Goal: Task Accomplishment & Management: Complete application form

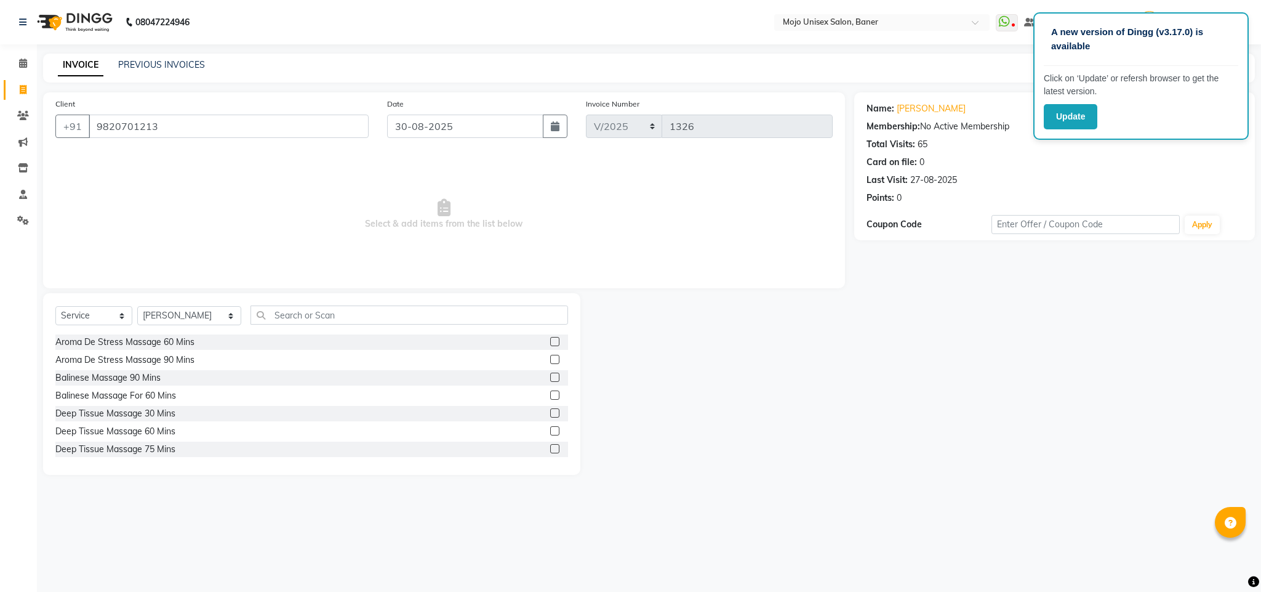
select select "service"
select select "2250"
click at [377, 314] on input "text" at bounding box center [410, 314] width 318 height 19
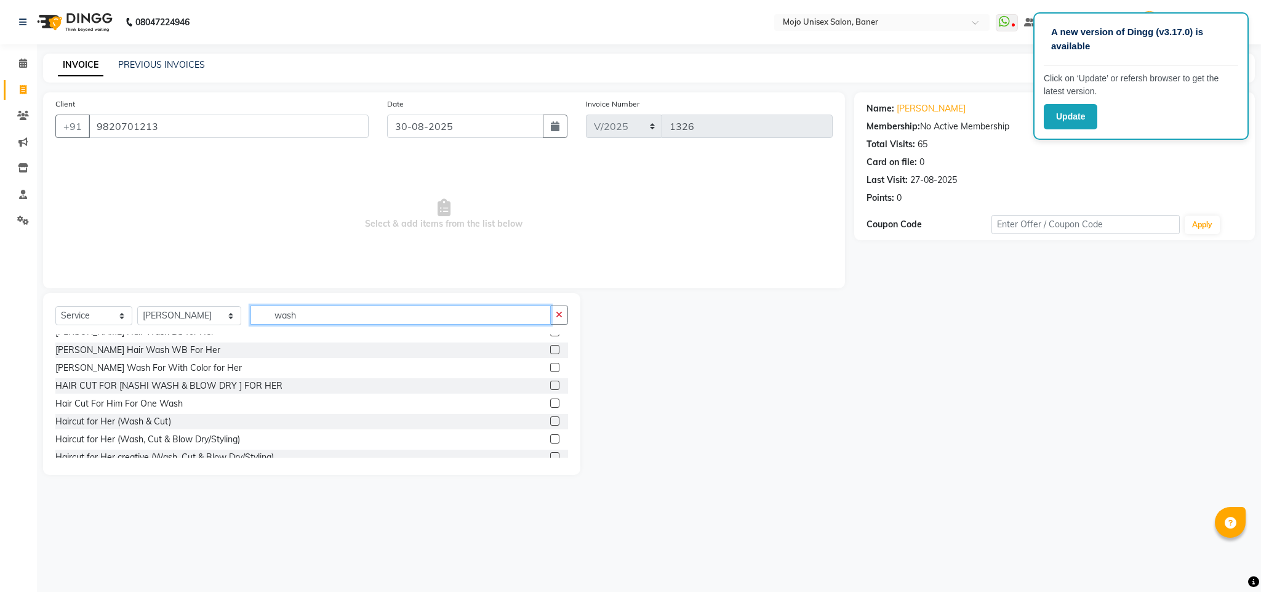
scroll to position [230, 0]
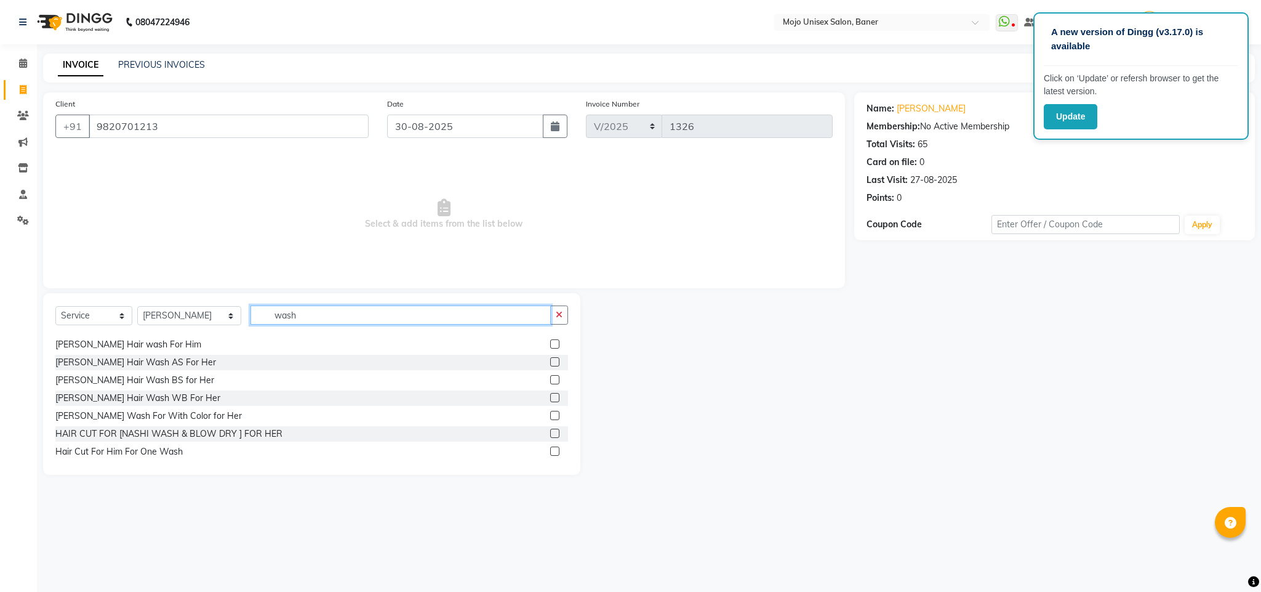
type input "wash"
click at [550, 377] on label at bounding box center [554, 379] width 9 height 9
click at [550, 377] on input "checkbox" at bounding box center [554, 380] width 8 height 8
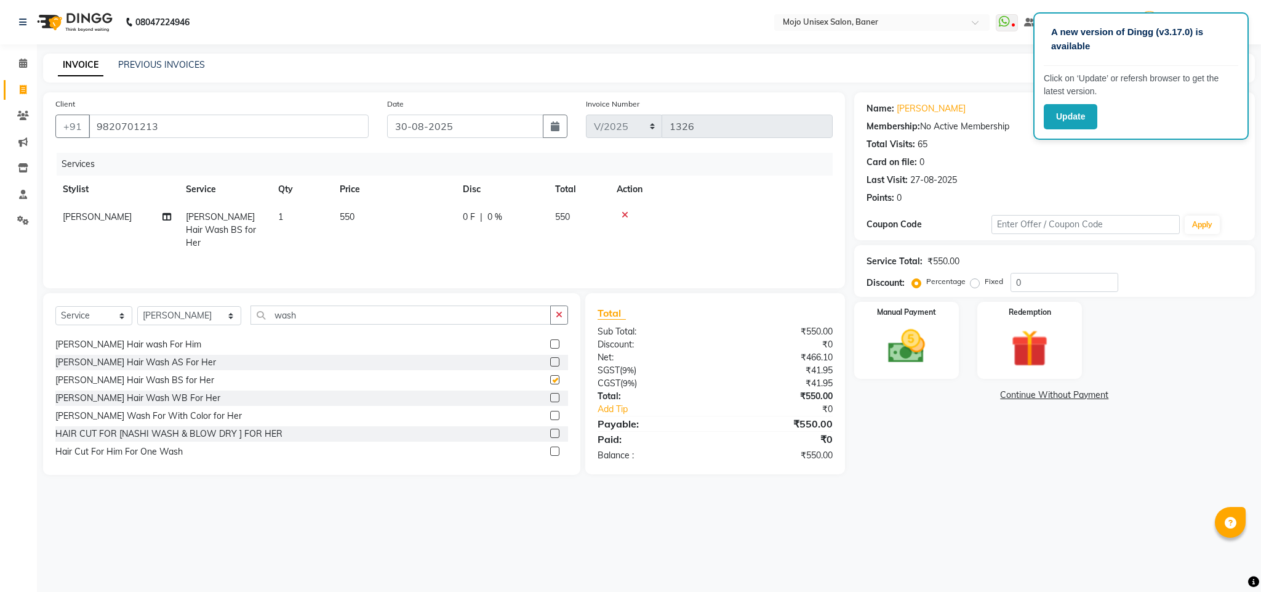
checkbox input "false"
click at [915, 355] on img at bounding box center [906, 346] width 63 height 44
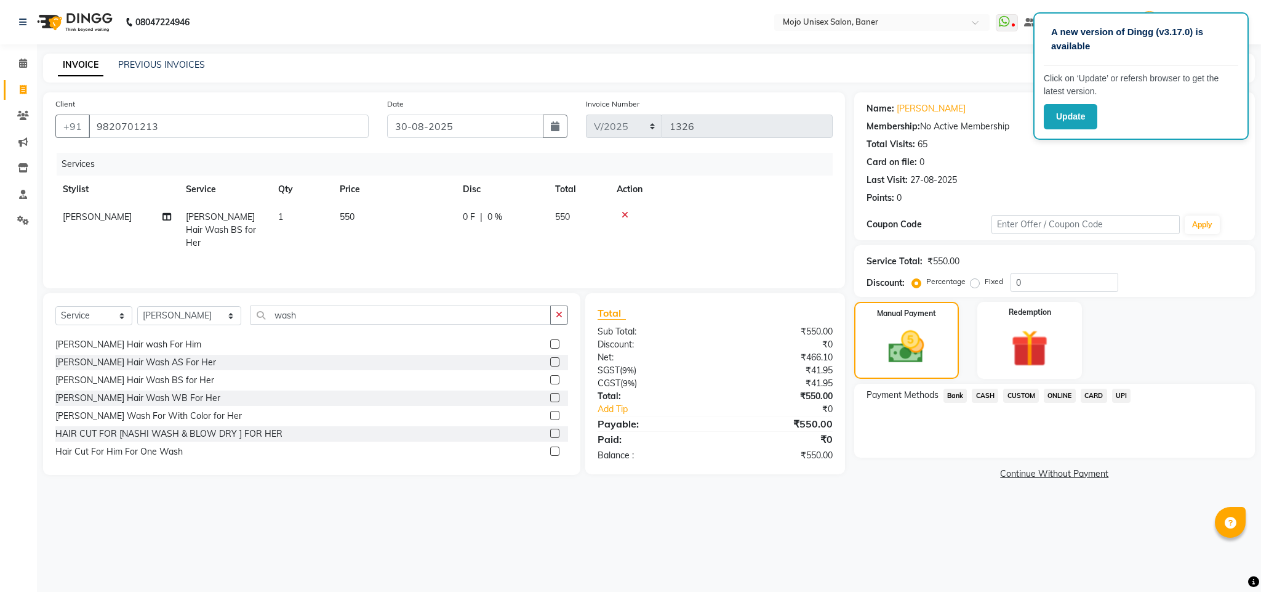
click at [1117, 392] on span "UPI" at bounding box center [1121, 395] width 19 height 14
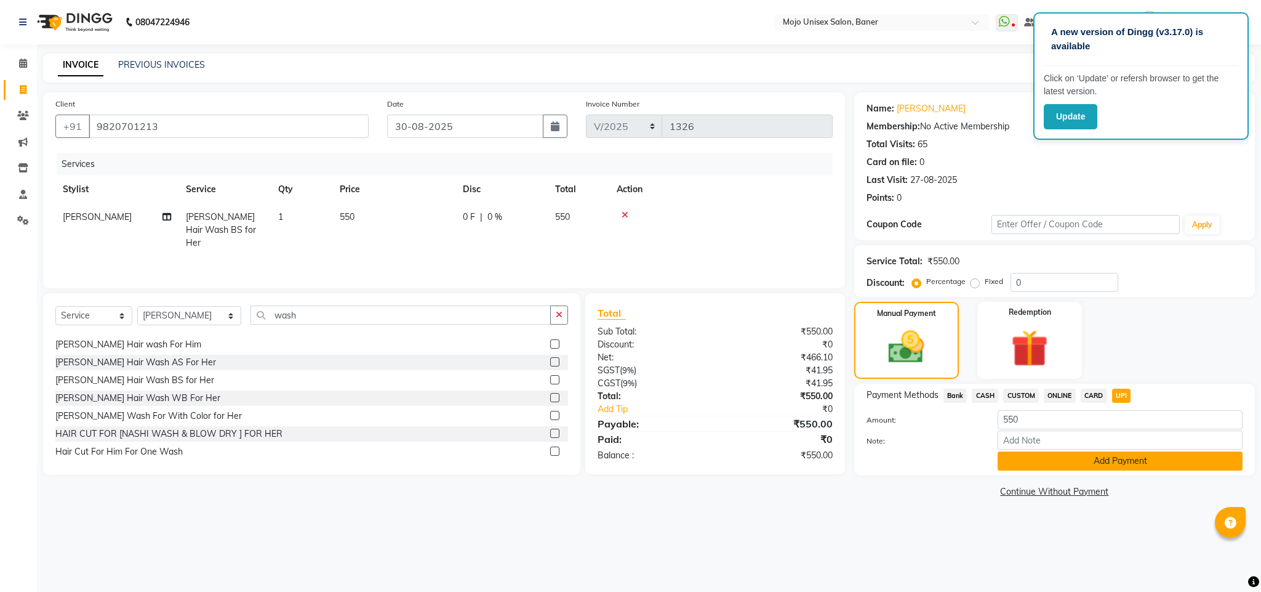
click at [1118, 464] on button "Add Payment" at bounding box center [1120, 460] width 245 height 19
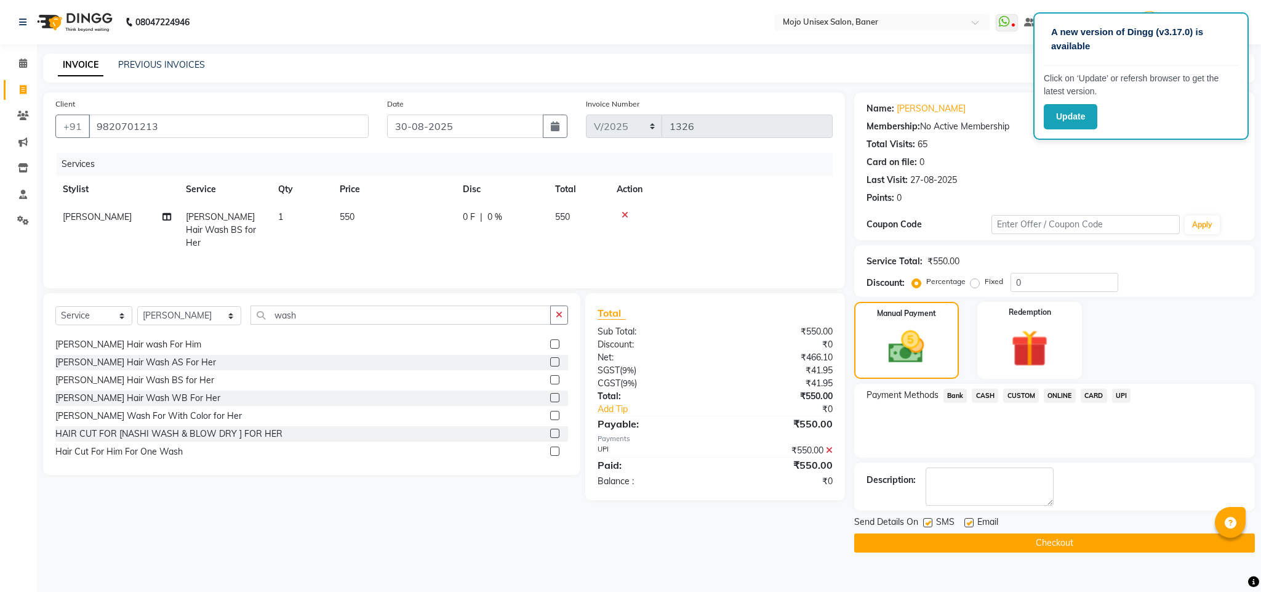
click at [1094, 545] on button "Checkout" at bounding box center [1054, 542] width 401 height 19
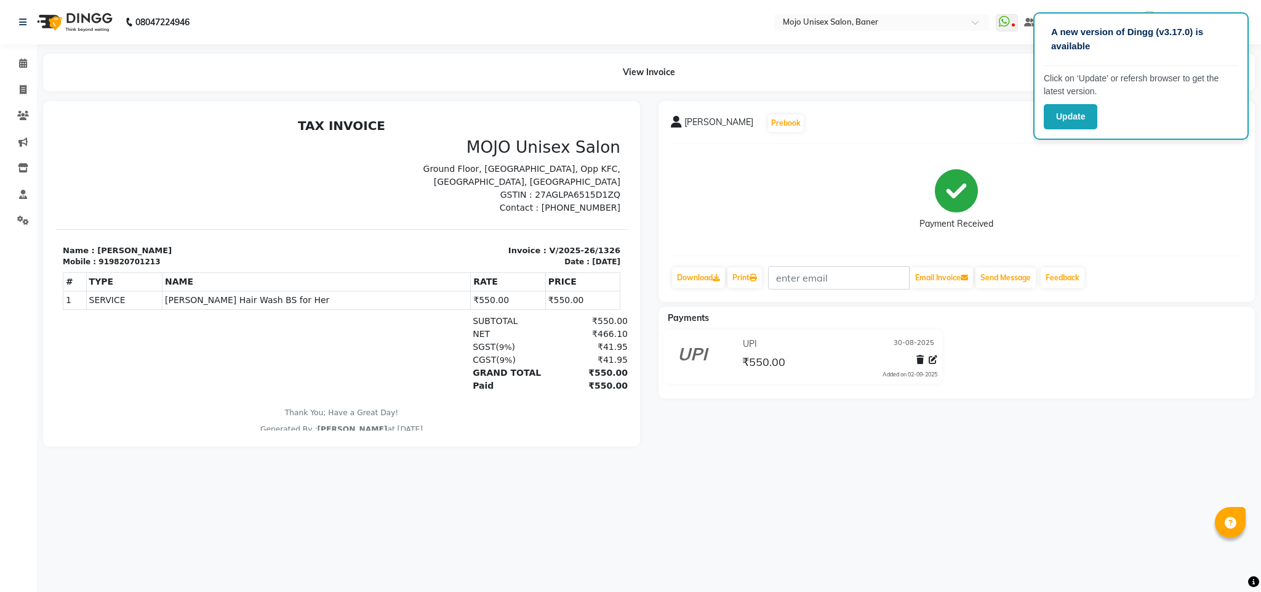
click at [18, 78] on li "Invoice" at bounding box center [18, 90] width 37 height 26
click at [17, 89] on span at bounding box center [23, 90] width 22 height 14
select select "service"
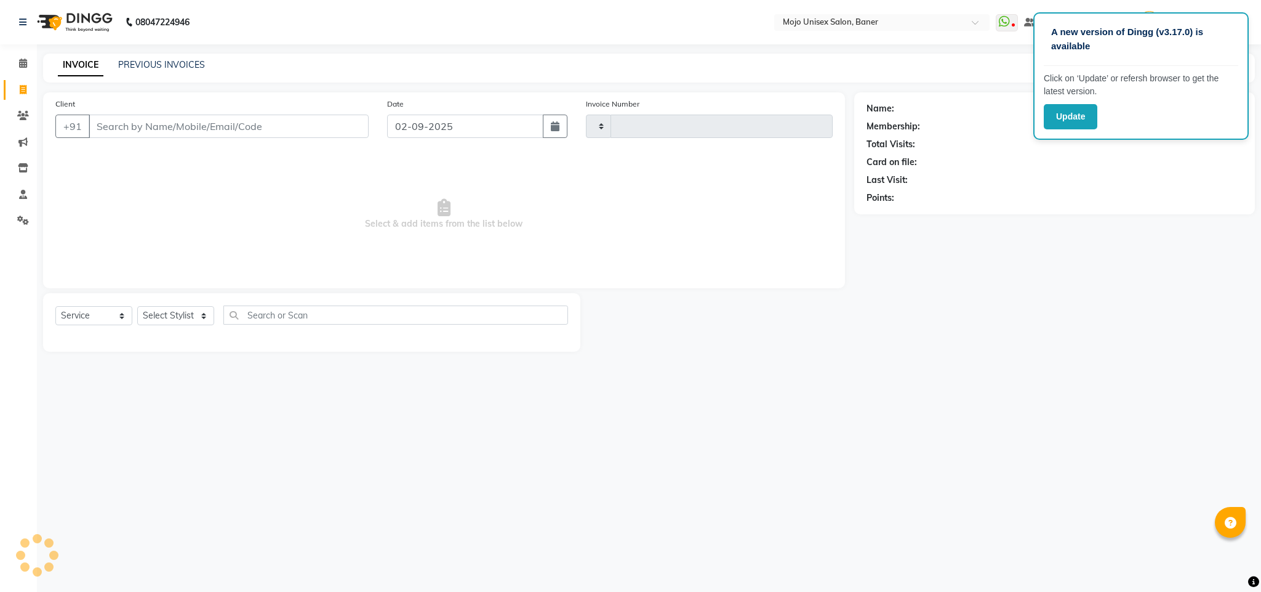
type input "1327"
select select "52"
click at [449, 135] on input "02-09-2025" at bounding box center [465, 125] width 156 height 23
select select "9"
select select "2025"
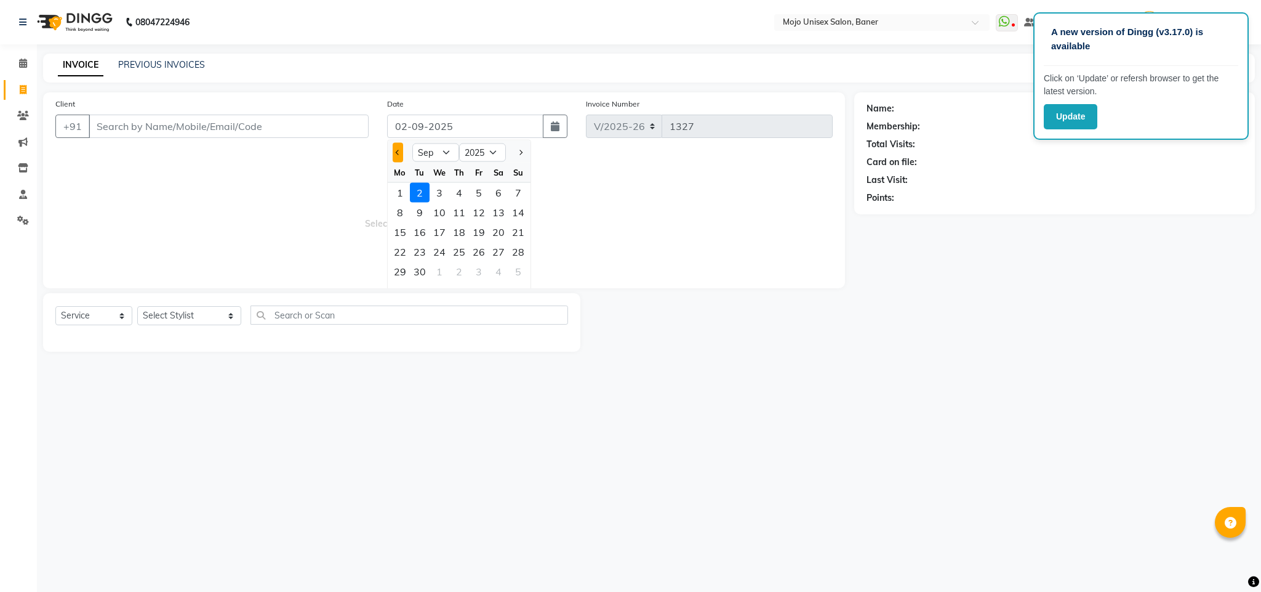
click at [398, 150] on span "Previous month" at bounding box center [397, 152] width 5 height 5
select select "8"
click at [490, 267] on div "30" at bounding box center [499, 272] width 20 height 20
type input "30-08-2025"
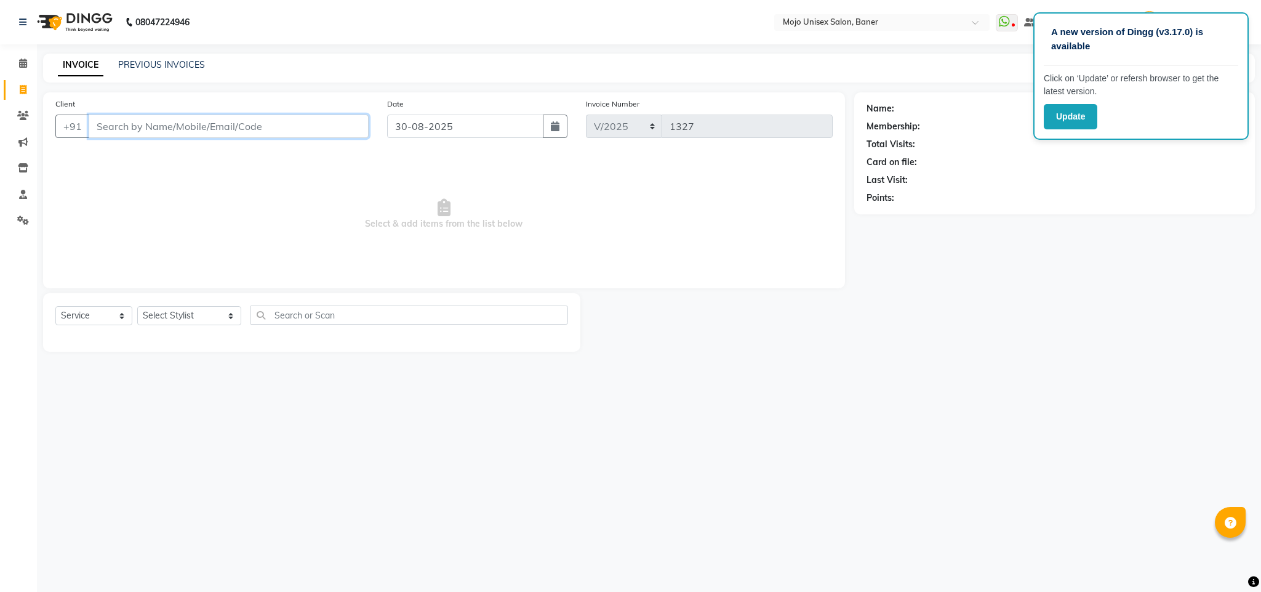
click at [286, 122] on input "Client" at bounding box center [229, 125] width 280 height 23
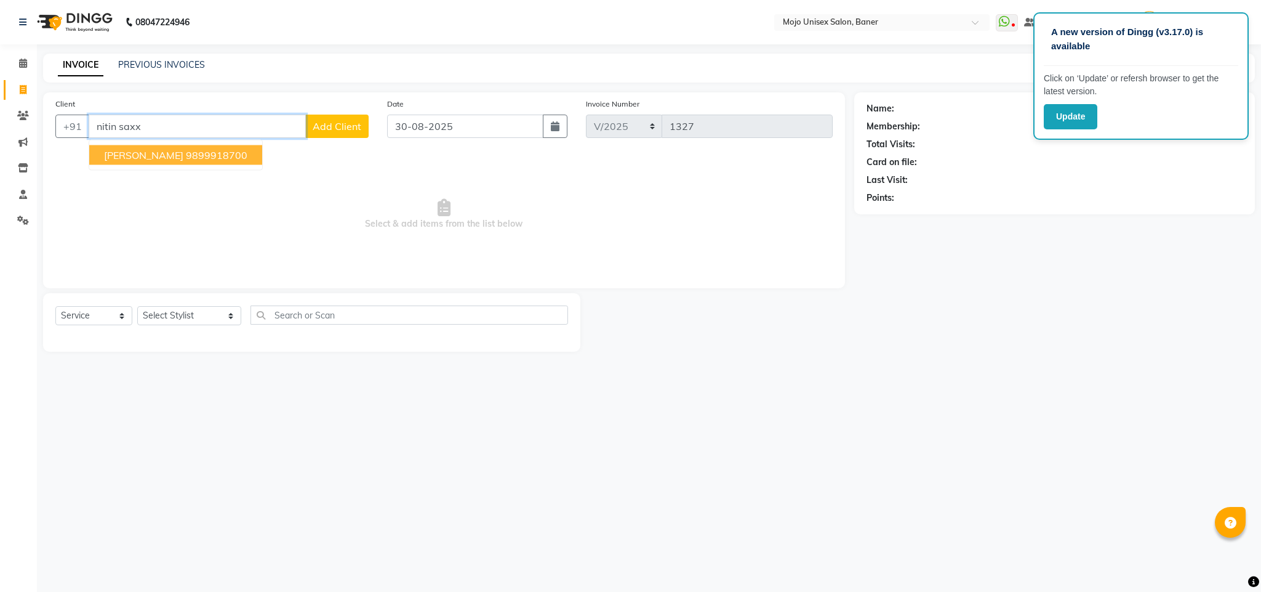
click at [186, 156] on ngb-highlight "9899918700" at bounding box center [217, 155] width 62 height 12
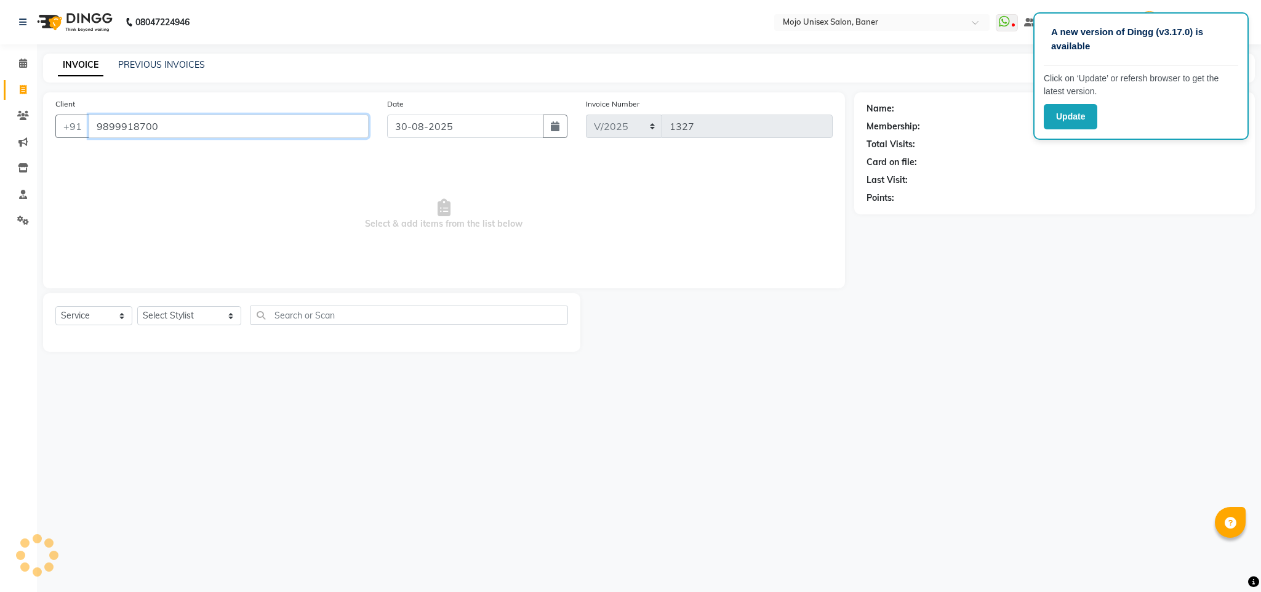
type input "9899918700"
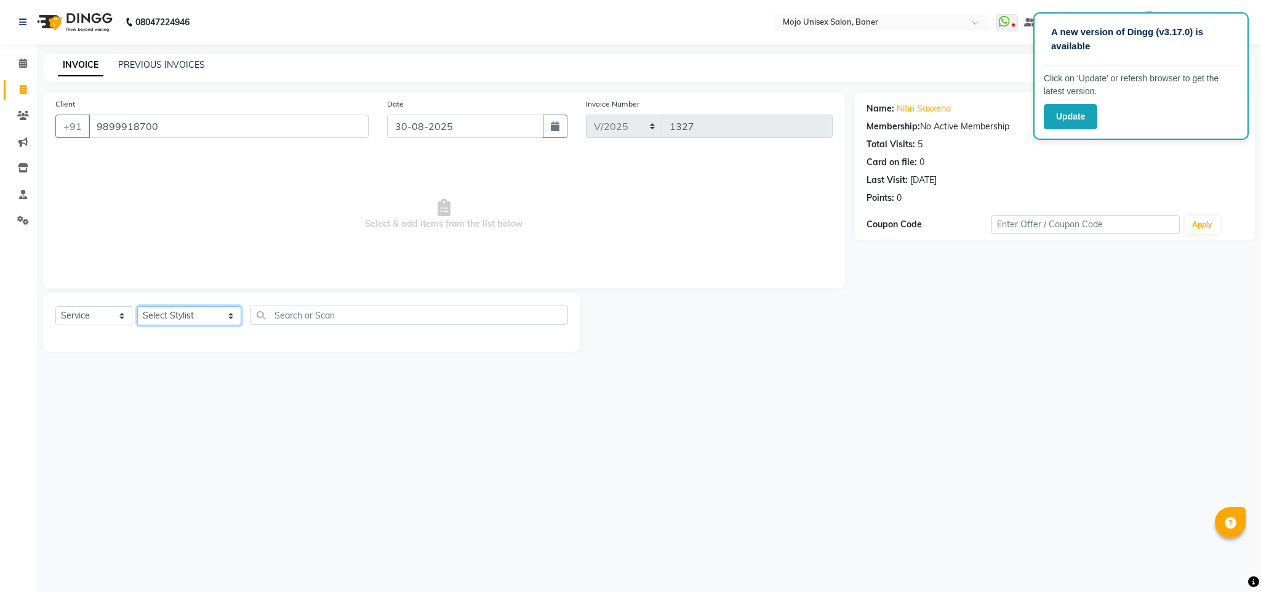
click at [166, 322] on select "Select Stylist [PERSON_NAME] [PERSON_NAME] ([PERSON_NAME]) [PERSON_NAME] [PERSO…" at bounding box center [189, 315] width 104 height 19
select select "70412"
click at [137, 307] on select "Select Stylist [PERSON_NAME] [PERSON_NAME] ([PERSON_NAME]) [PERSON_NAME] [PERSO…" at bounding box center [189, 315] width 104 height 19
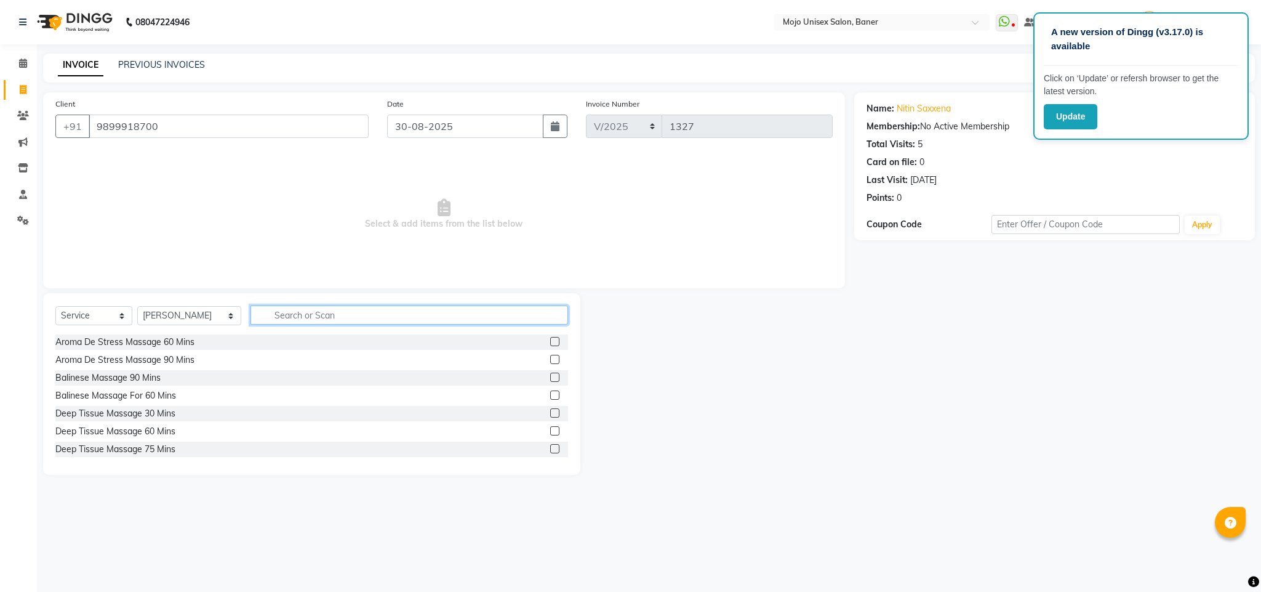
click at [300, 308] on input "text" at bounding box center [410, 314] width 318 height 19
type input "beard"
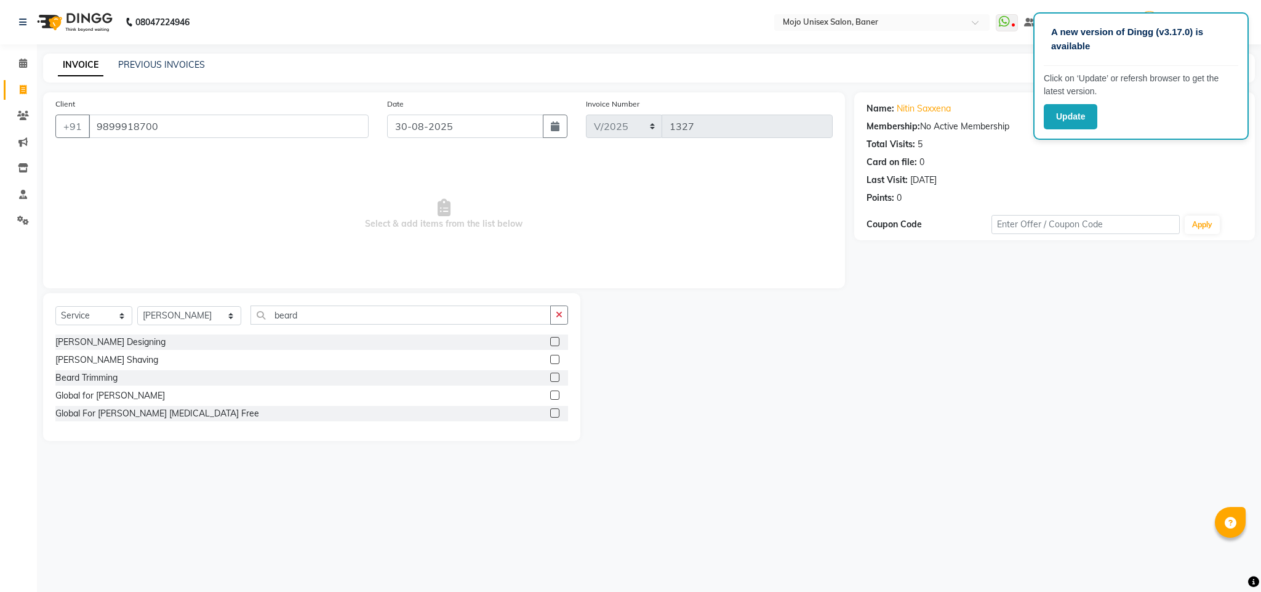
click at [556, 360] on label at bounding box center [554, 359] width 9 height 9
click at [556, 360] on input "checkbox" at bounding box center [554, 360] width 8 height 8
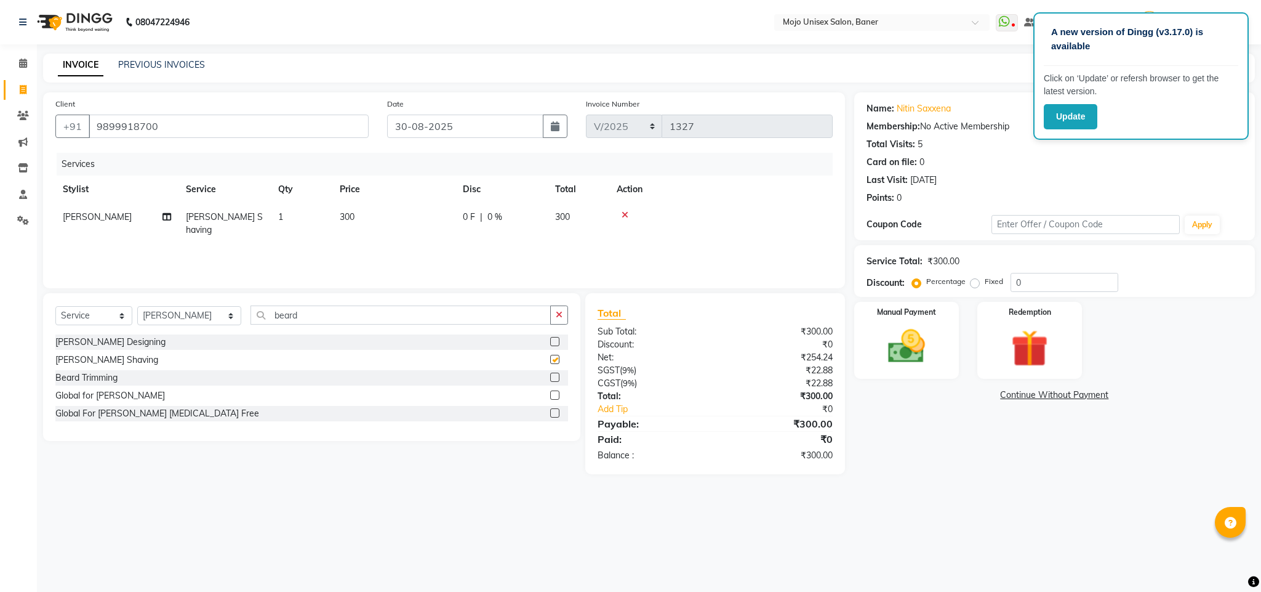
checkbox input "false"
click at [327, 318] on input "beard" at bounding box center [401, 314] width 300 height 19
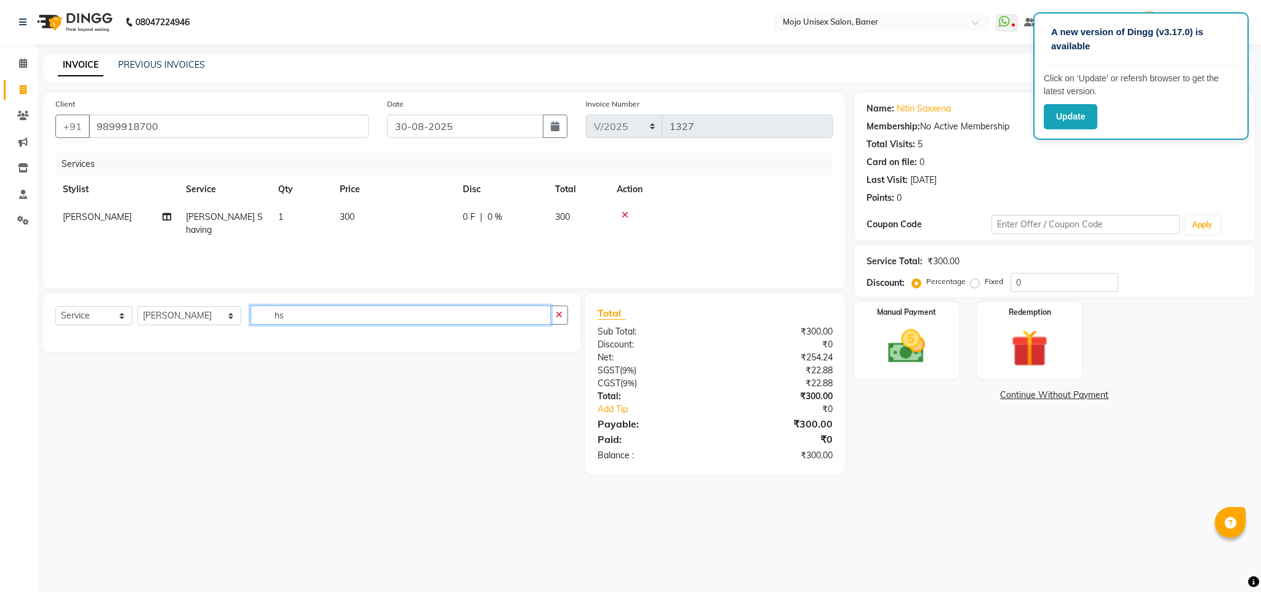
type input "h"
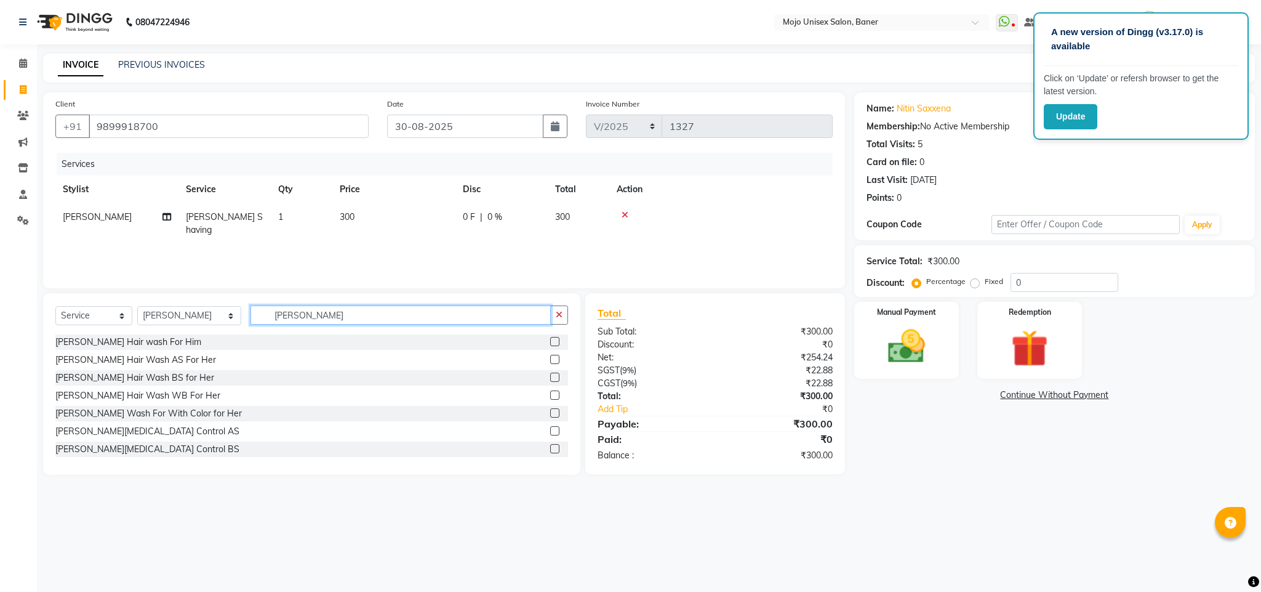
type input "[PERSON_NAME]"
click at [550, 342] on label at bounding box center [554, 341] width 9 height 9
click at [550, 342] on input "checkbox" at bounding box center [554, 342] width 8 height 8
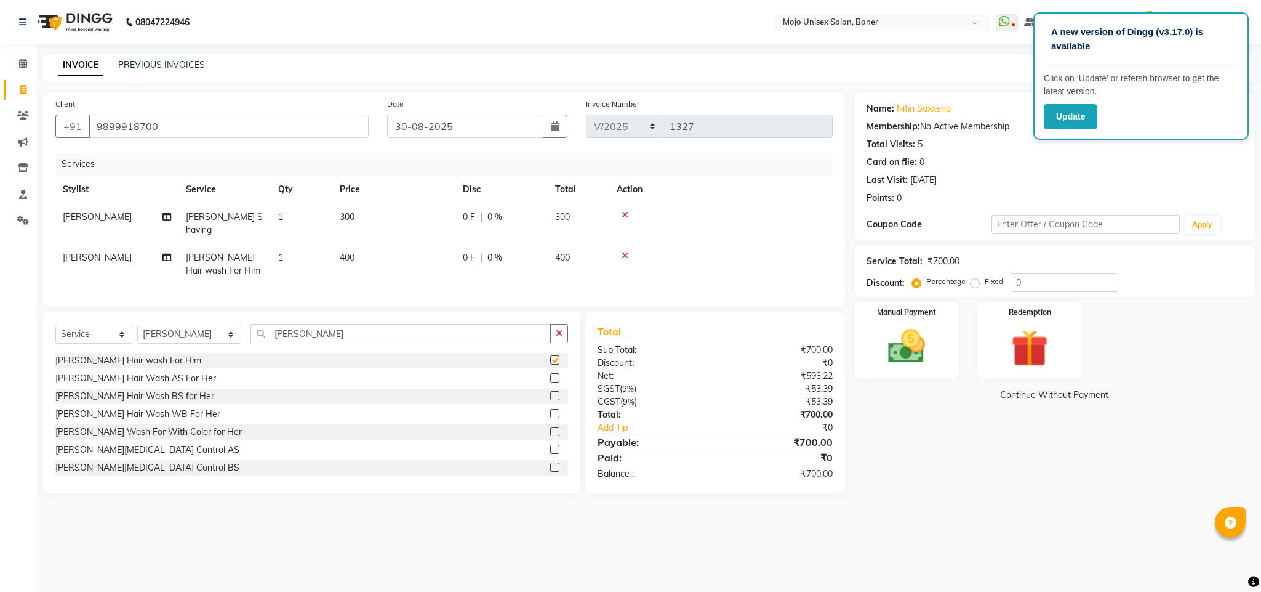
checkbox input "false"
click at [550, 440] on label at bounding box center [554, 439] width 9 height 9
click at [550, 440] on input "checkbox" at bounding box center [554, 440] width 8 height 8
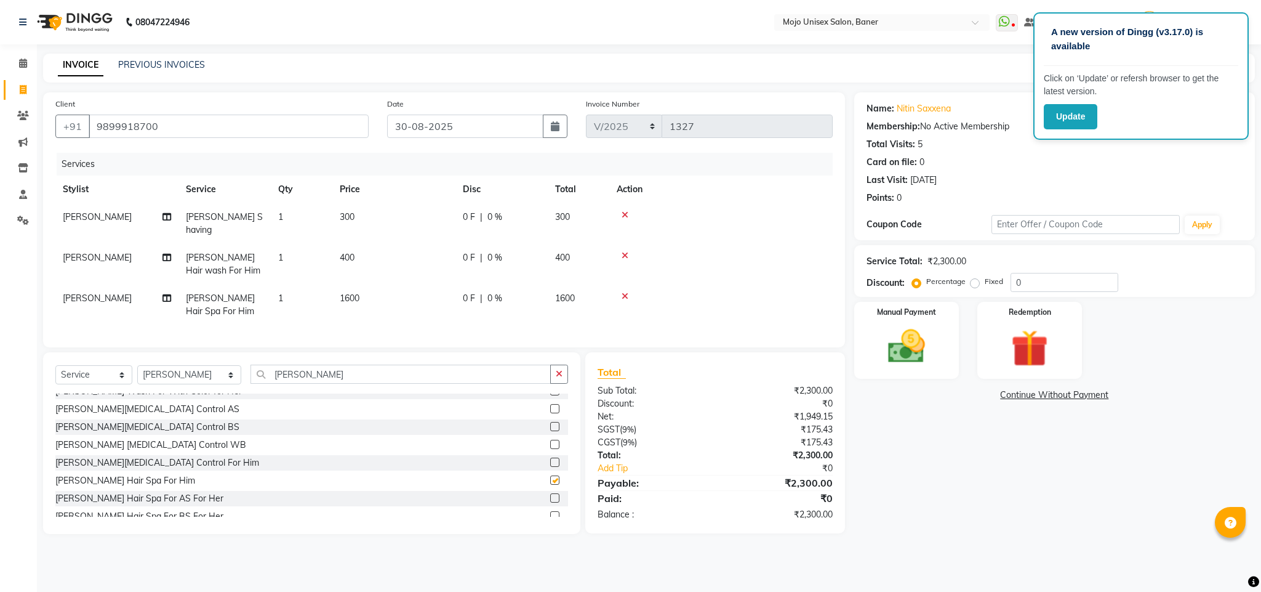
checkbox input "false"
click at [624, 251] on icon at bounding box center [625, 255] width 7 height 9
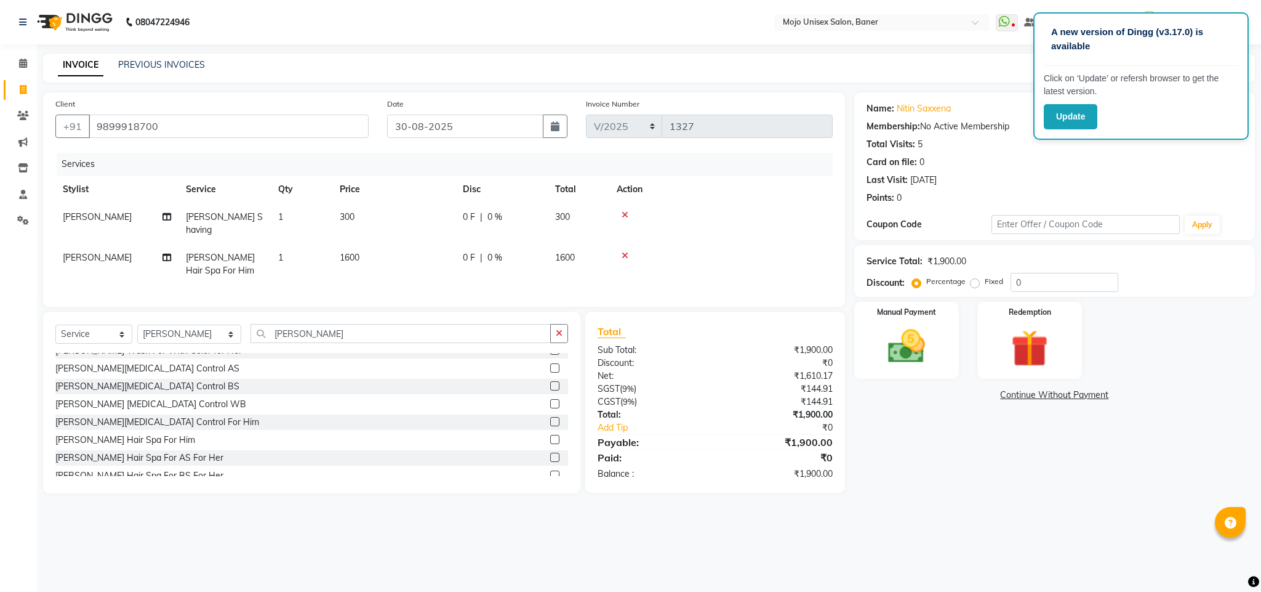
click at [550, 425] on label at bounding box center [554, 421] width 9 height 9
click at [550, 425] on input "checkbox" at bounding box center [554, 422] width 8 height 8
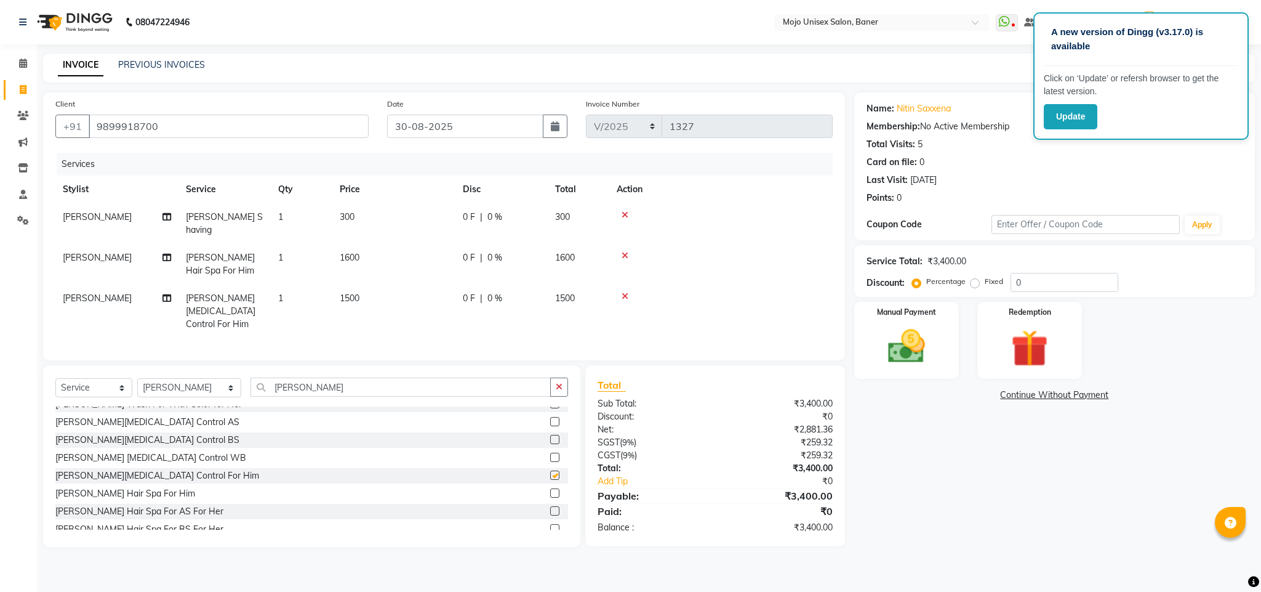
checkbox input "false"
click at [626, 251] on icon at bounding box center [625, 255] width 7 height 9
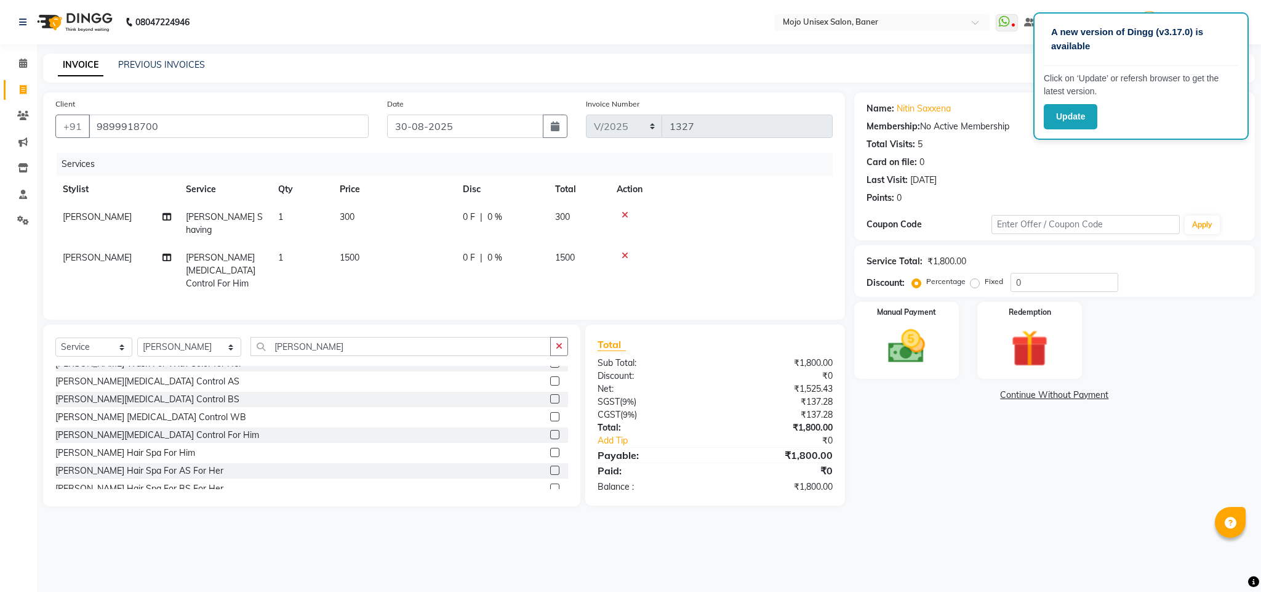
click at [622, 251] on icon at bounding box center [625, 255] width 7 height 9
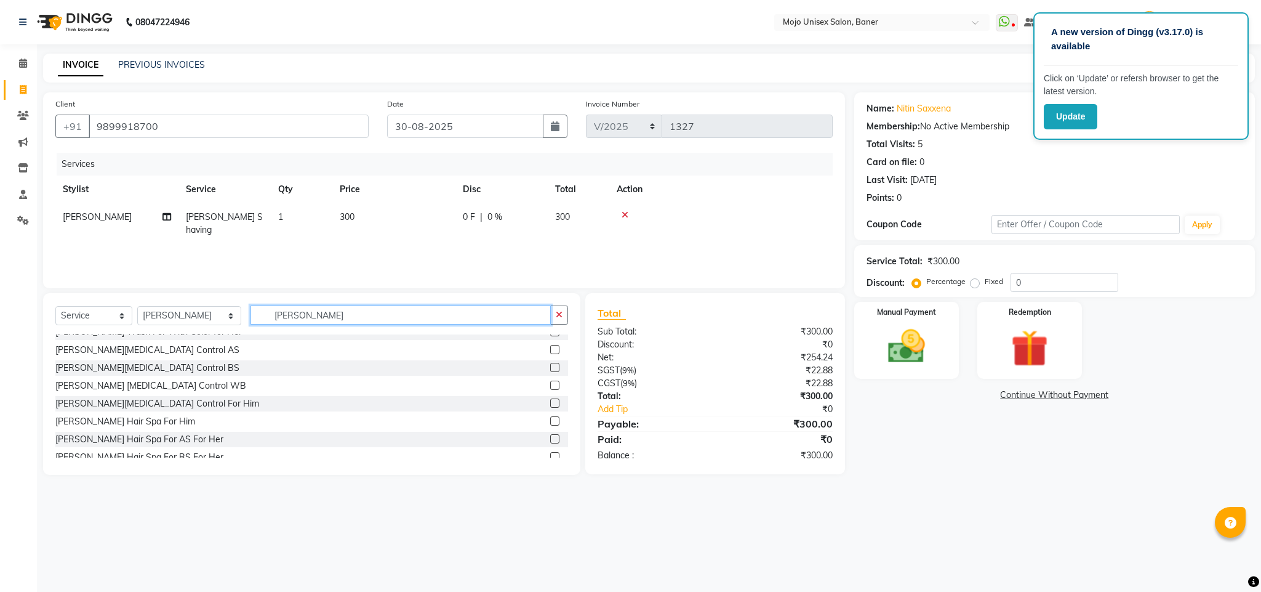
click at [310, 318] on input "[PERSON_NAME]" at bounding box center [401, 314] width 300 height 19
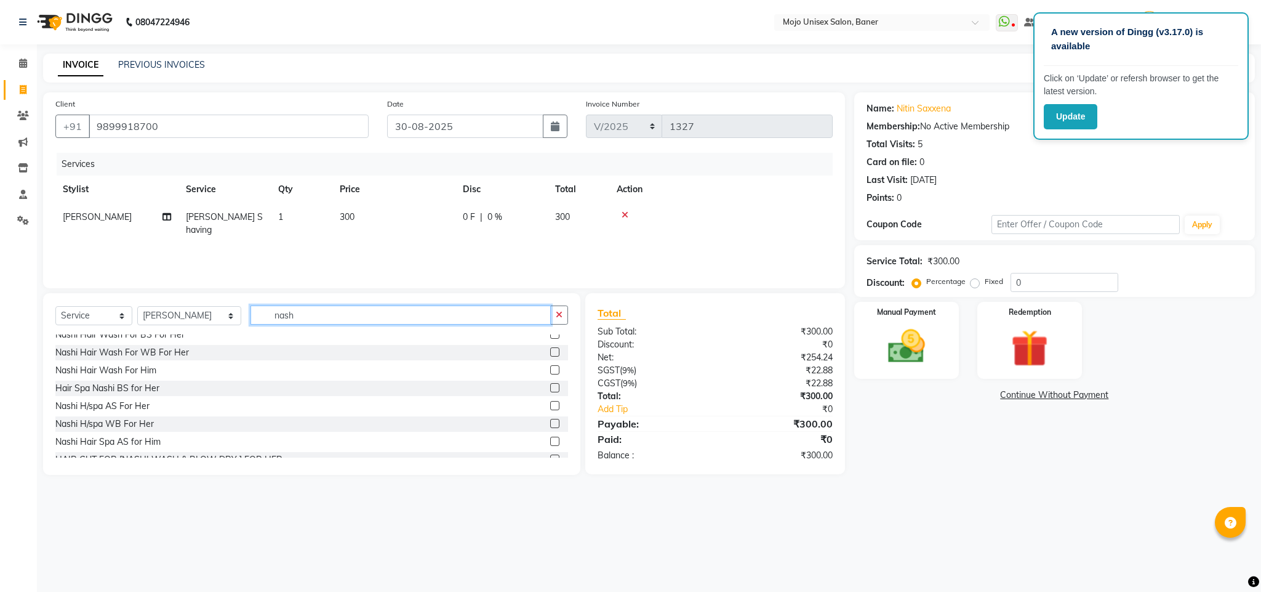
scroll to position [63, 0]
type input "nash"
click at [550, 440] on label at bounding box center [554, 439] width 9 height 9
click at [550, 440] on input "checkbox" at bounding box center [554, 440] width 8 height 8
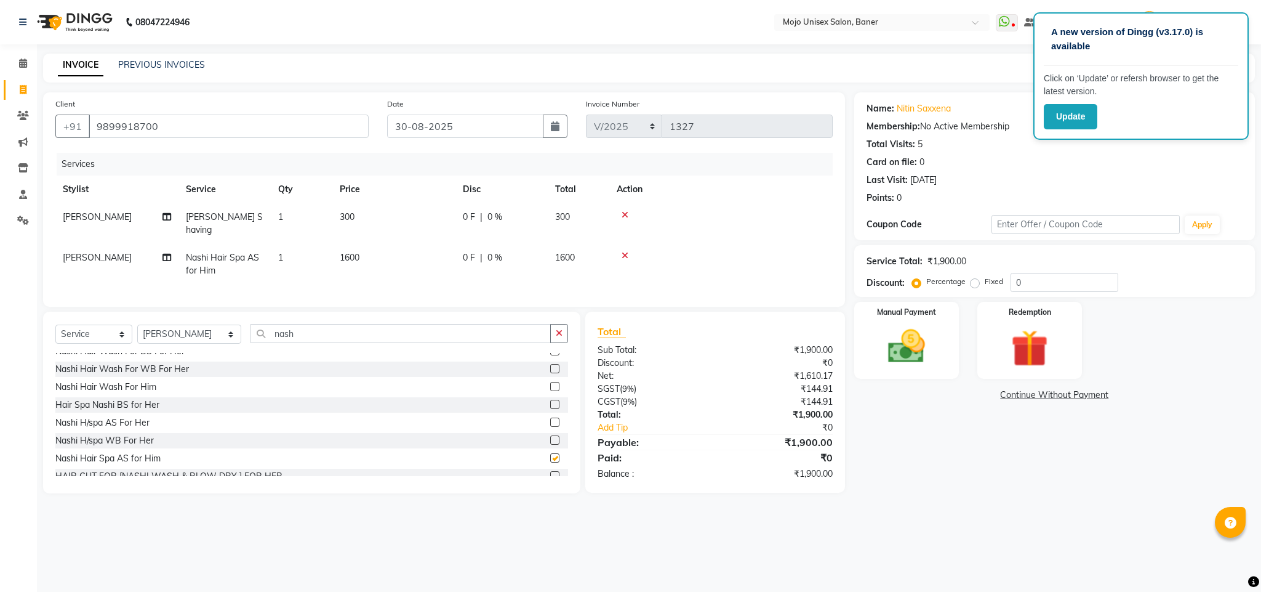
checkbox input "false"
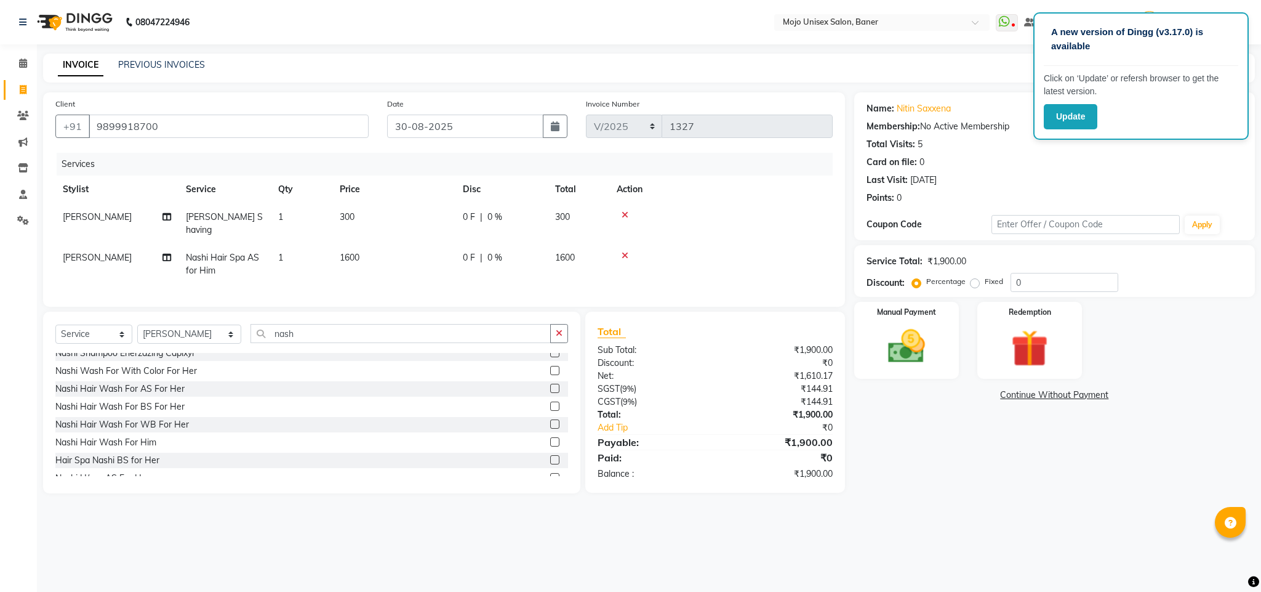
scroll to position [0, 0]
click at [371, 322] on div "Select Service Product Membership Package Voucher Prepaid Gift Card Select Styl…" at bounding box center [311, 402] width 537 height 182
click at [367, 335] on input "nash" at bounding box center [401, 333] width 300 height 19
type input "expre"
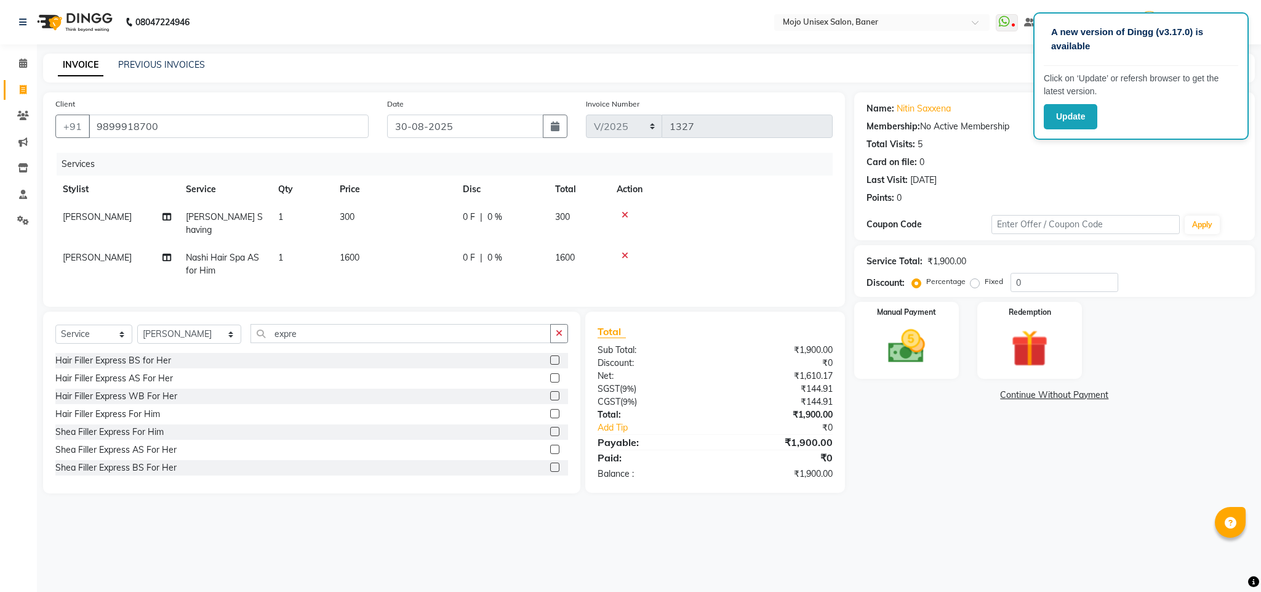
click at [550, 416] on label at bounding box center [554, 413] width 9 height 9
click at [550, 416] on input "checkbox" at bounding box center [554, 414] width 8 height 8
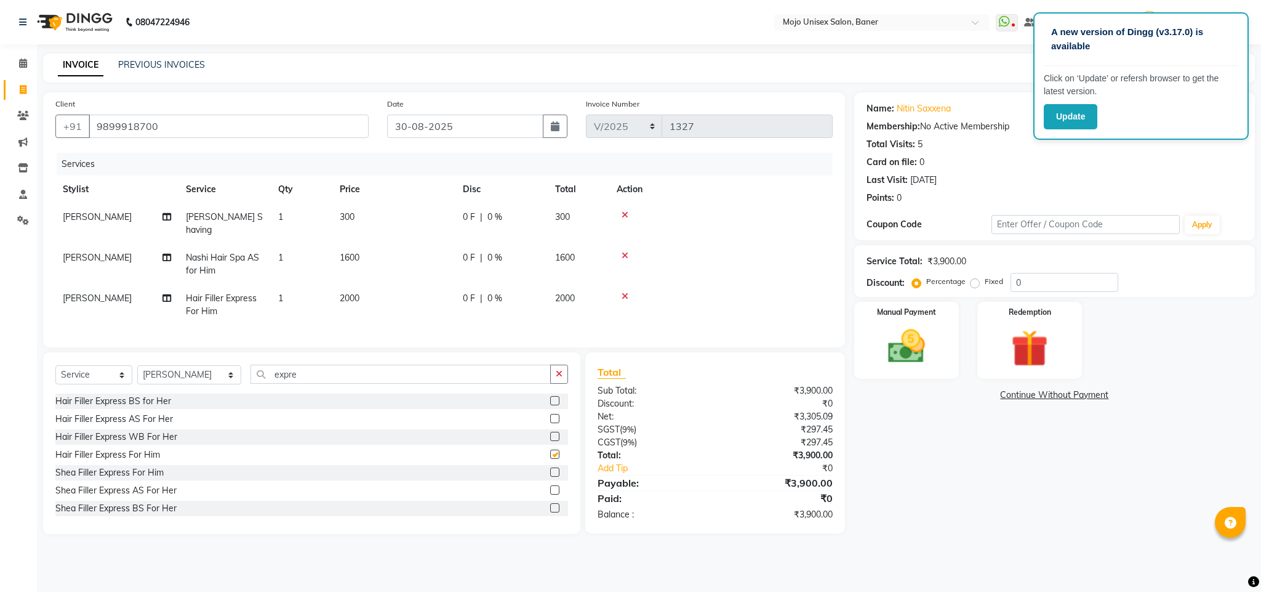
checkbox input "false"
click at [292, 383] on input "expre" at bounding box center [401, 373] width 300 height 19
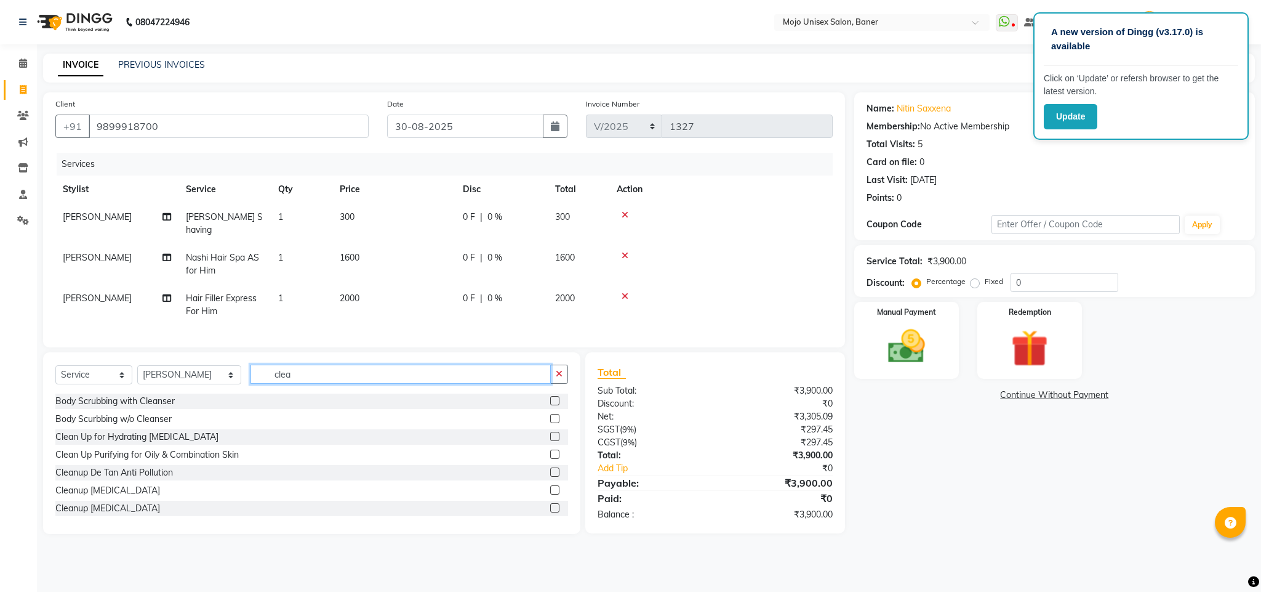
click at [401, 375] on input "clea" at bounding box center [401, 373] width 300 height 19
type input "express"
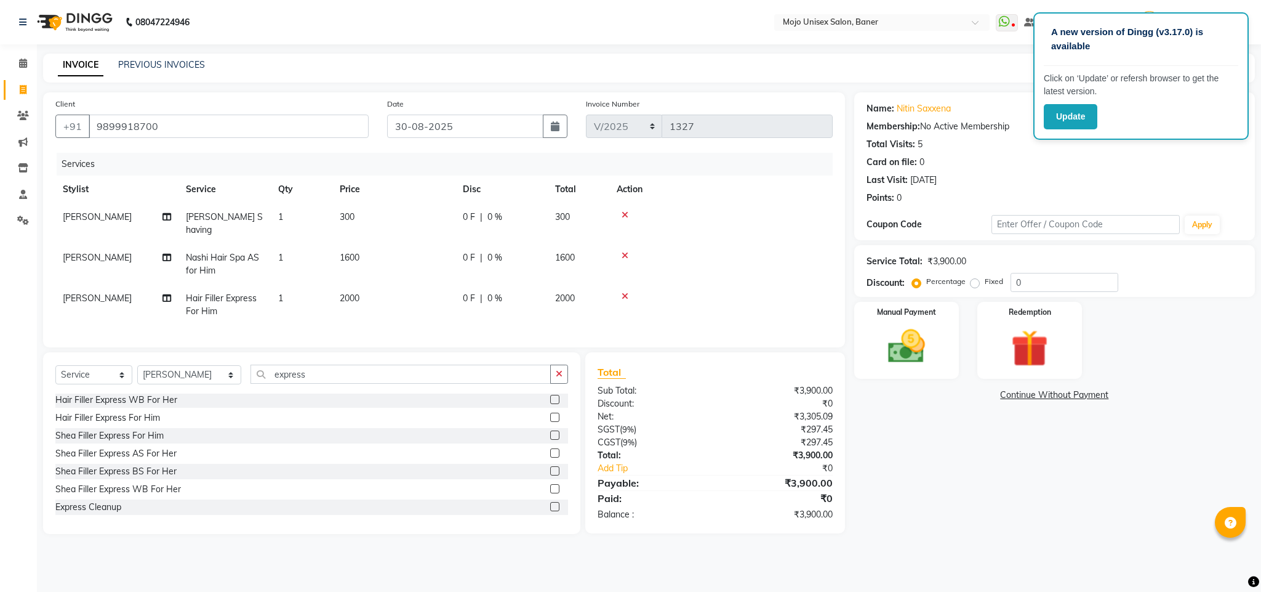
click at [550, 508] on label at bounding box center [554, 506] width 9 height 9
click at [550, 508] on input "checkbox" at bounding box center [554, 507] width 8 height 8
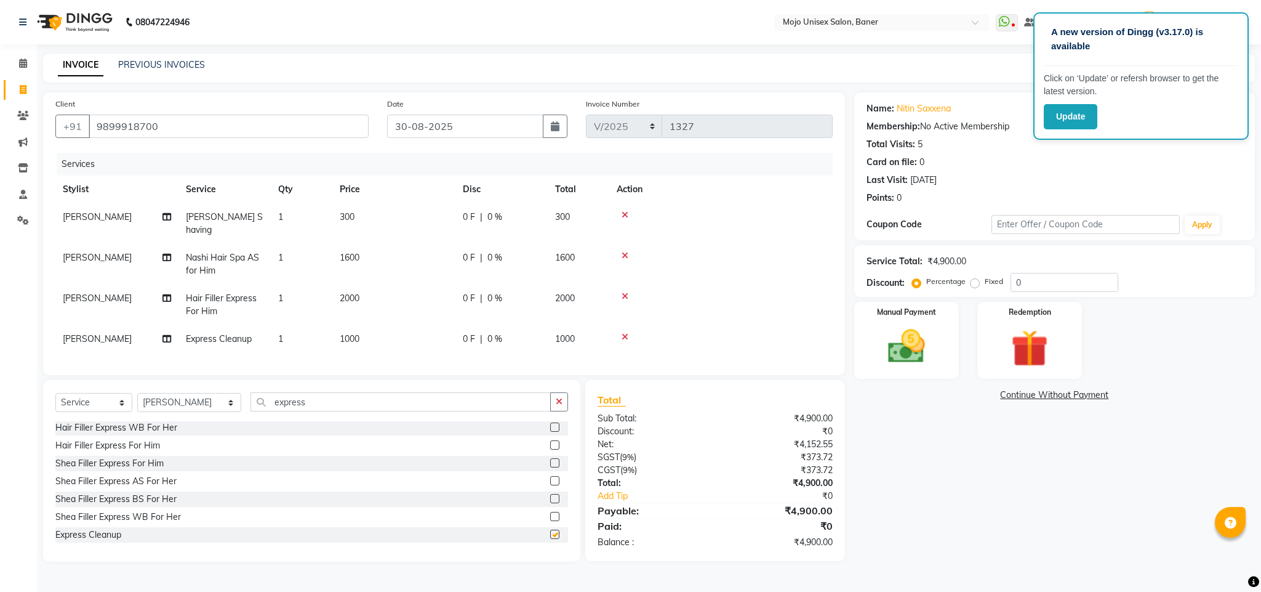
checkbox input "false"
click at [624, 251] on icon at bounding box center [625, 255] width 7 height 9
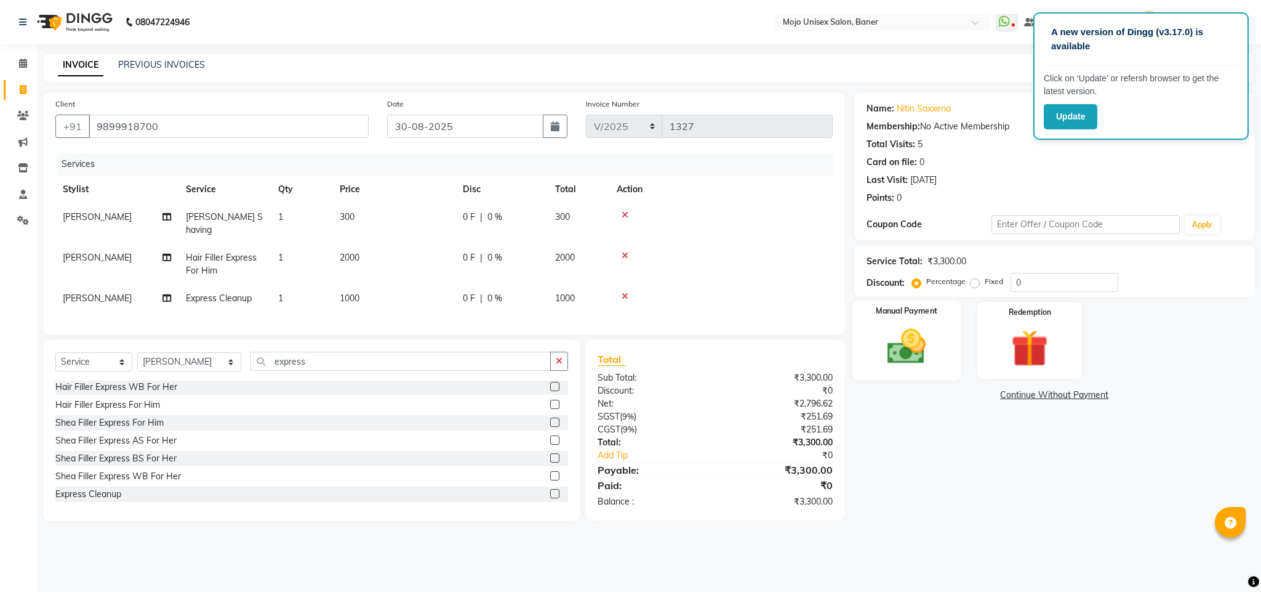
click at [897, 355] on img at bounding box center [906, 346] width 63 height 44
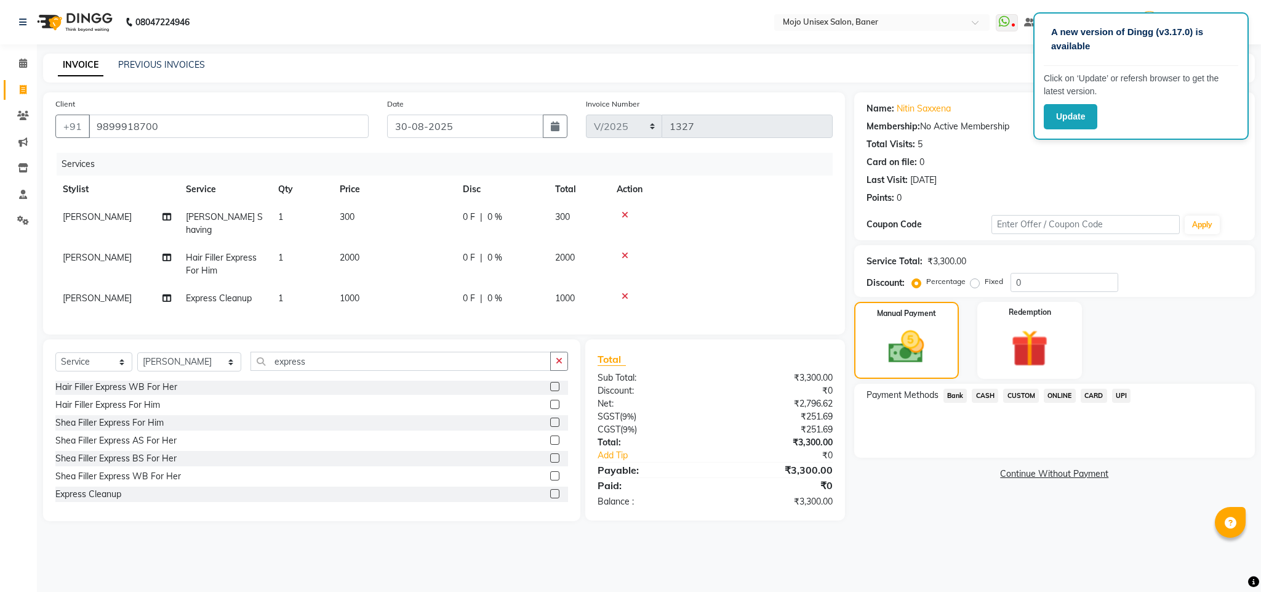
click at [1101, 395] on span "CARD" at bounding box center [1094, 395] width 26 height 14
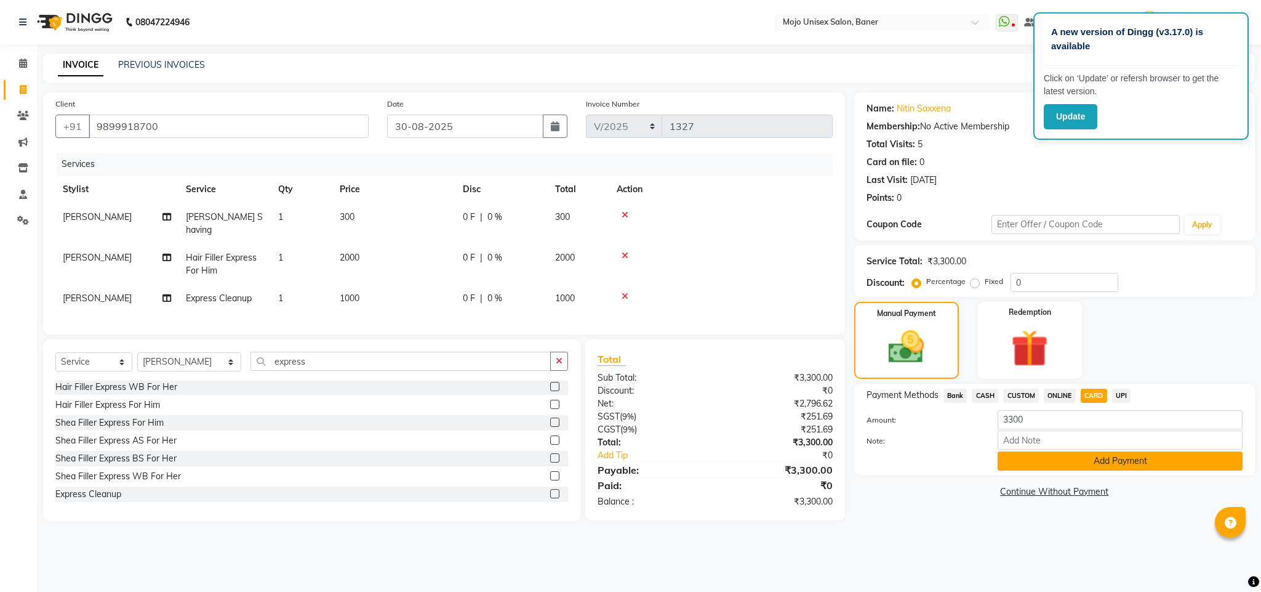
click at [1067, 460] on button "Add Payment" at bounding box center [1120, 460] width 245 height 19
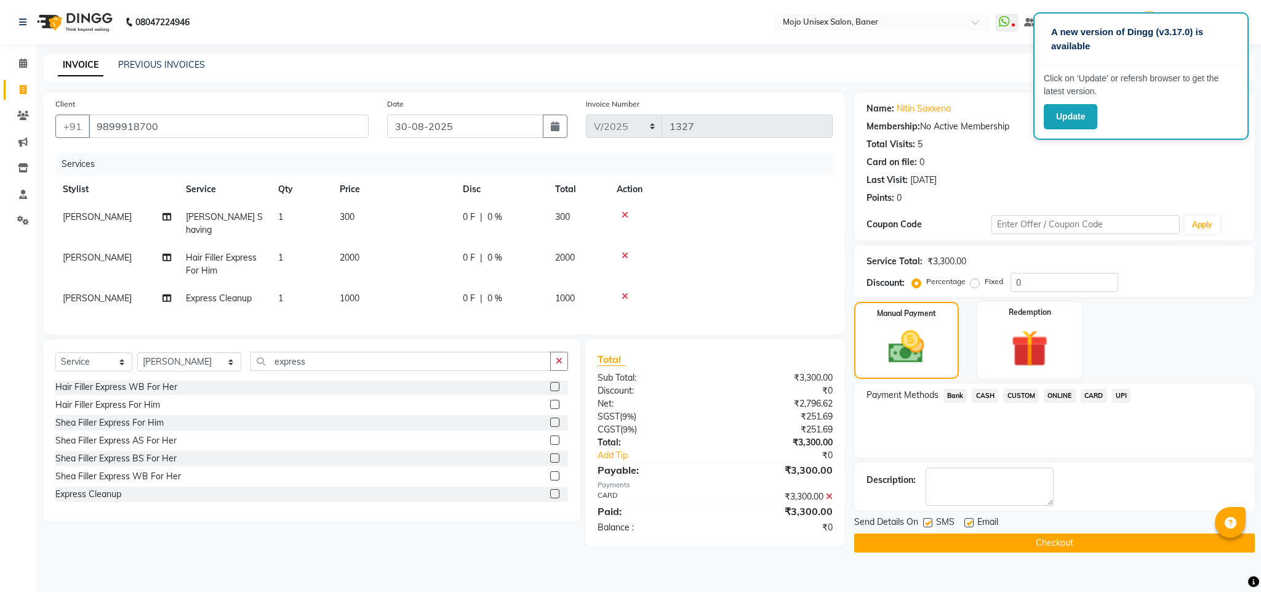
click at [1003, 536] on button "Checkout" at bounding box center [1054, 542] width 401 height 19
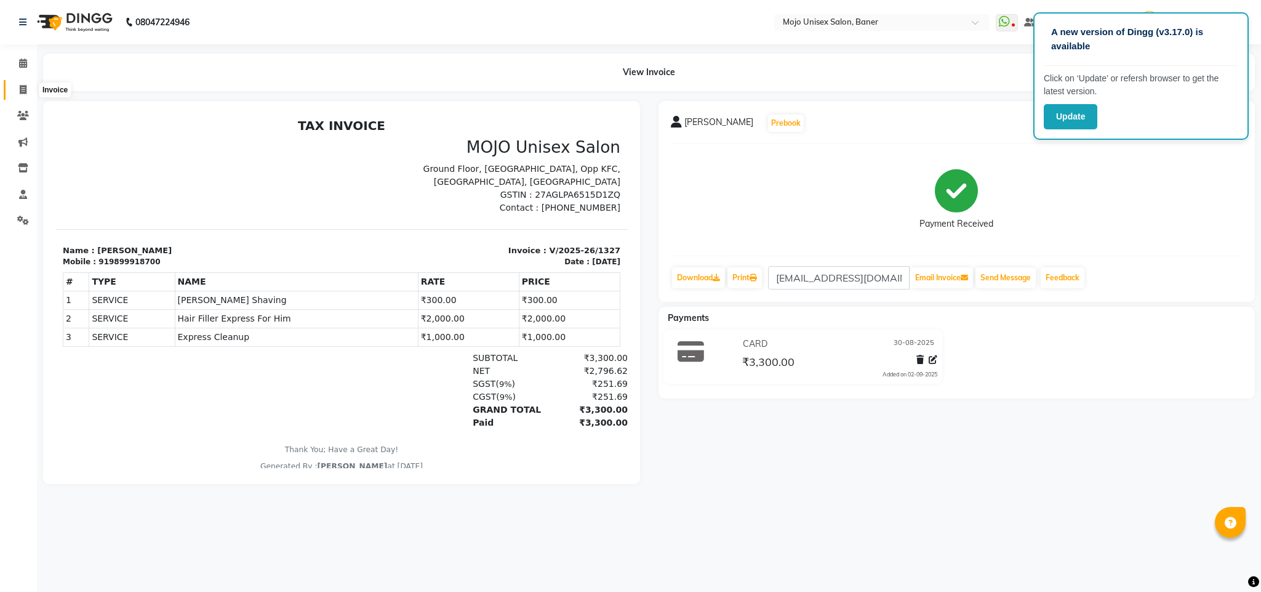
click at [26, 92] on span at bounding box center [23, 90] width 22 height 14
select select "service"
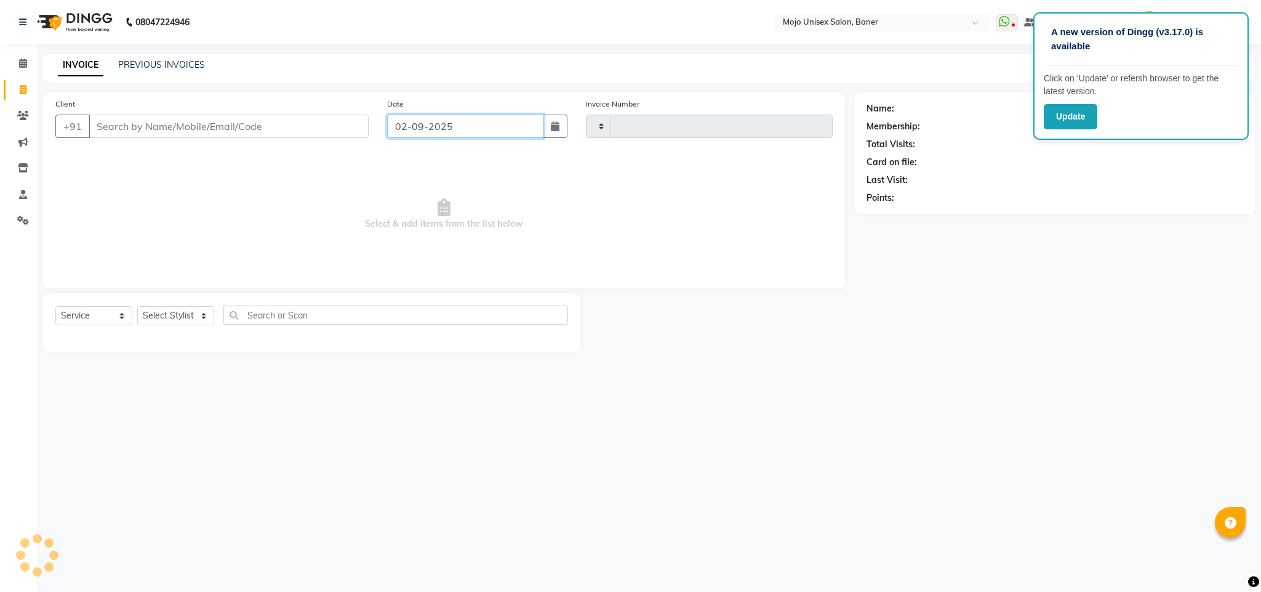
click at [436, 121] on input "02-09-2025" at bounding box center [465, 125] width 156 height 23
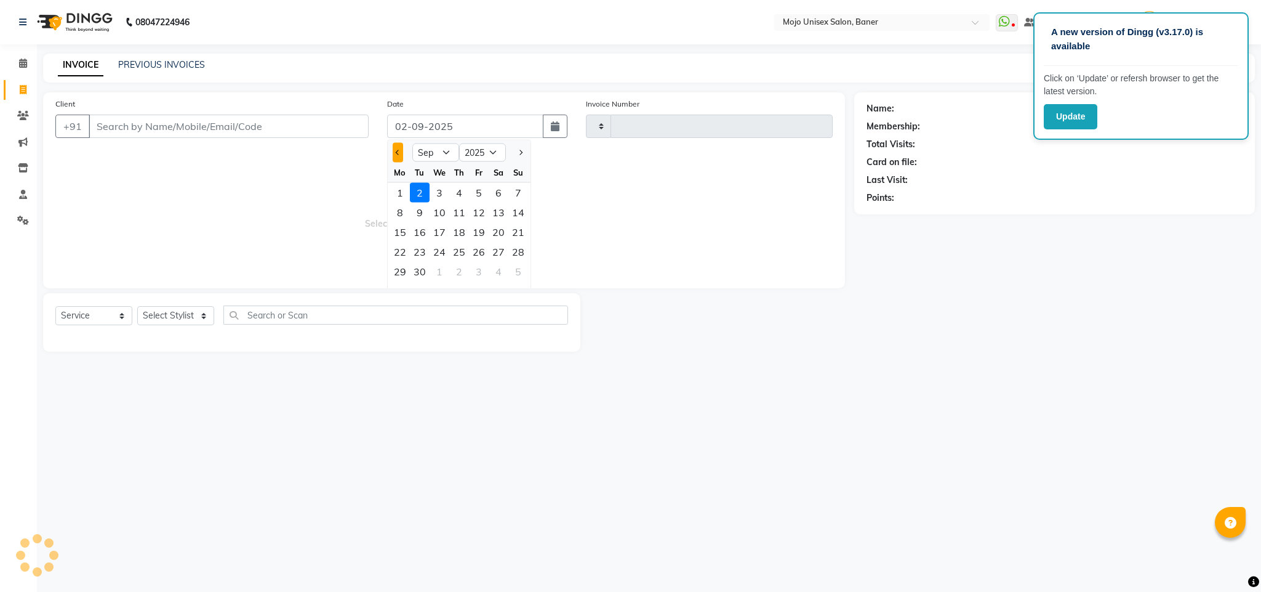
click at [397, 153] on span "Previous month" at bounding box center [397, 152] width 5 height 5
type input "1328"
select select "52"
click at [494, 271] on div "30" at bounding box center [499, 272] width 20 height 20
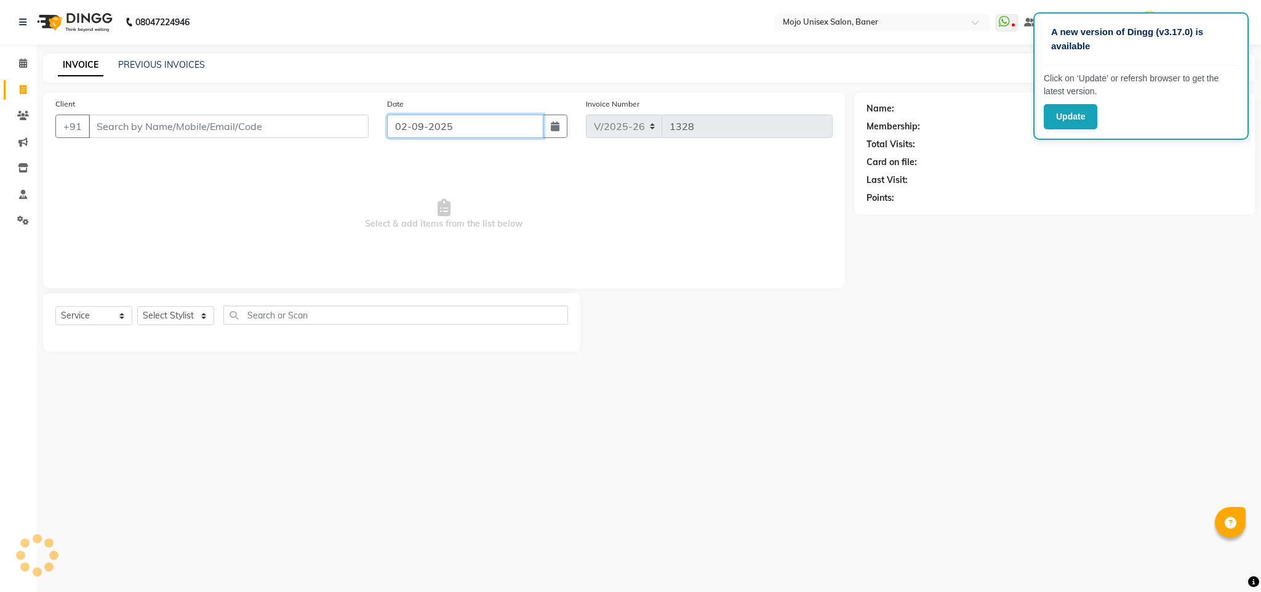
type input "30-08-2025"
click at [359, 137] on input "Client" at bounding box center [229, 125] width 280 height 23
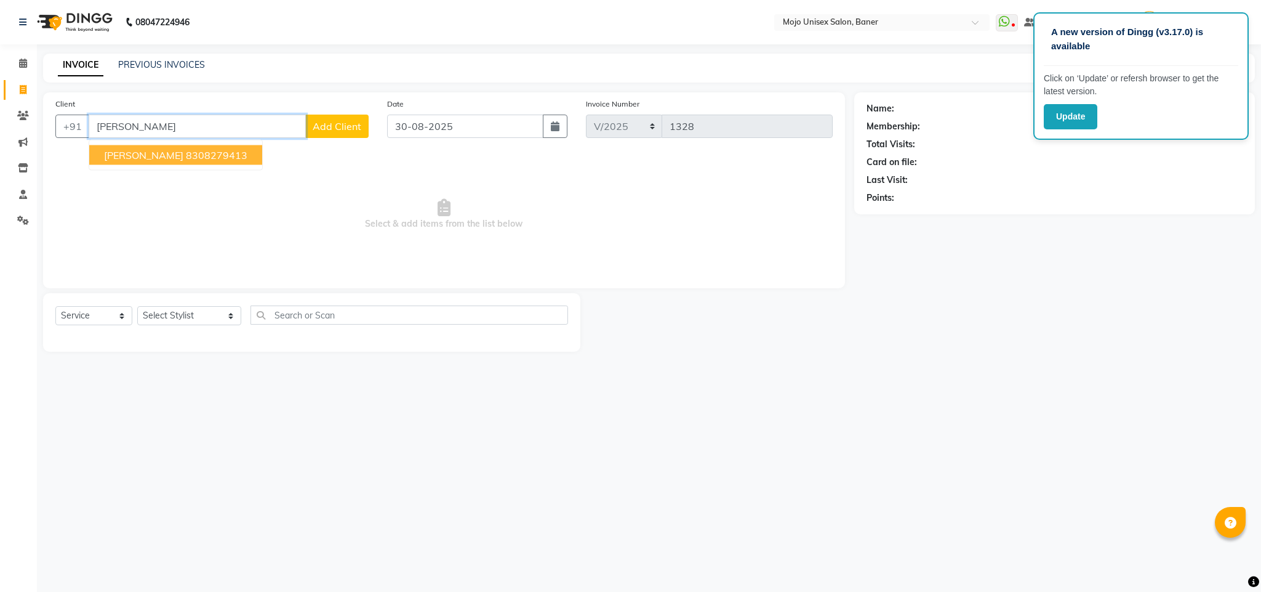
click at [172, 148] on button "[PERSON_NAME] 8308279413" at bounding box center [175, 155] width 173 height 20
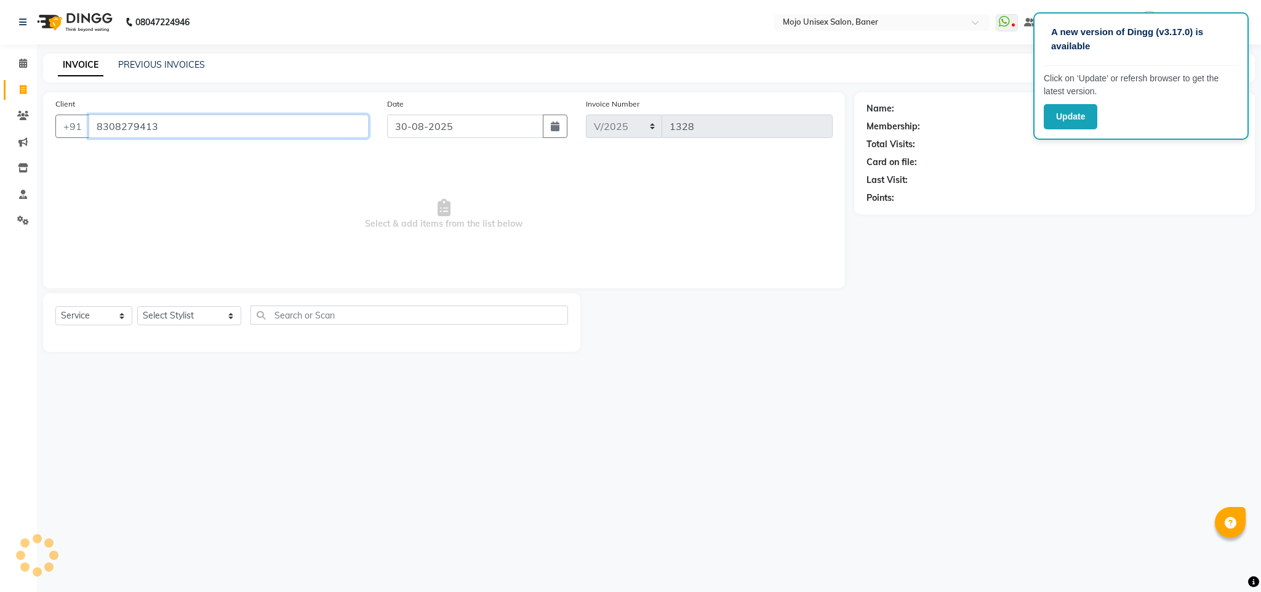
type input "8308279413"
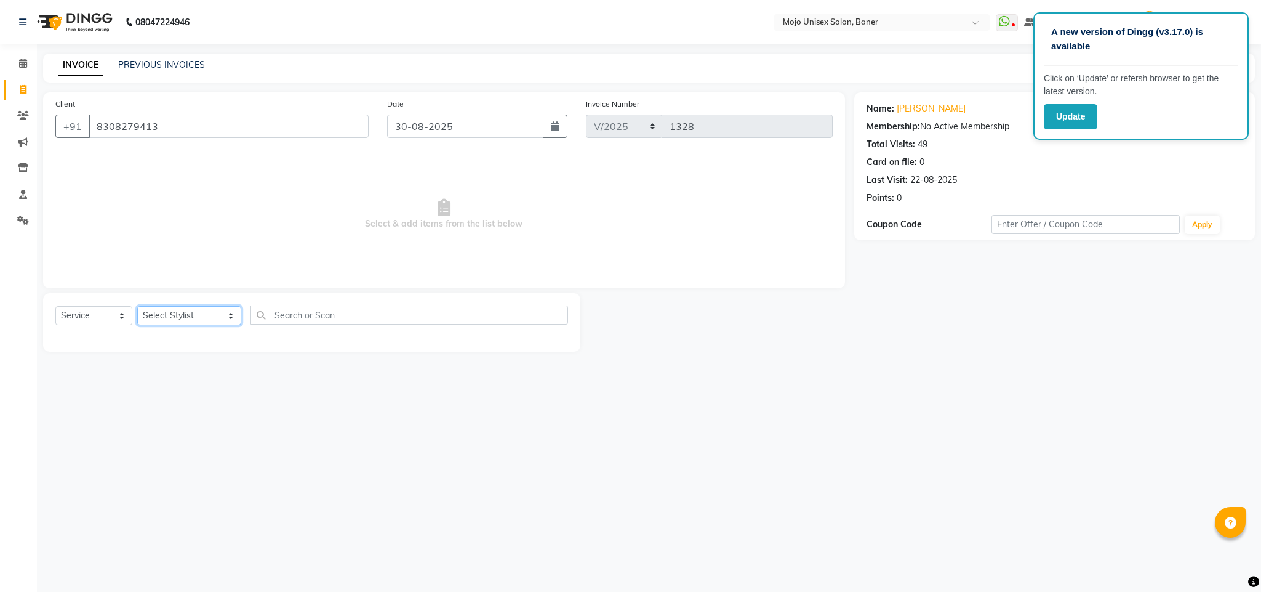
click at [157, 316] on select "Select Stylist [PERSON_NAME] [PERSON_NAME] ([PERSON_NAME]) [PERSON_NAME] [PERSO…" at bounding box center [189, 315] width 104 height 19
select select "2248"
click at [137, 307] on select "Select Stylist [PERSON_NAME] [PERSON_NAME] ([PERSON_NAME]) [PERSON_NAME] [PERSO…" at bounding box center [189, 315] width 104 height 19
click at [270, 319] on input "text" at bounding box center [410, 314] width 318 height 19
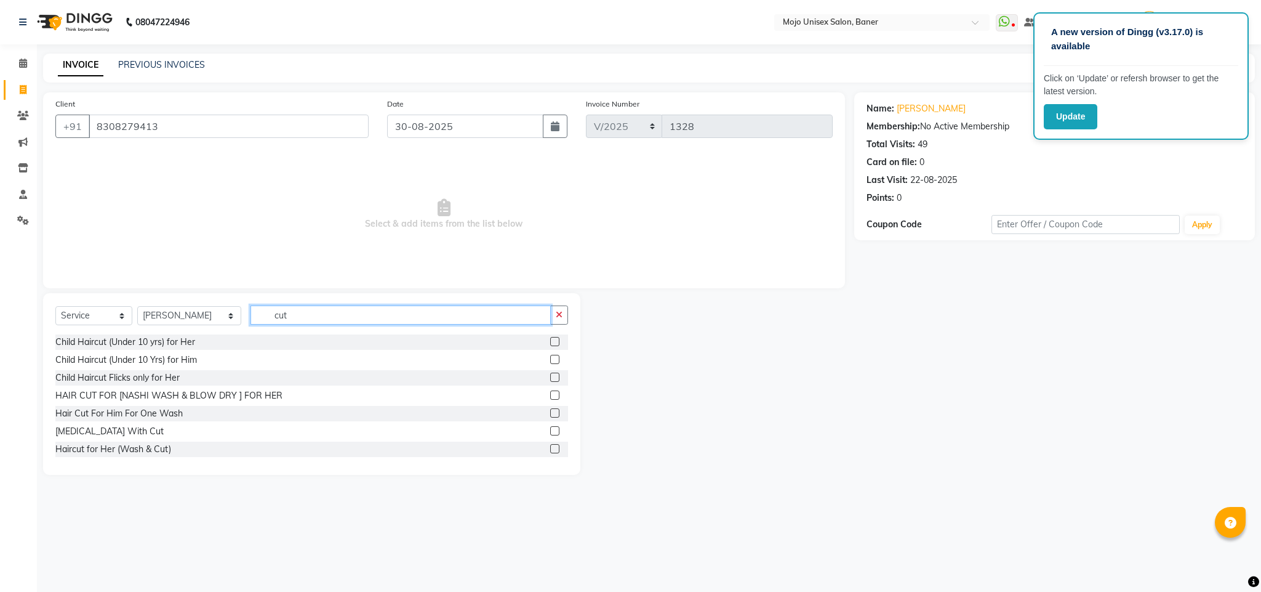
type input "cut"
click at [550, 359] on label at bounding box center [554, 359] width 9 height 9
click at [550, 359] on input "checkbox" at bounding box center [554, 360] width 8 height 8
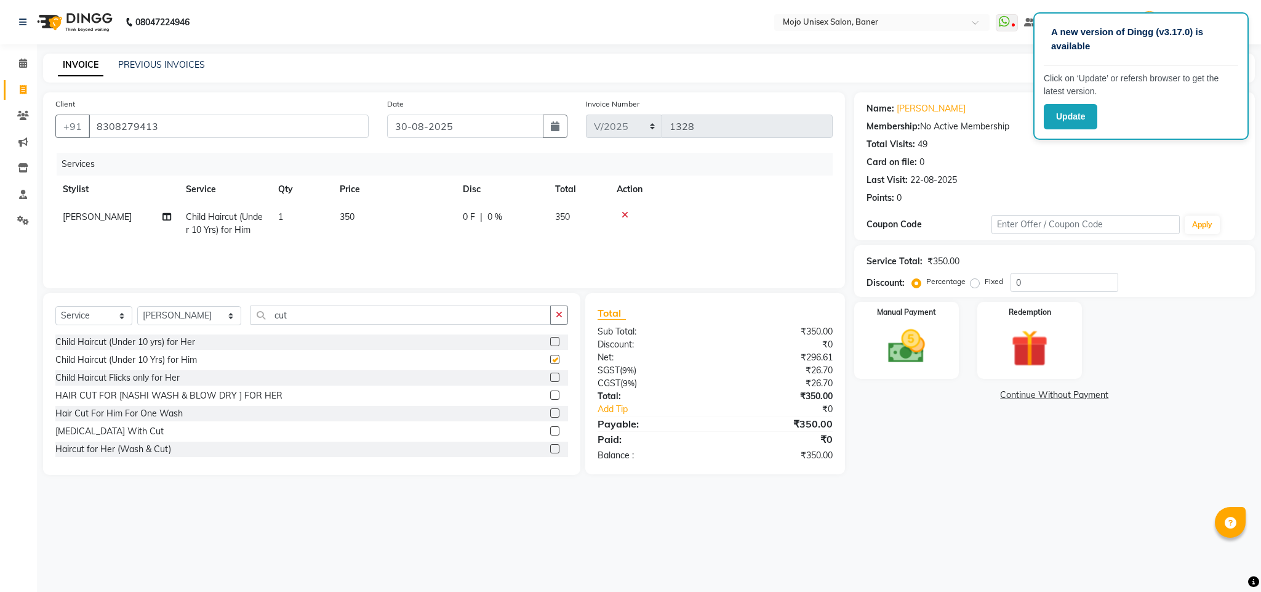
checkbox input "false"
click at [896, 353] on img at bounding box center [906, 346] width 63 height 44
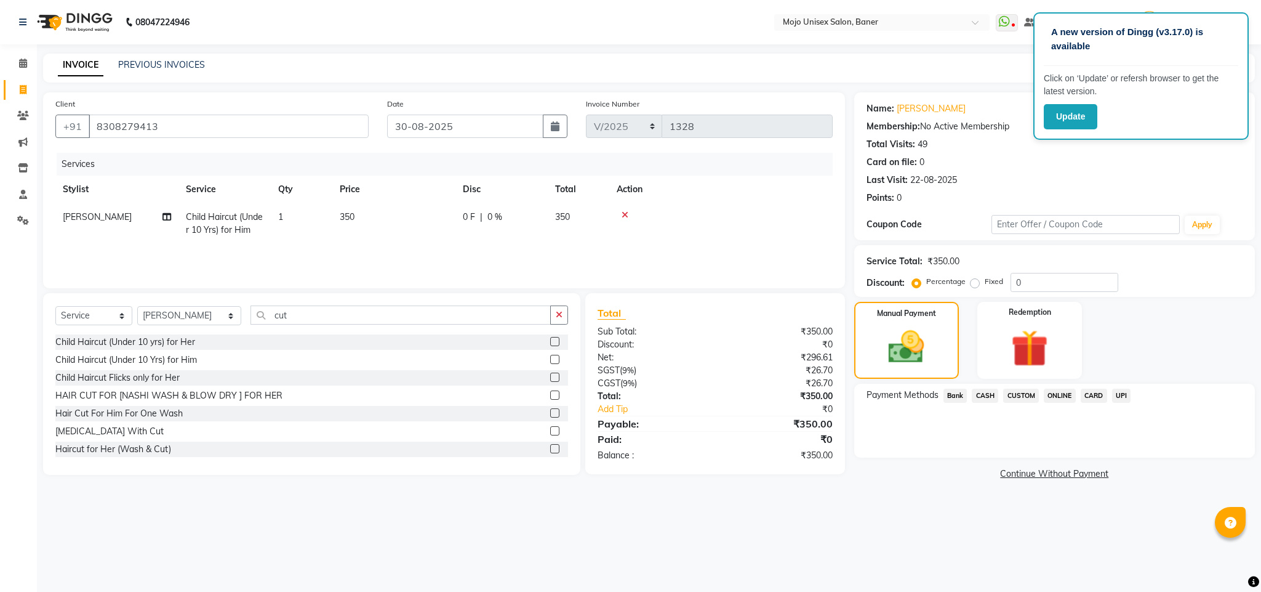
click at [1123, 395] on span "UPI" at bounding box center [1121, 395] width 19 height 14
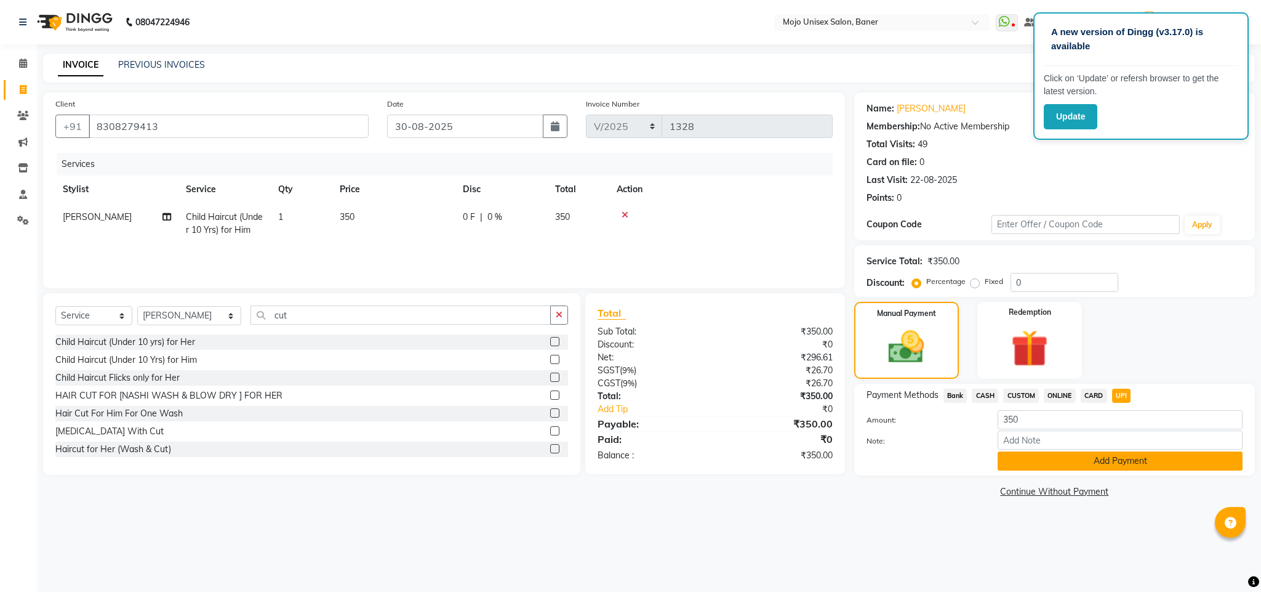
click at [1129, 462] on button "Add Payment" at bounding box center [1120, 460] width 245 height 19
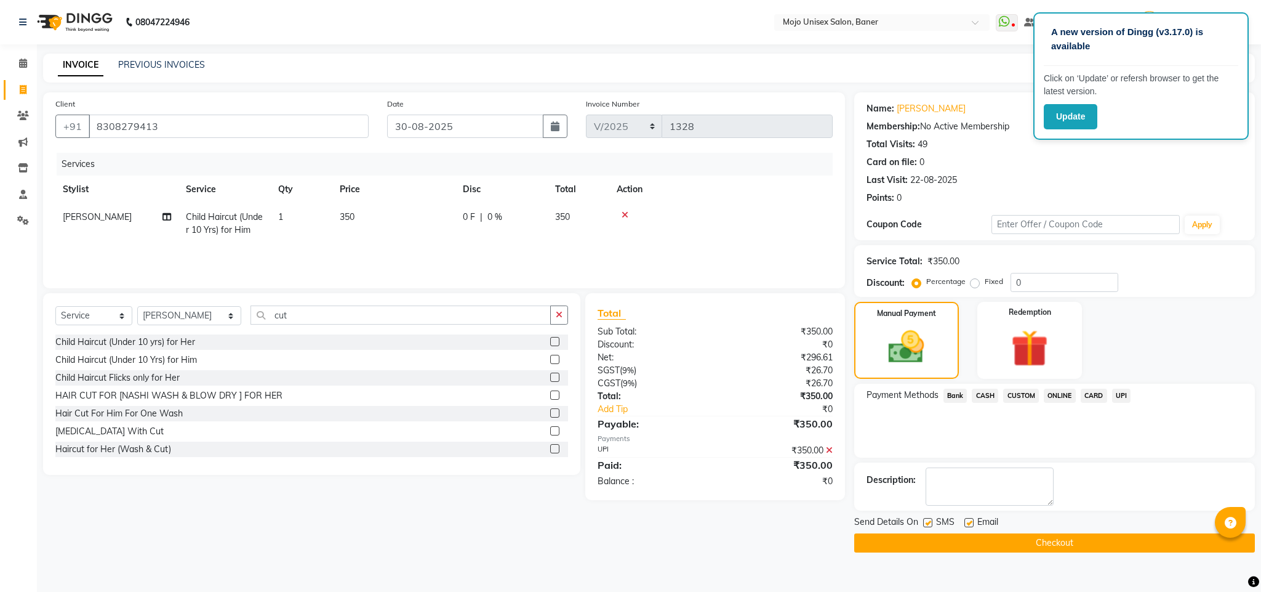
click at [1126, 539] on button "Checkout" at bounding box center [1054, 542] width 401 height 19
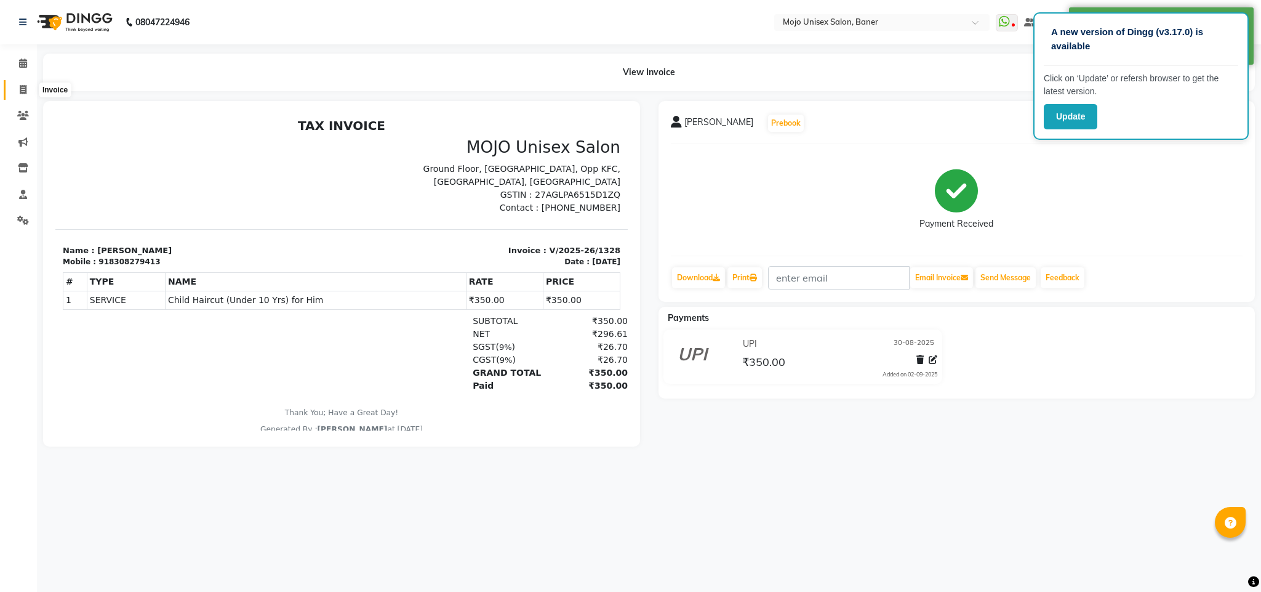
click at [21, 87] on icon at bounding box center [23, 89] width 7 height 9
select select "service"
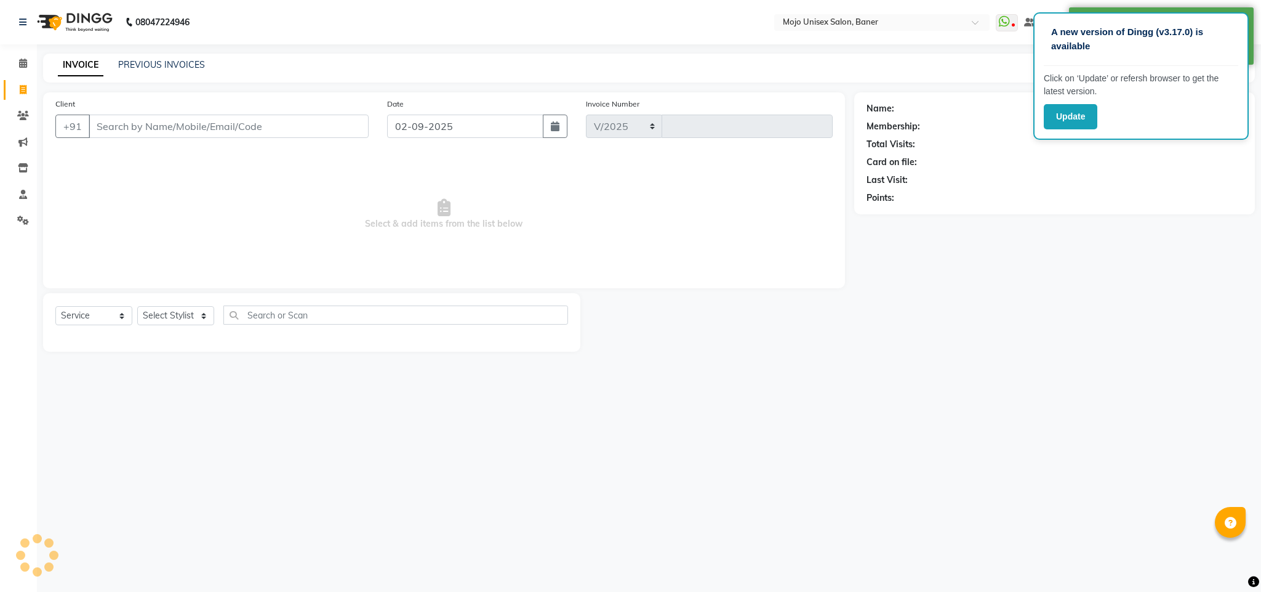
select select "52"
type input "1329"
click at [528, 126] on input "02-09-2025" at bounding box center [465, 125] width 156 height 23
select select "9"
select select "2025"
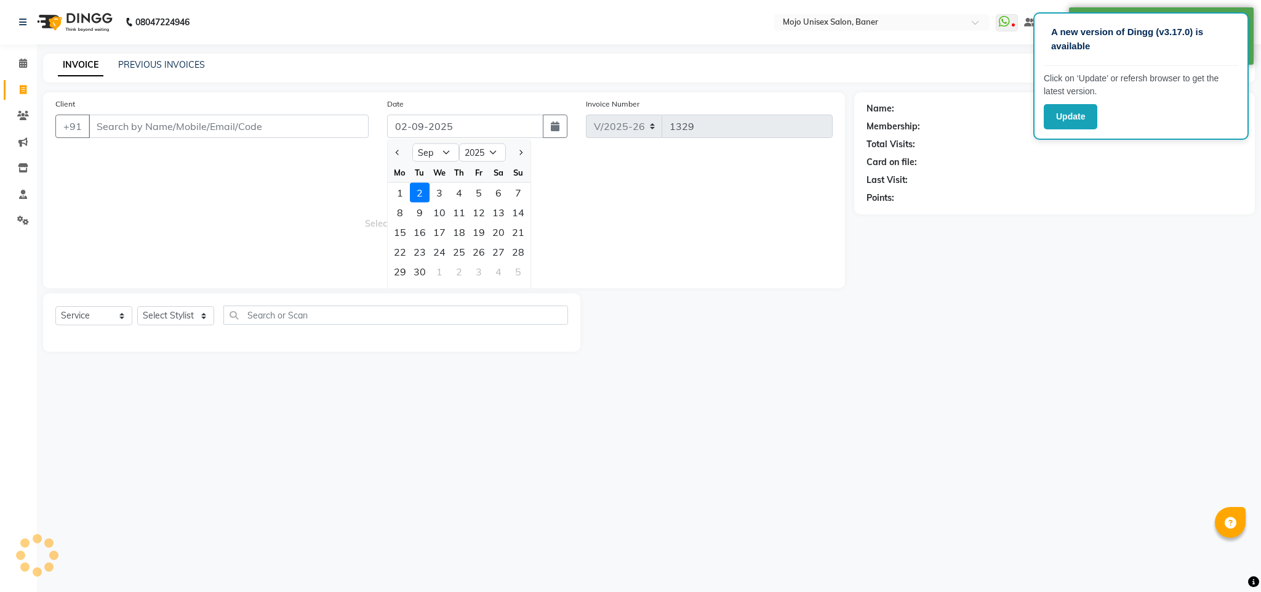
click at [395, 155] on button "Previous month" at bounding box center [398, 153] width 10 height 20
select select "8"
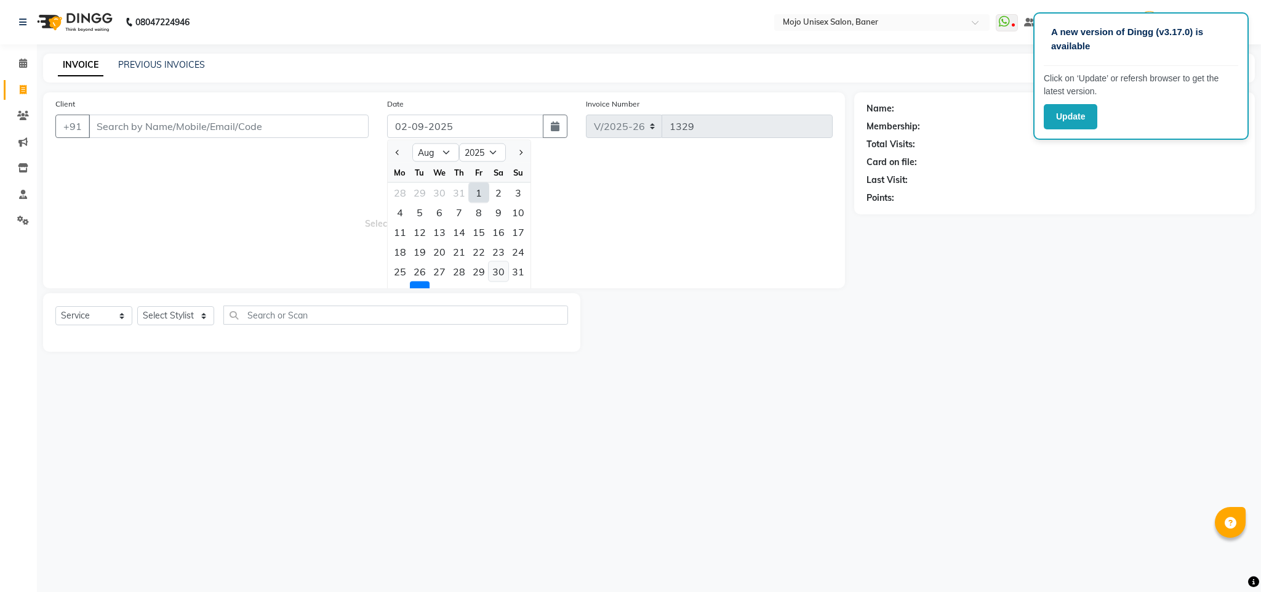
click at [497, 266] on div "30" at bounding box center [499, 272] width 20 height 20
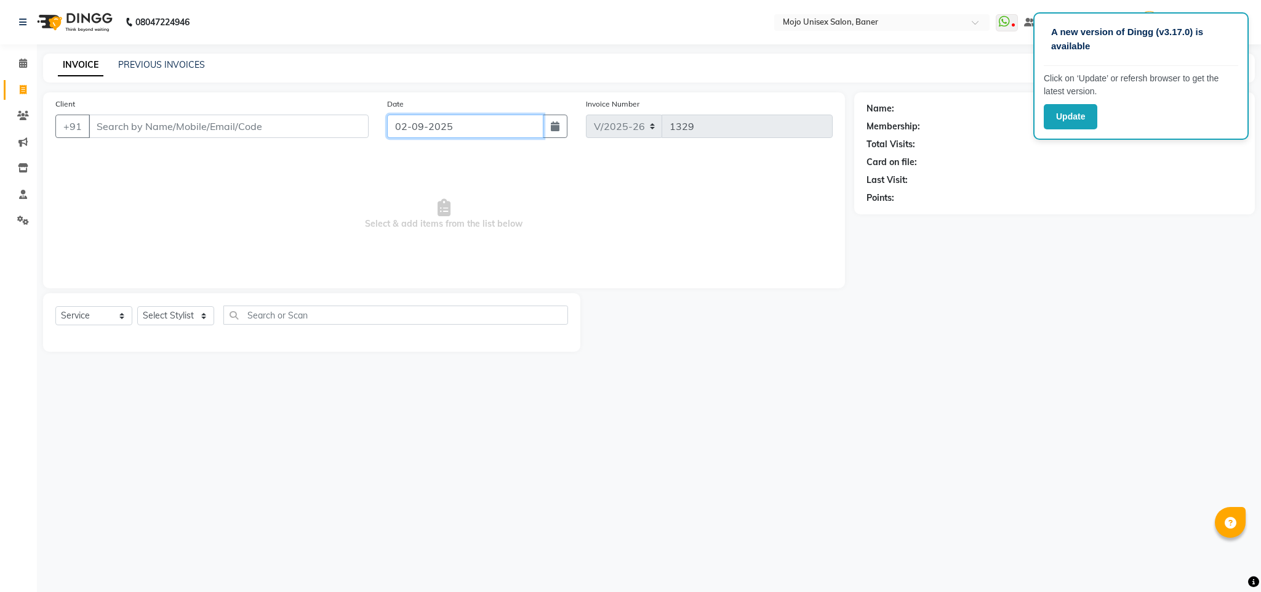
type input "30-08-2025"
click at [357, 129] on input "Client" at bounding box center [229, 125] width 280 height 23
click at [327, 120] on input "Client" at bounding box center [229, 125] width 280 height 23
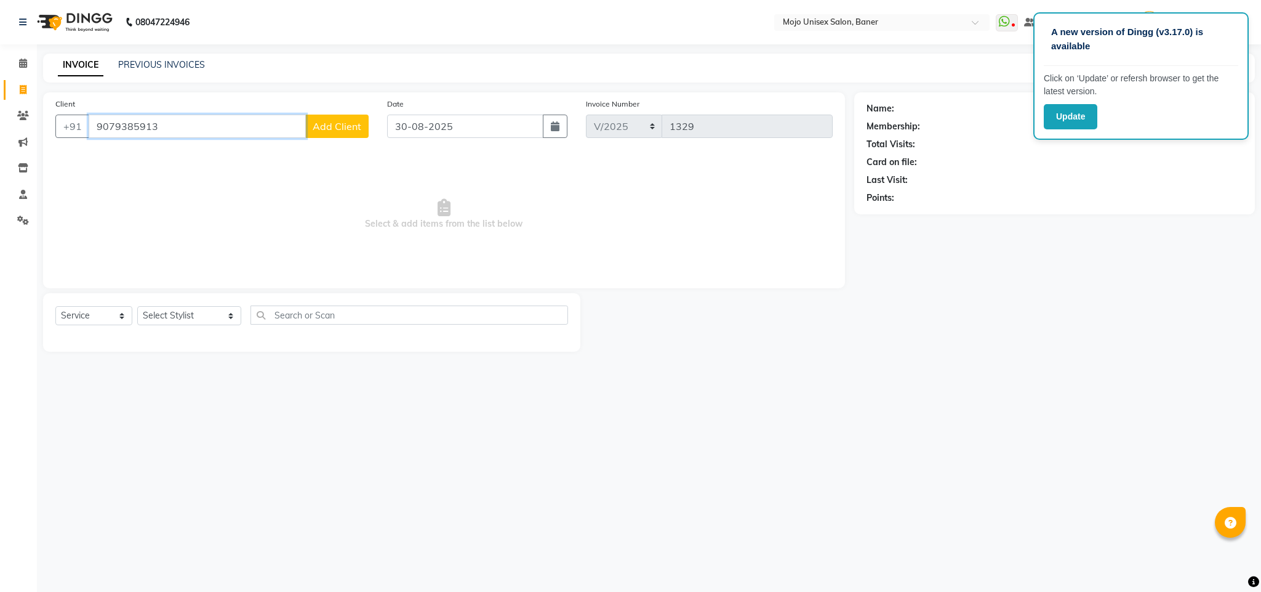
type input "9079385913"
click at [327, 120] on span "Add Client" at bounding box center [337, 126] width 49 height 12
select select "22"
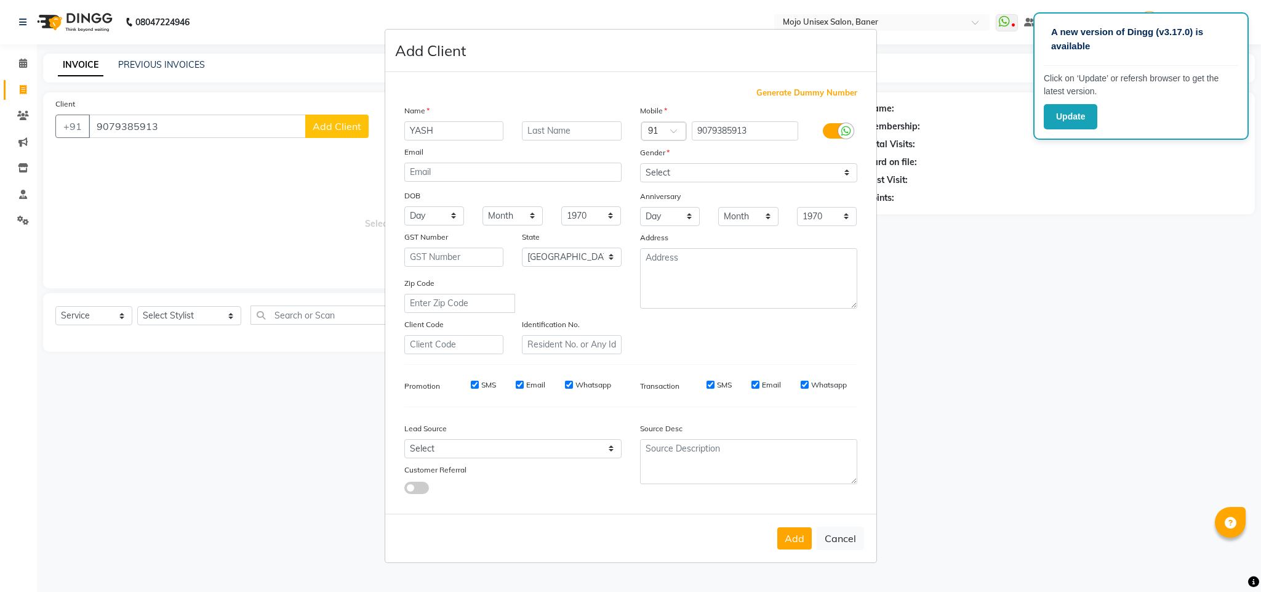
type input "YASH"
click at [539, 128] on input "text" at bounding box center [572, 130] width 100 height 19
type input "JALAN"
click at [702, 180] on select "Select [DEMOGRAPHIC_DATA] [DEMOGRAPHIC_DATA] Other Prefer Not To Say" at bounding box center [748, 172] width 217 height 19
select select "[DEMOGRAPHIC_DATA]"
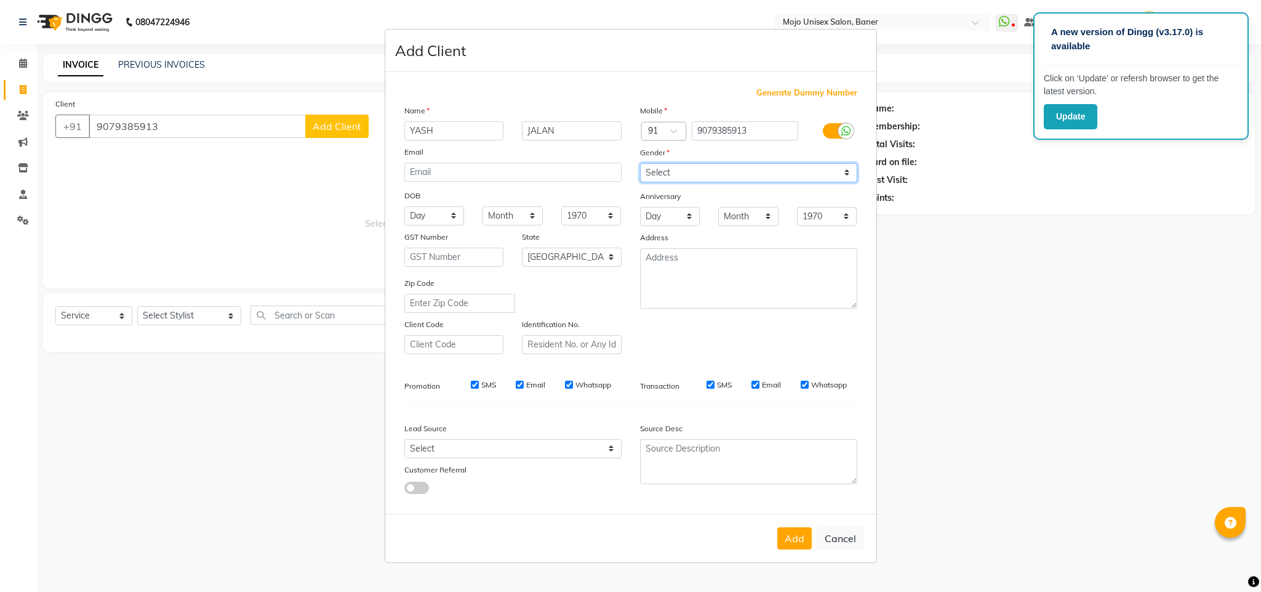
click at [640, 164] on select "Select [DEMOGRAPHIC_DATA] [DEMOGRAPHIC_DATA] Other Prefer Not To Say" at bounding box center [748, 172] width 217 height 19
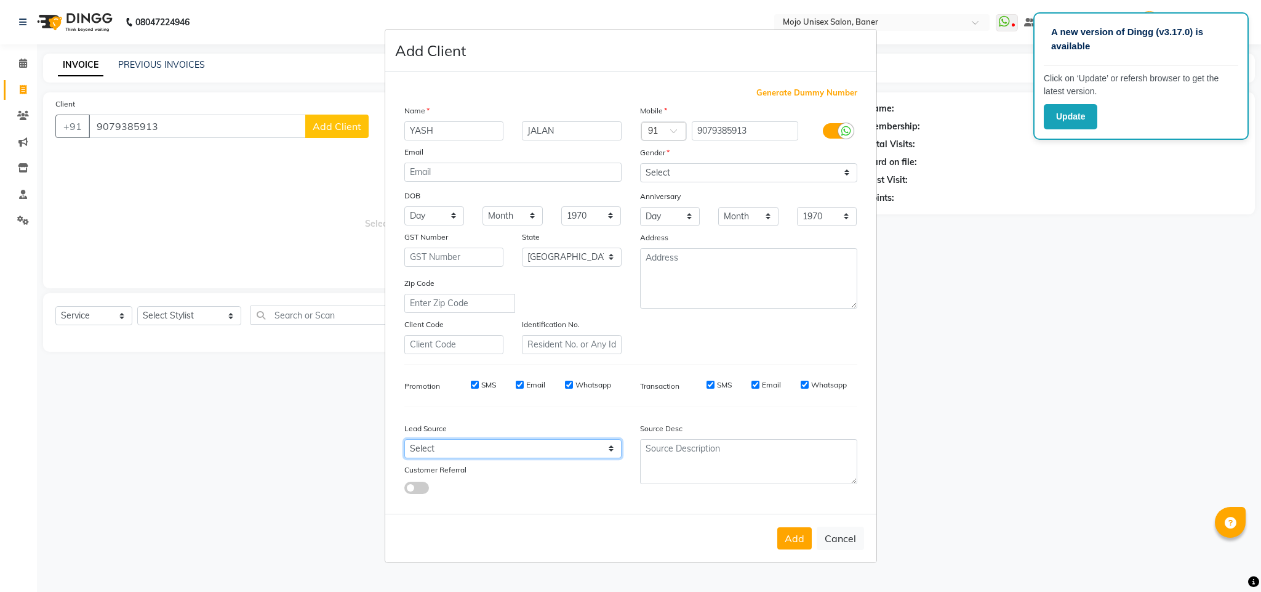
click at [504, 441] on select "Select Walk-in Internet Friend Word of Mouth Advertisement Facebook Justdial Go…" at bounding box center [512, 448] width 217 height 19
select select "1325"
click at [404, 439] on select "Select Walk-in Internet Friend Word of Mouth Advertisement Facebook Justdial Go…" at bounding box center [512, 448] width 217 height 19
click at [793, 537] on button "Add" at bounding box center [794, 538] width 34 height 22
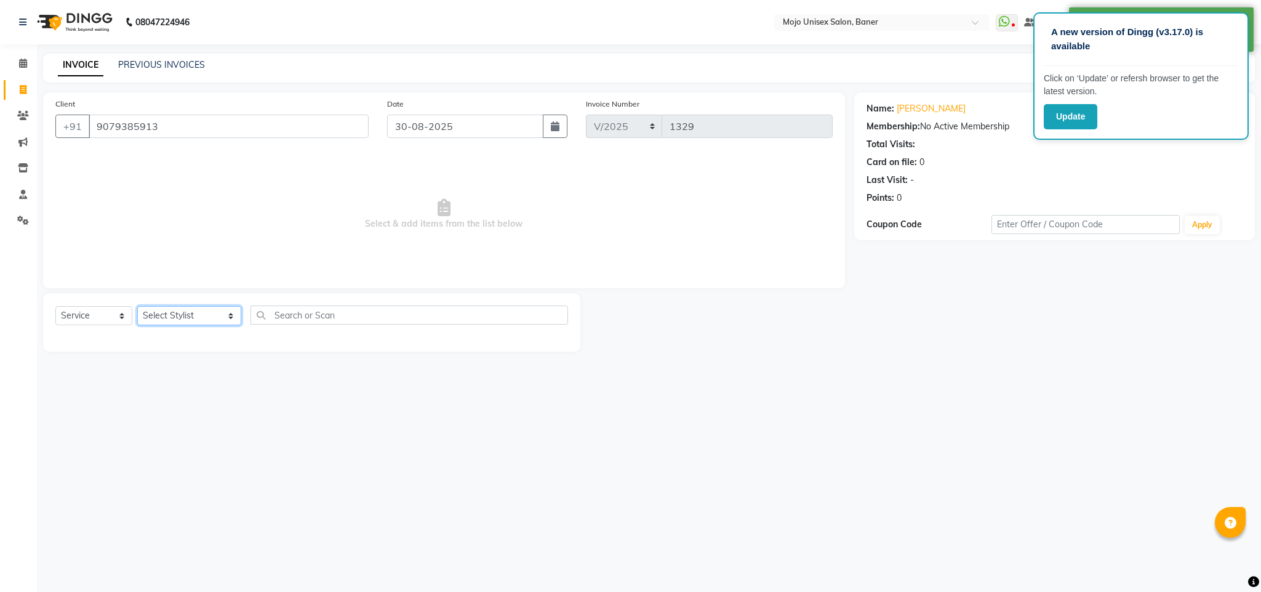
click at [159, 316] on select "Select Stylist [PERSON_NAME] [PERSON_NAME] ([PERSON_NAME]) [PERSON_NAME] [PERSO…" at bounding box center [189, 315] width 104 height 19
select select "2248"
click at [137, 307] on select "Select Stylist [PERSON_NAME] [PERSON_NAME] ([PERSON_NAME]) [PERSON_NAME] [PERSO…" at bounding box center [189, 315] width 104 height 19
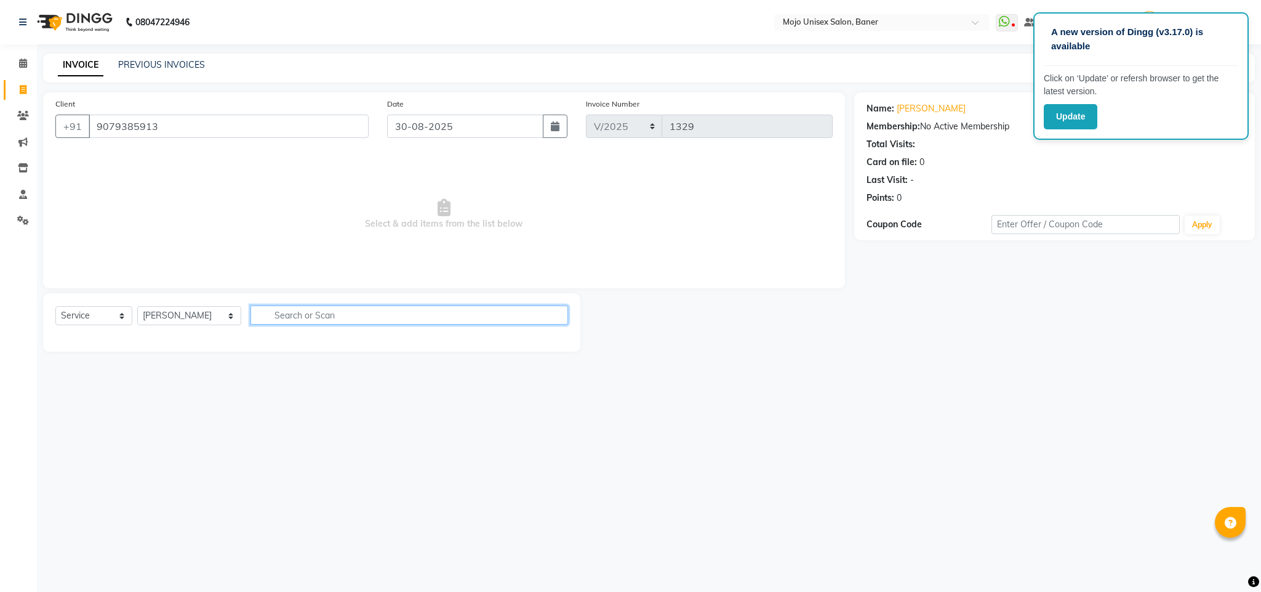
click at [339, 313] on input "text" at bounding box center [410, 314] width 318 height 19
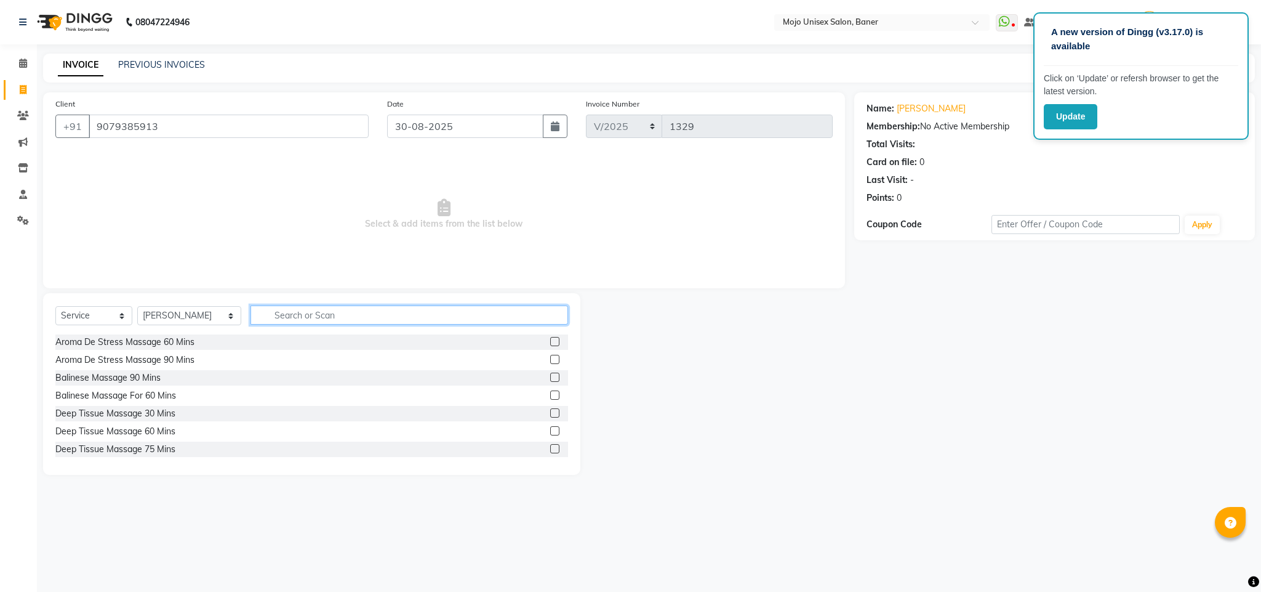
click at [318, 316] on input "text" at bounding box center [410, 314] width 318 height 19
click at [430, 314] on input "text" at bounding box center [410, 314] width 318 height 19
click at [416, 320] on input "text" at bounding box center [410, 314] width 318 height 19
type input "CUT"
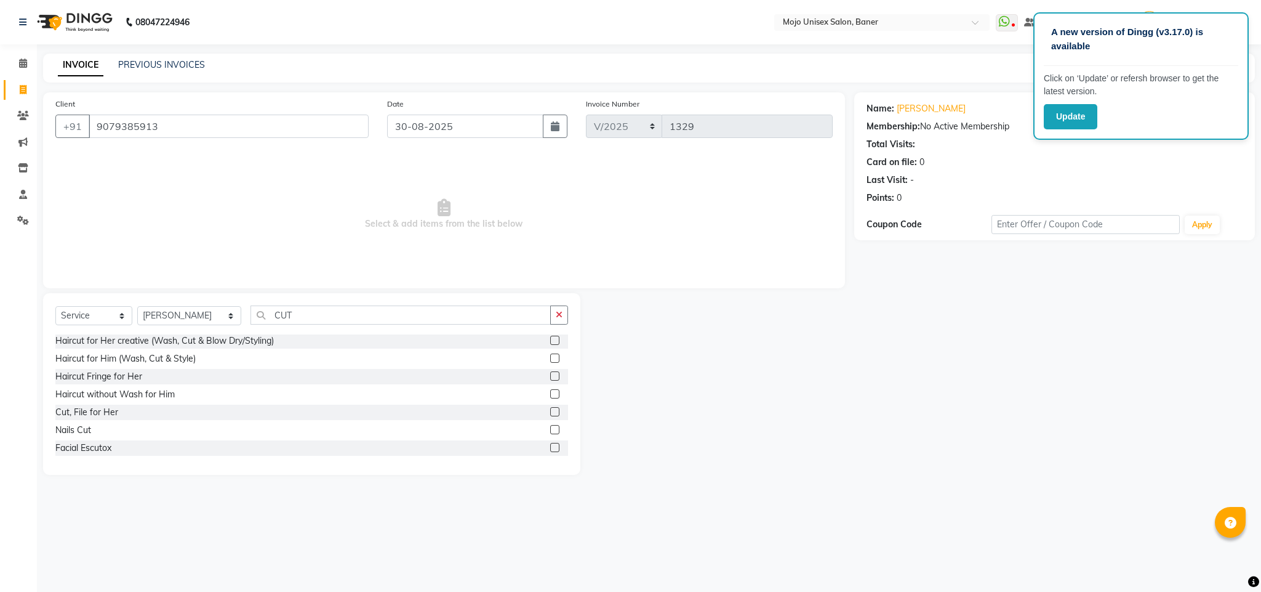
click at [550, 357] on label at bounding box center [554, 357] width 9 height 9
click at [550, 357] on input "checkbox" at bounding box center [554, 359] width 8 height 8
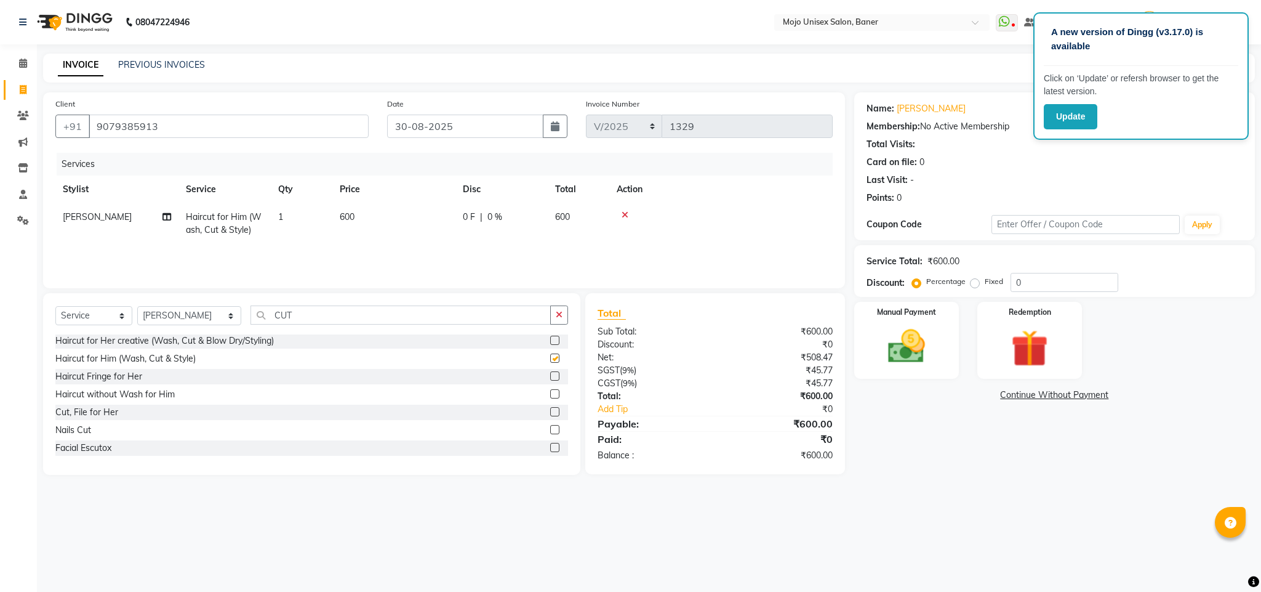
checkbox input "false"
click at [295, 316] on input "CUT" at bounding box center [401, 314] width 300 height 19
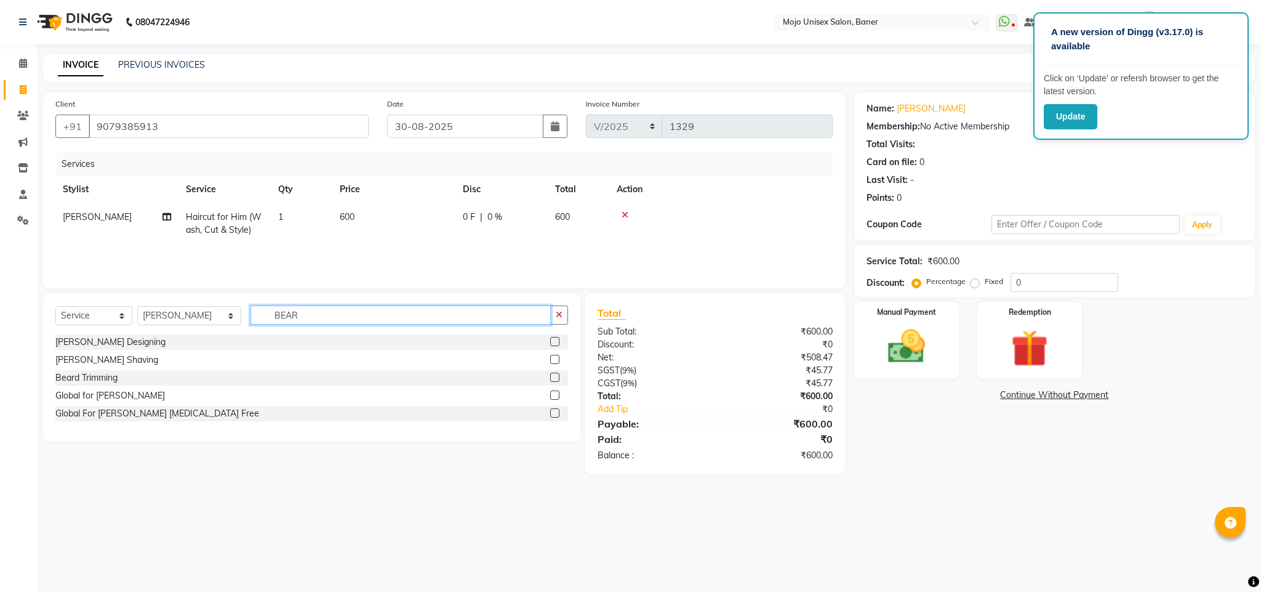
scroll to position [0, 0]
type input "BEAR"
click at [552, 360] on label at bounding box center [554, 359] width 9 height 9
click at [552, 360] on input "checkbox" at bounding box center [554, 360] width 8 height 8
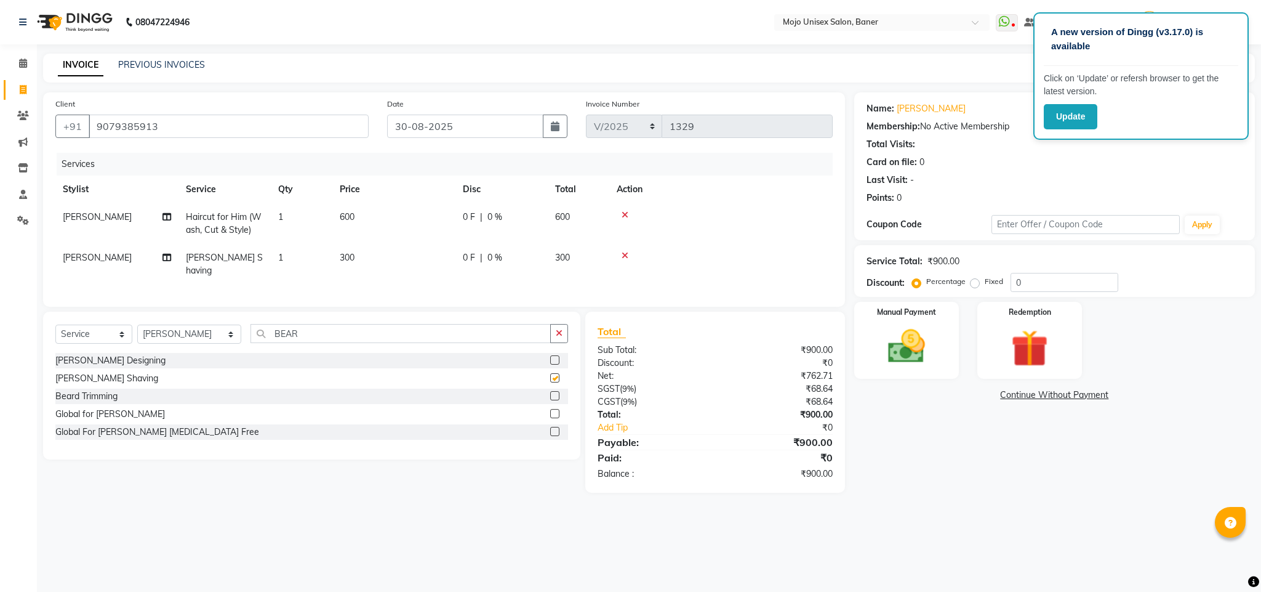
checkbox input "false"
click at [913, 342] on img at bounding box center [906, 346] width 63 height 44
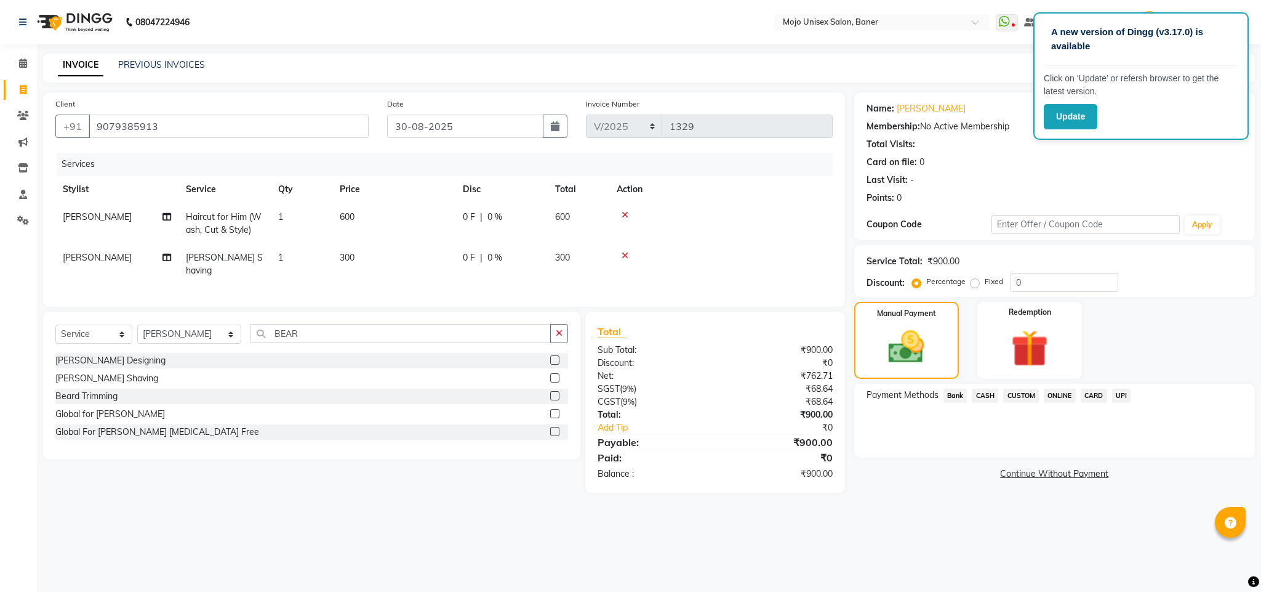
click at [1112, 396] on span "UPI" at bounding box center [1121, 395] width 19 height 14
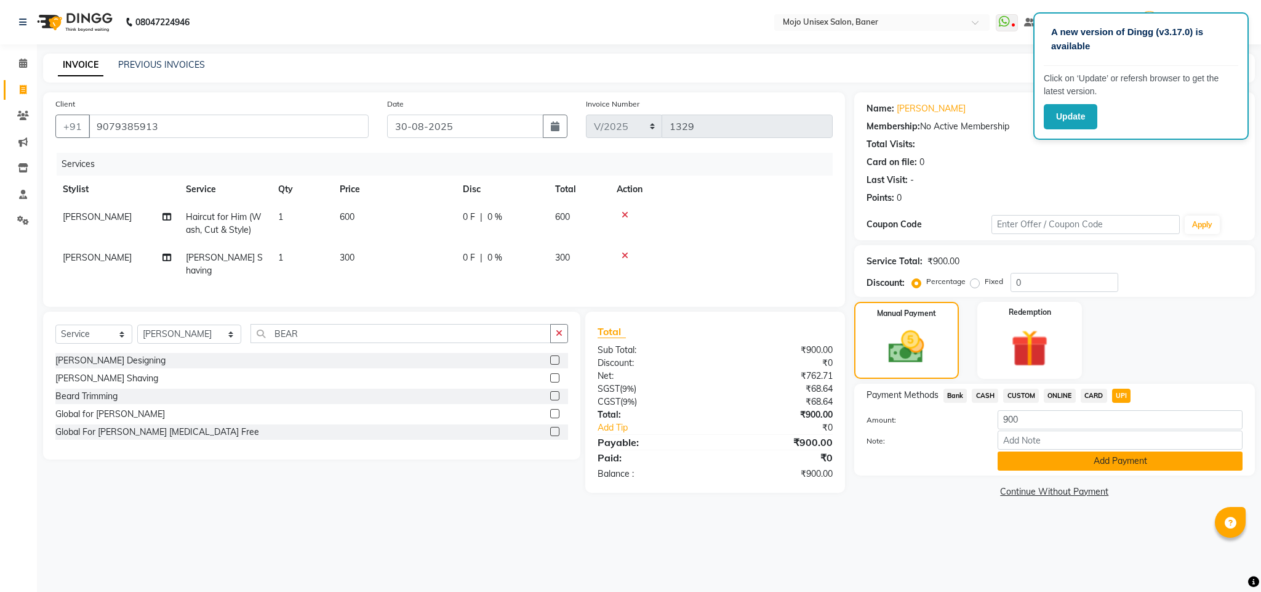
click at [1099, 460] on button "Add Payment" at bounding box center [1120, 460] width 245 height 19
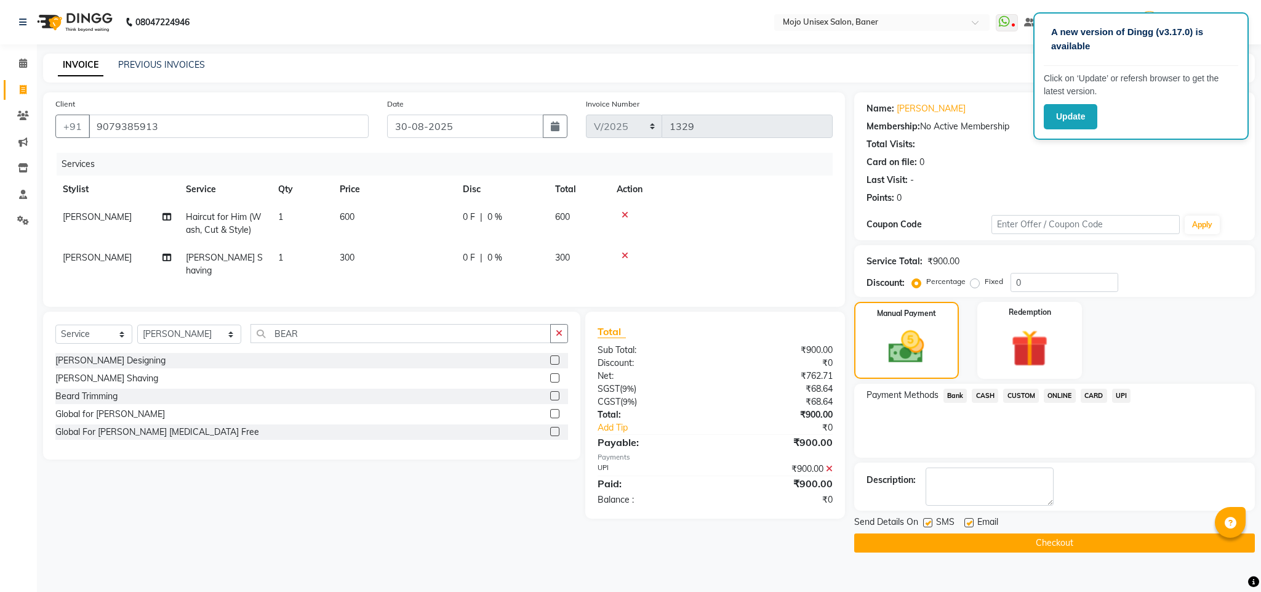
click at [1007, 545] on button "Checkout" at bounding box center [1054, 542] width 401 height 19
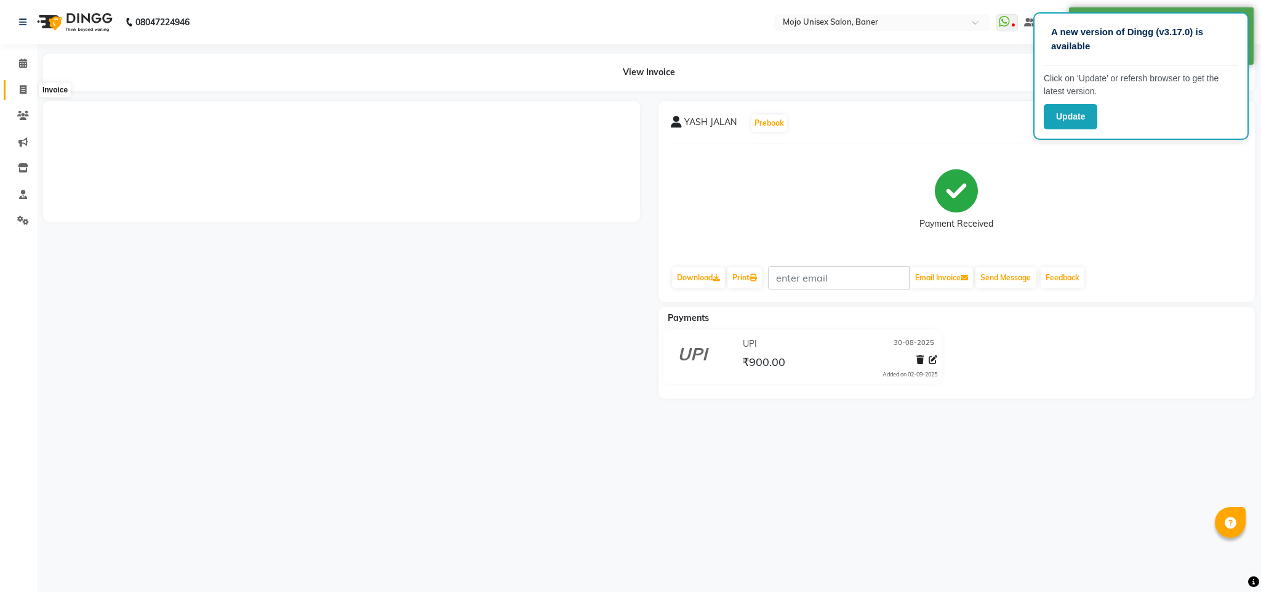
click at [18, 93] on span at bounding box center [23, 90] width 22 height 14
select select "service"
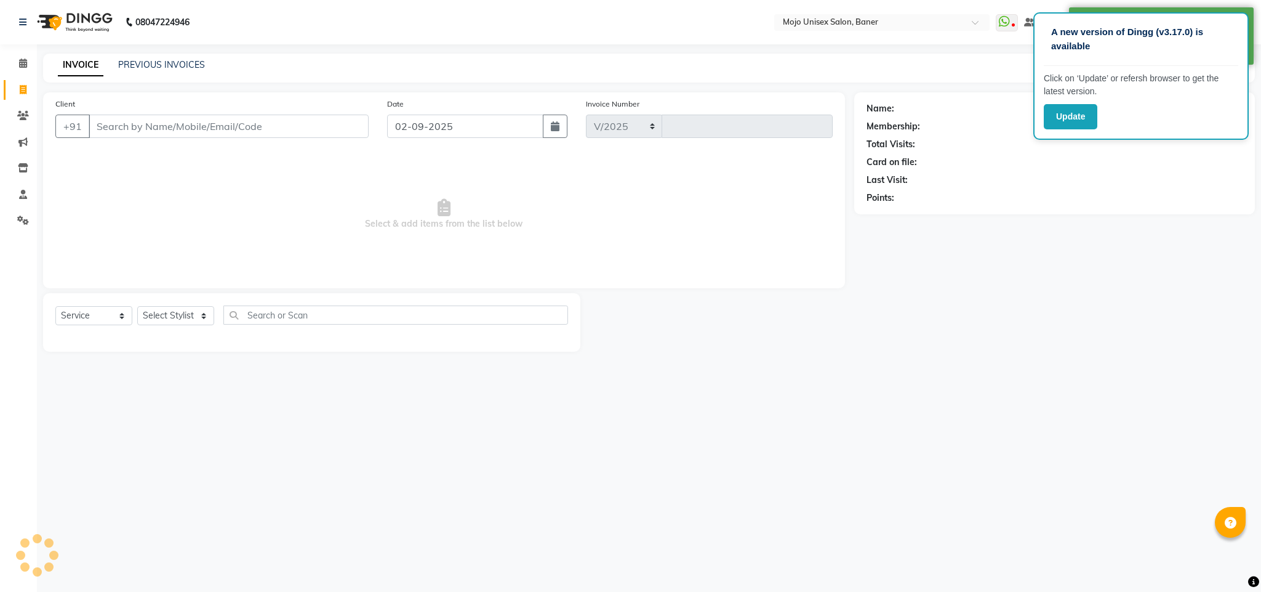
select select "52"
type input "1330"
click at [534, 124] on input "02-09-2025" at bounding box center [465, 125] width 156 height 23
select select "9"
select select "2025"
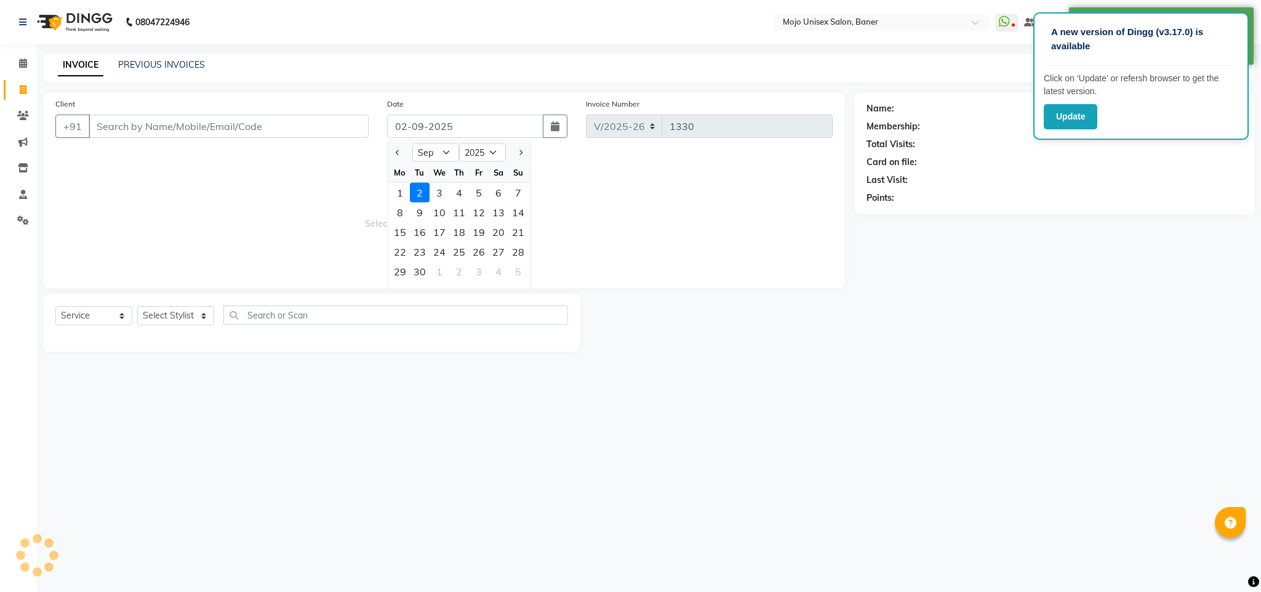
click at [390, 148] on div at bounding box center [400, 153] width 25 height 20
click at [399, 151] on span "Previous month" at bounding box center [397, 152] width 5 height 5
select select "8"
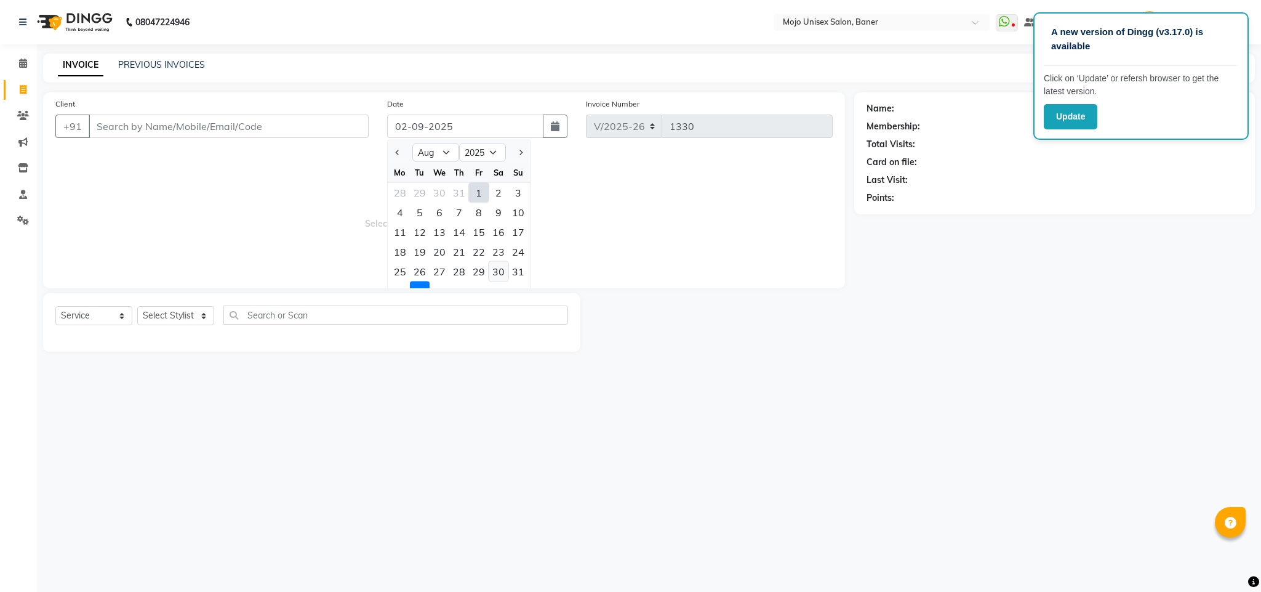
click at [492, 273] on div "30" at bounding box center [499, 272] width 20 height 20
type input "30-08-2025"
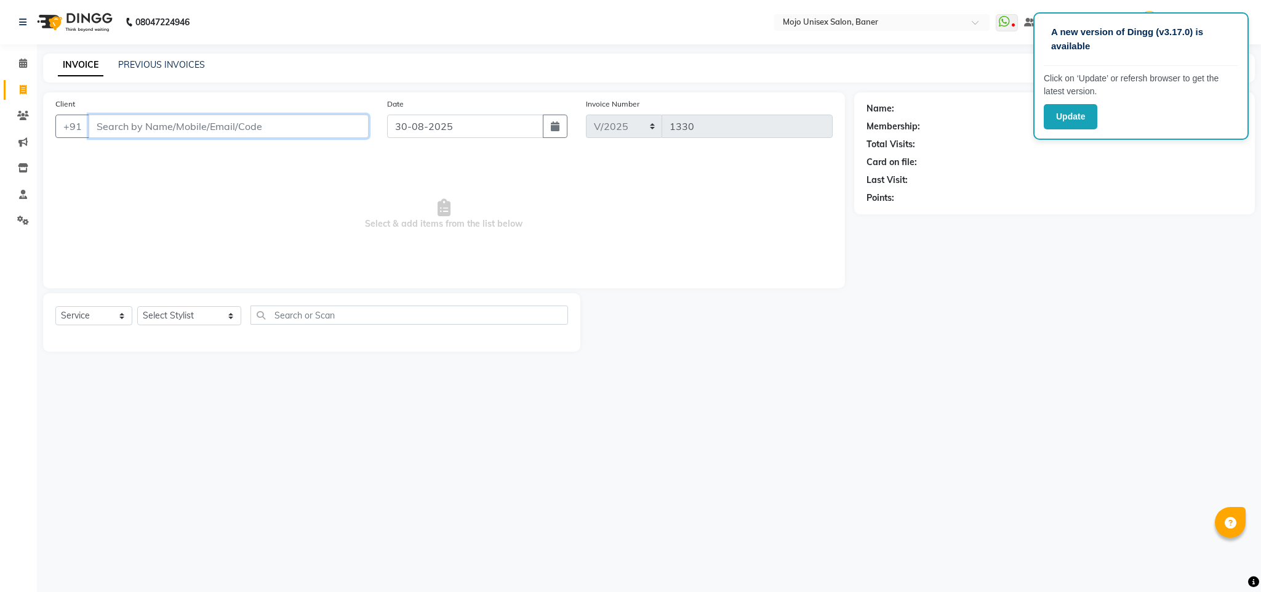
click at [333, 122] on input "Client" at bounding box center [229, 125] width 280 height 23
type input "C"
click at [147, 127] on input "90820657470" at bounding box center [197, 125] width 217 height 23
type input "9082065470"
click at [313, 116] on button "Add Client" at bounding box center [336, 125] width 63 height 23
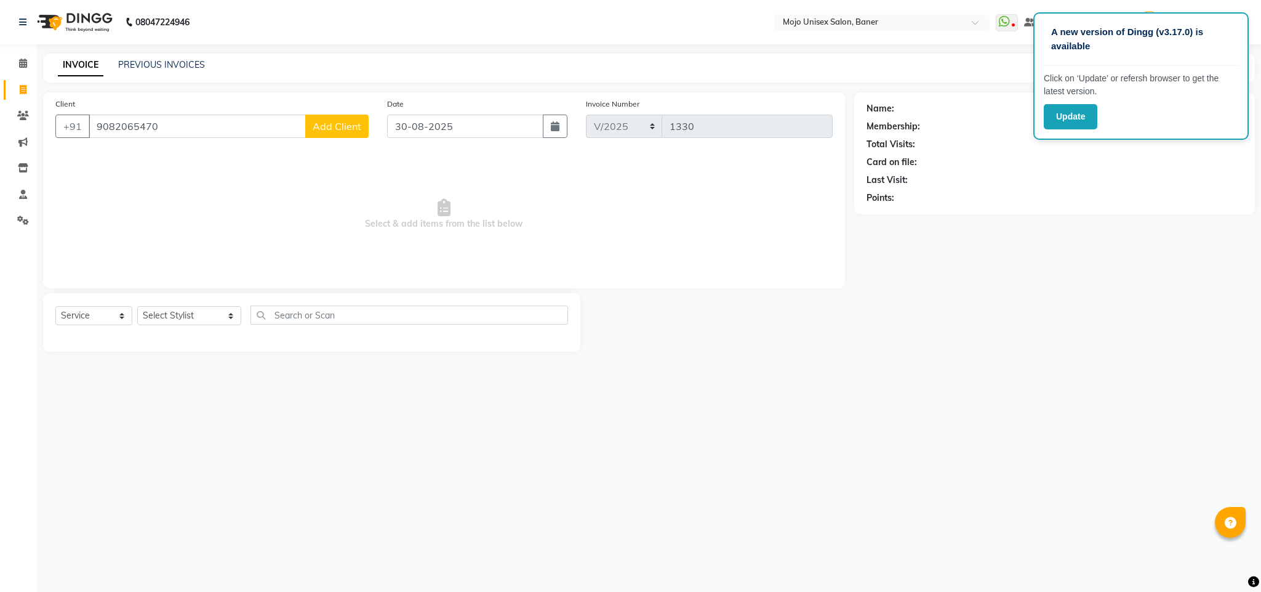
select select "22"
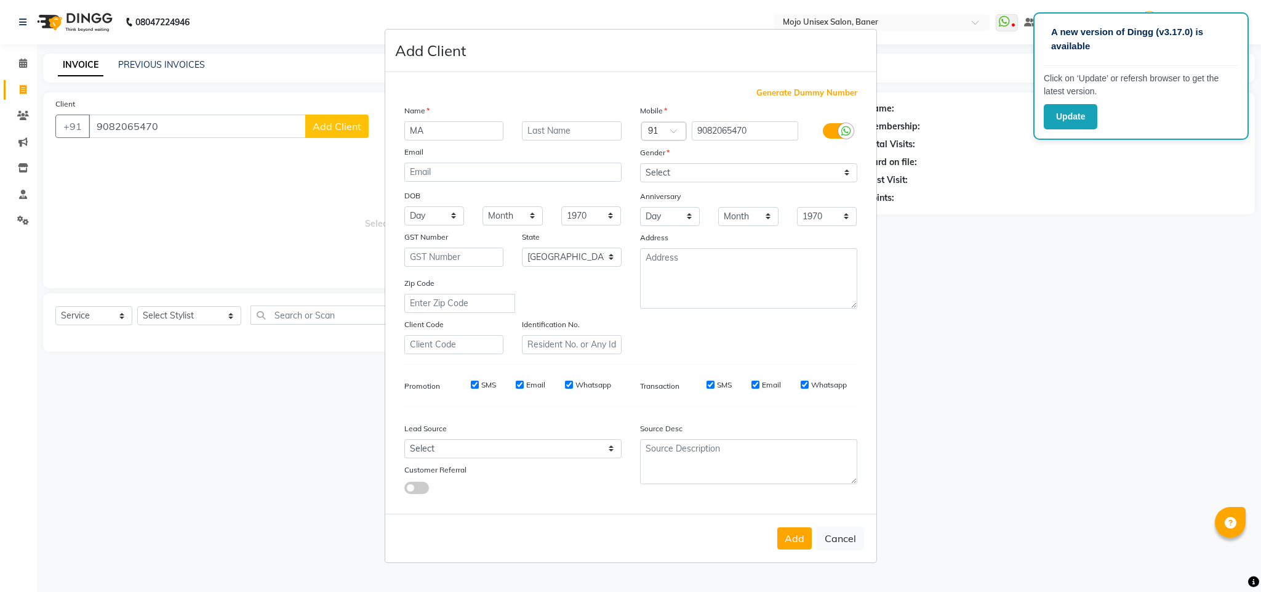
type input "MA"
click at [584, 126] on input "text" at bounding box center [572, 130] width 100 height 19
type input "[PERSON_NAME]"
click at [483, 139] on input "MA" at bounding box center [454, 130] width 100 height 19
type input "MADHAV"
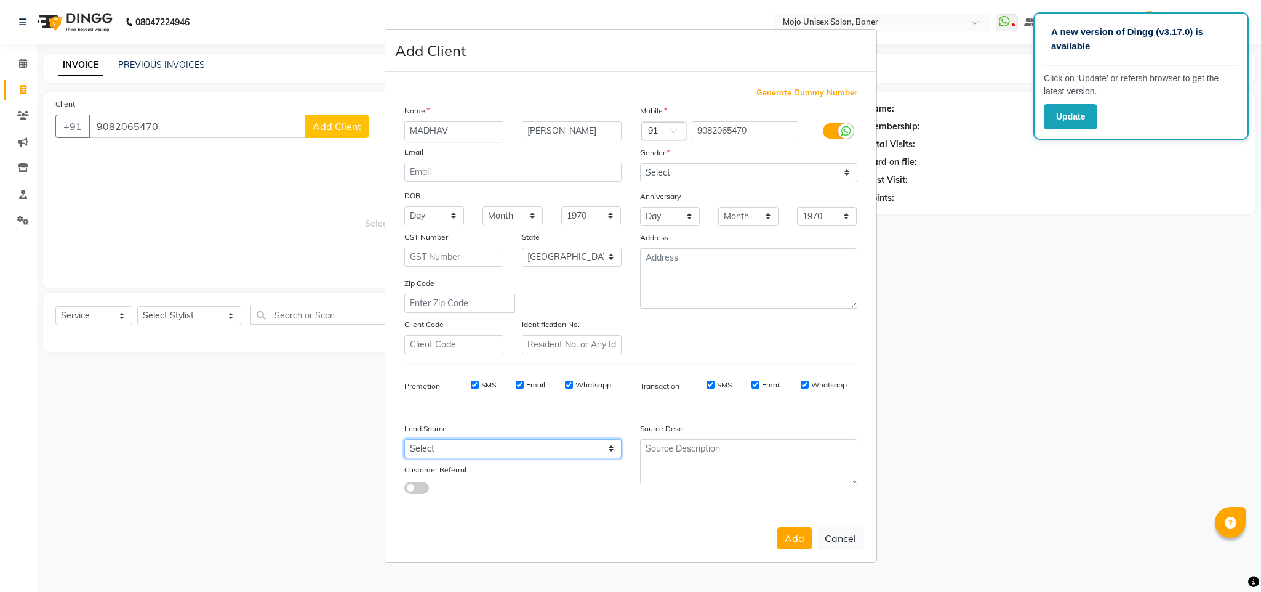
click at [507, 440] on select "Select Walk-in Internet Friend Word of Mouth Advertisement Facebook Justdial Go…" at bounding box center [512, 448] width 217 height 19
select select "1325"
click at [404, 439] on select "Select Walk-in Internet Friend Word of Mouth Advertisement Facebook Justdial Go…" at bounding box center [512, 448] width 217 height 19
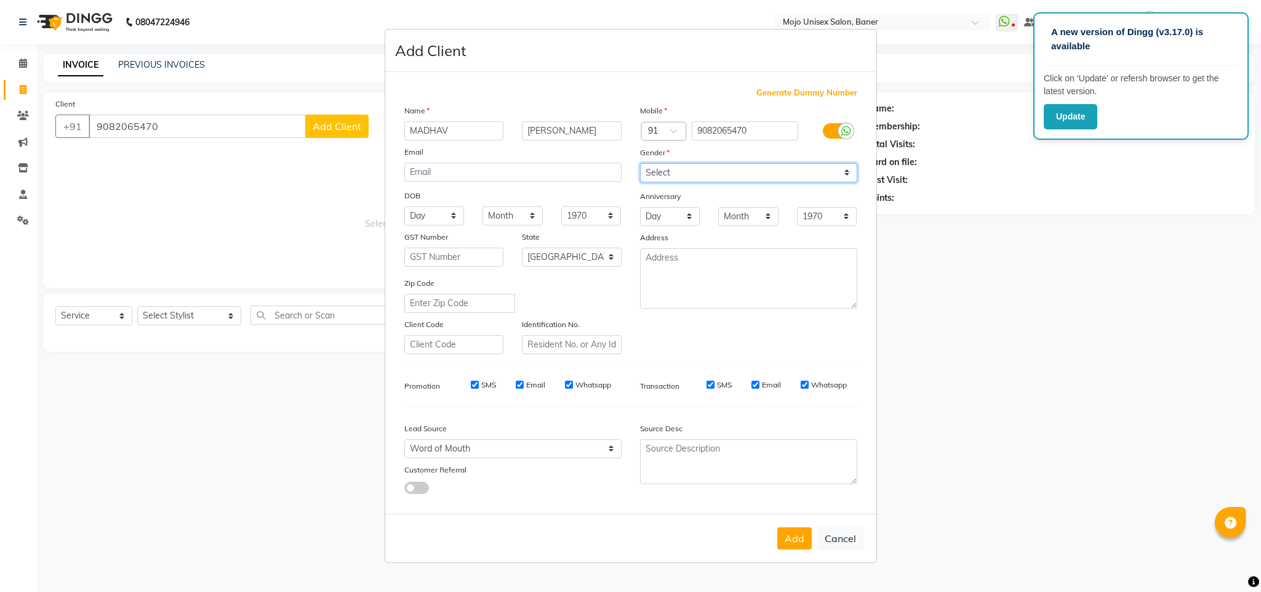
click at [659, 171] on select "Select [DEMOGRAPHIC_DATA] [DEMOGRAPHIC_DATA] Other Prefer Not To Say" at bounding box center [748, 172] width 217 height 19
select select "[DEMOGRAPHIC_DATA]"
click at [640, 164] on select "Select [DEMOGRAPHIC_DATA] [DEMOGRAPHIC_DATA] Other Prefer Not To Say" at bounding box center [748, 172] width 217 height 19
click at [798, 532] on button "Add" at bounding box center [794, 538] width 34 height 22
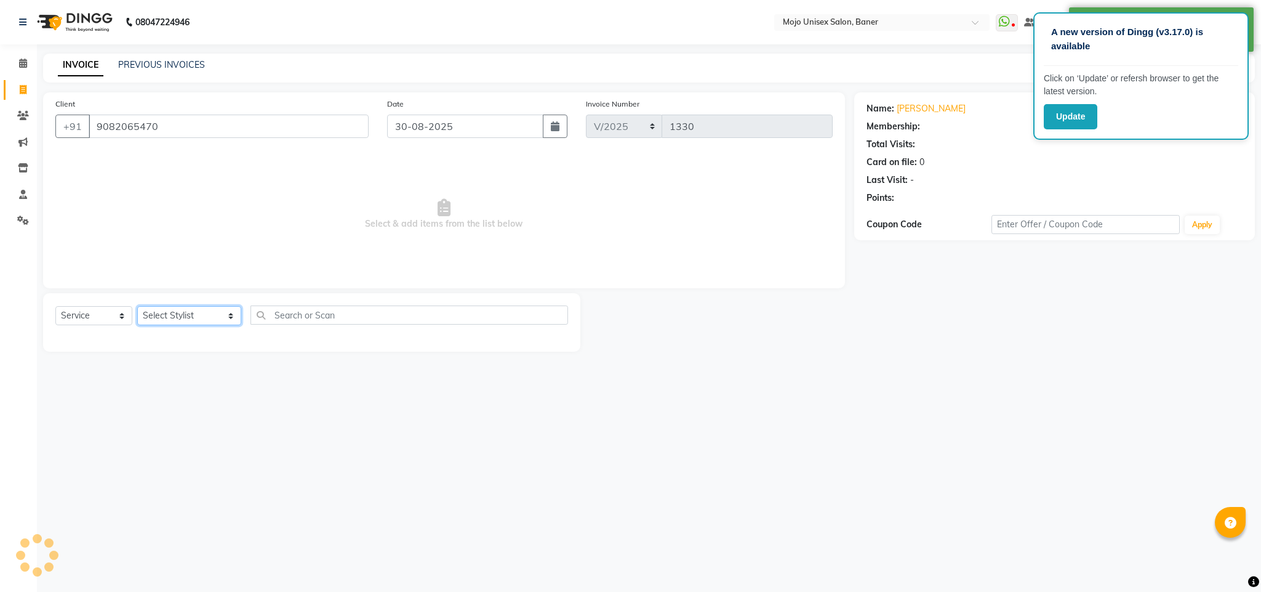
click at [195, 312] on select "Select Stylist [PERSON_NAME] [PERSON_NAME] ([PERSON_NAME]) [PERSON_NAME] [PERSO…" at bounding box center [189, 315] width 104 height 19
select select "2248"
click at [137, 307] on select "Select Stylist [PERSON_NAME] [PERSON_NAME] ([PERSON_NAME]) [PERSON_NAME] [PERSO…" at bounding box center [189, 315] width 104 height 19
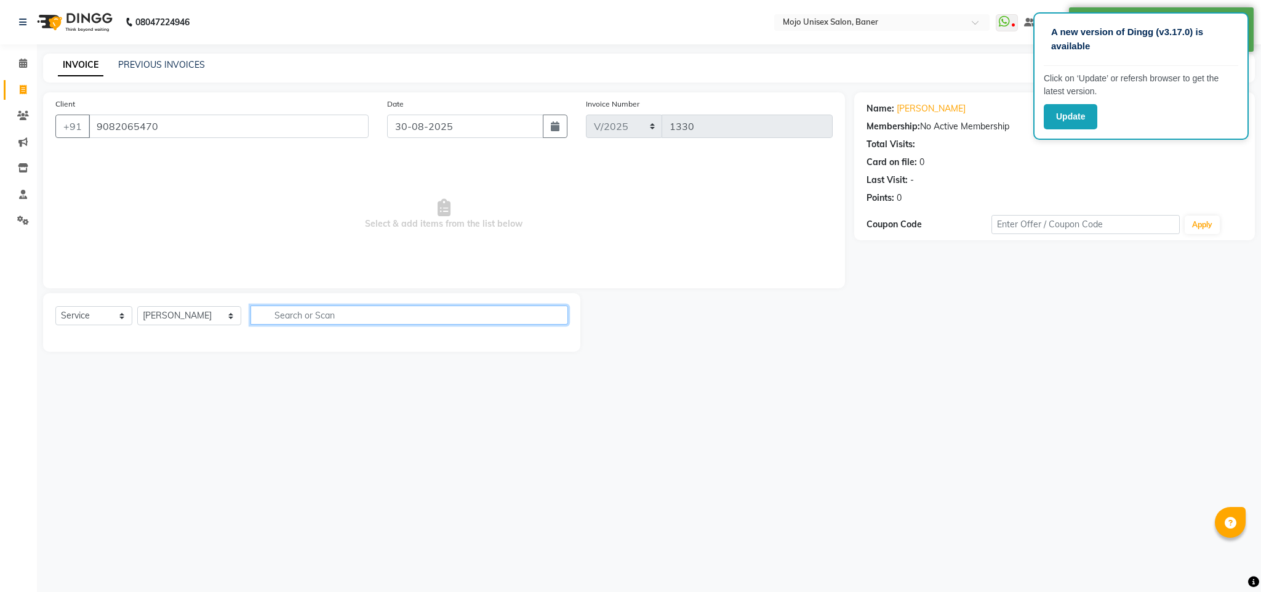
click at [390, 315] on input "text" at bounding box center [410, 314] width 318 height 19
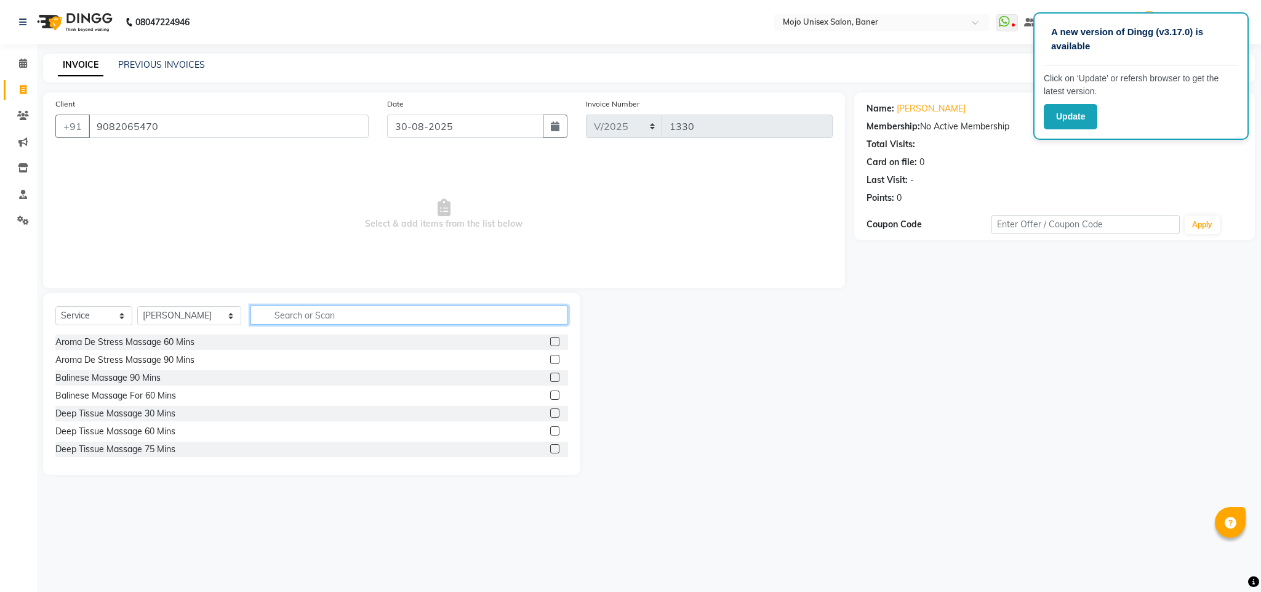
click at [390, 315] on input "text" at bounding box center [410, 314] width 318 height 19
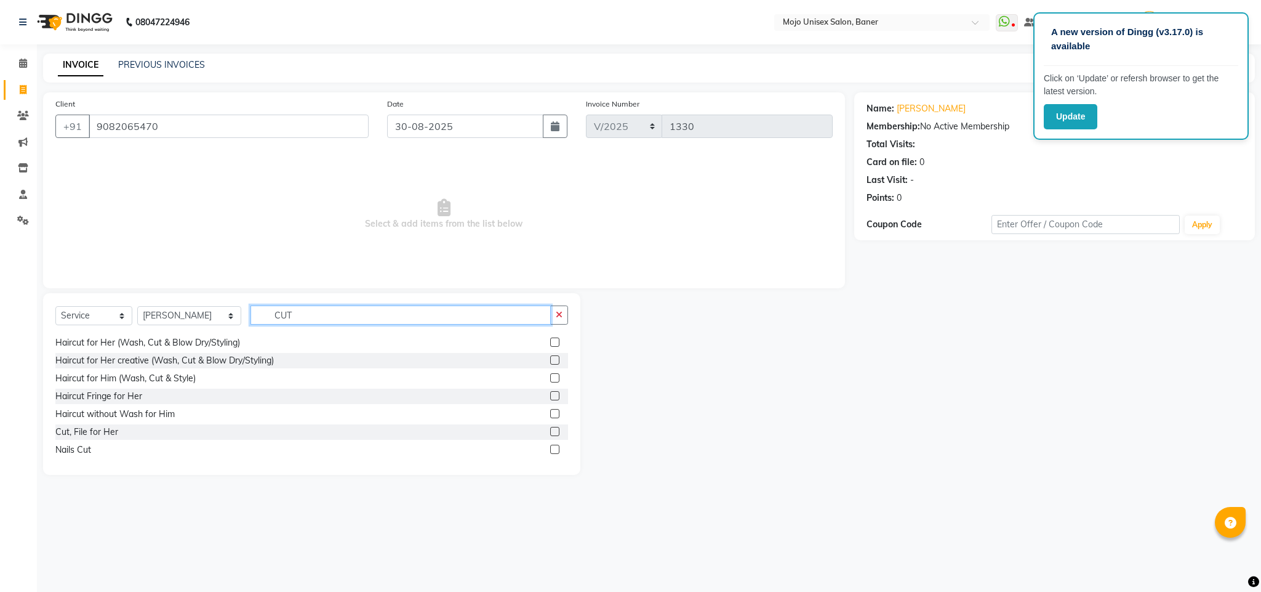
type input "CUT"
click at [550, 414] on label at bounding box center [554, 413] width 9 height 9
click at [550, 414] on input "checkbox" at bounding box center [554, 414] width 8 height 8
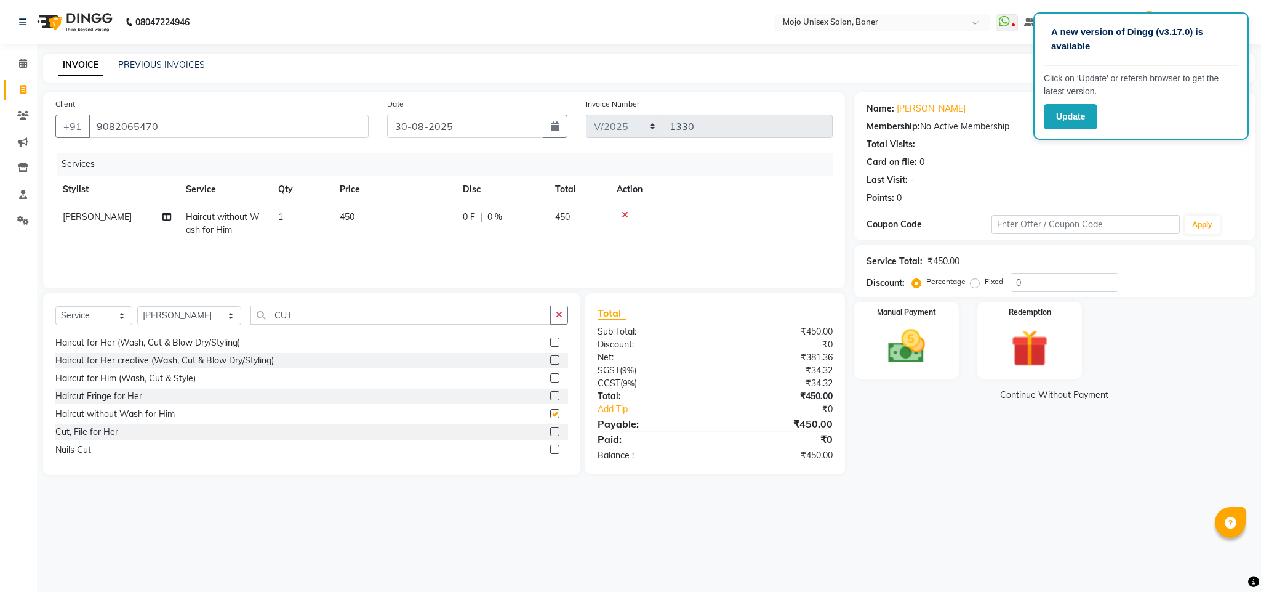
checkbox input "false"
click at [416, 316] on input "CUT" at bounding box center [401, 314] width 300 height 19
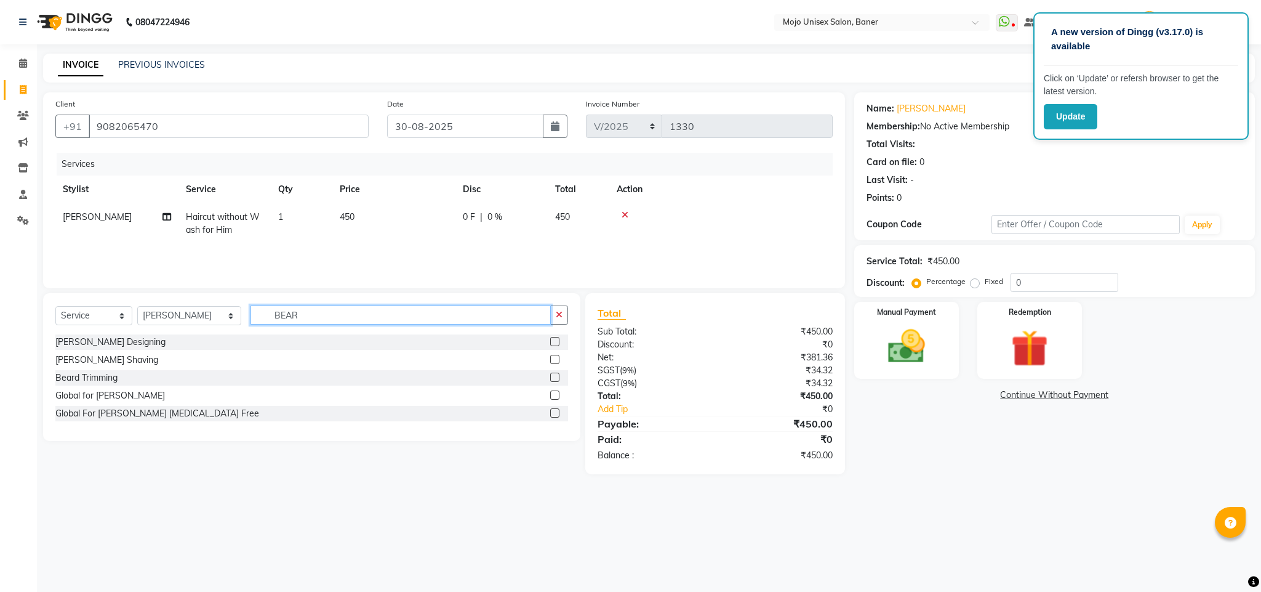
scroll to position [0, 0]
type input "BEAR"
click at [558, 359] on label at bounding box center [554, 359] width 9 height 9
click at [558, 359] on input "checkbox" at bounding box center [554, 360] width 8 height 8
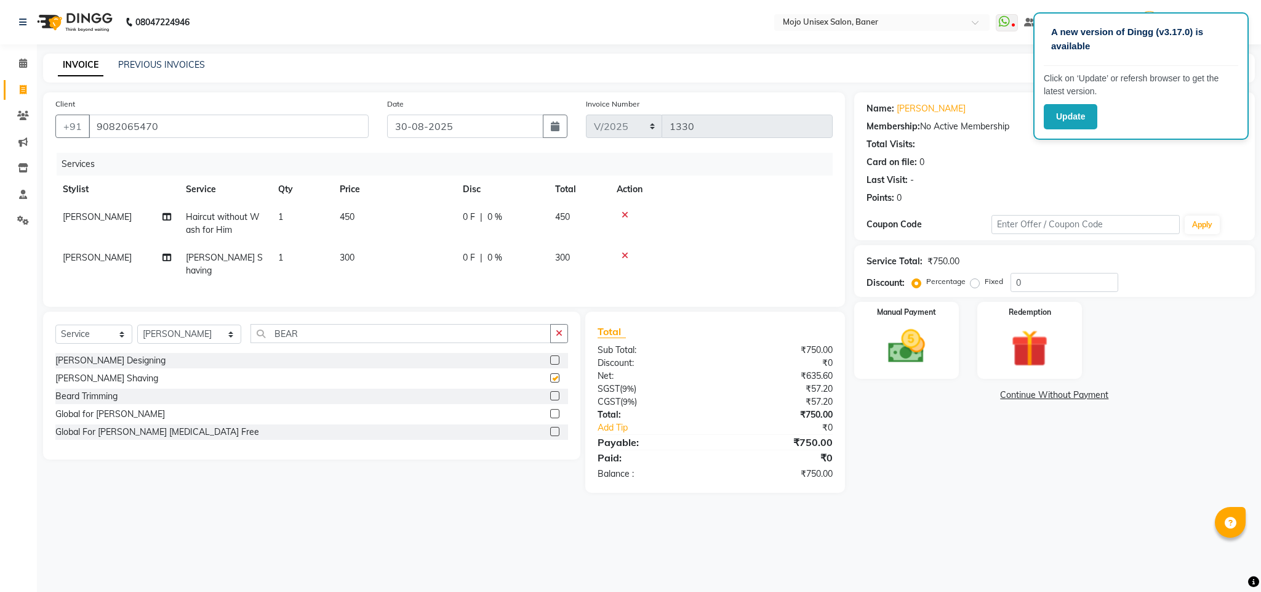
checkbox input "false"
click at [920, 342] on img at bounding box center [906, 346] width 63 height 44
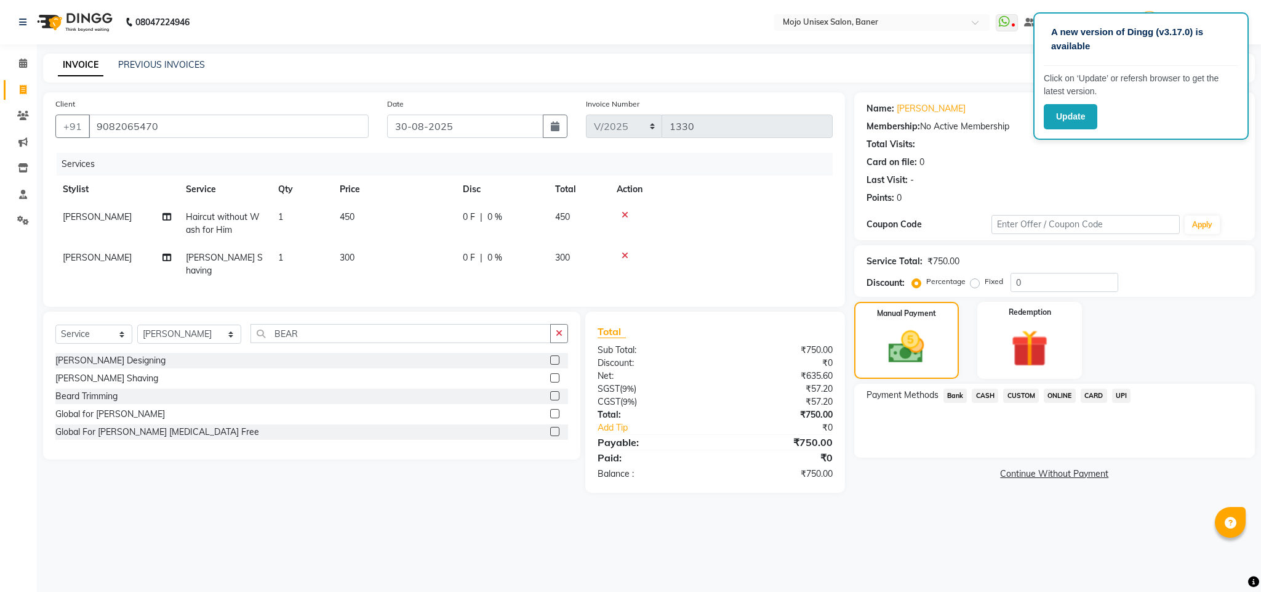
click at [1077, 271] on div "Service Total: ₹750.00 Discount: Percentage Fixed 0" at bounding box center [1055, 271] width 376 height 42
click at [985, 286] on label "Fixed" at bounding box center [994, 281] width 18 height 11
click at [976, 286] on input "Fixed" at bounding box center [977, 281] width 9 height 9
radio input "true"
click at [1037, 284] on input "0" at bounding box center [1065, 282] width 108 height 19
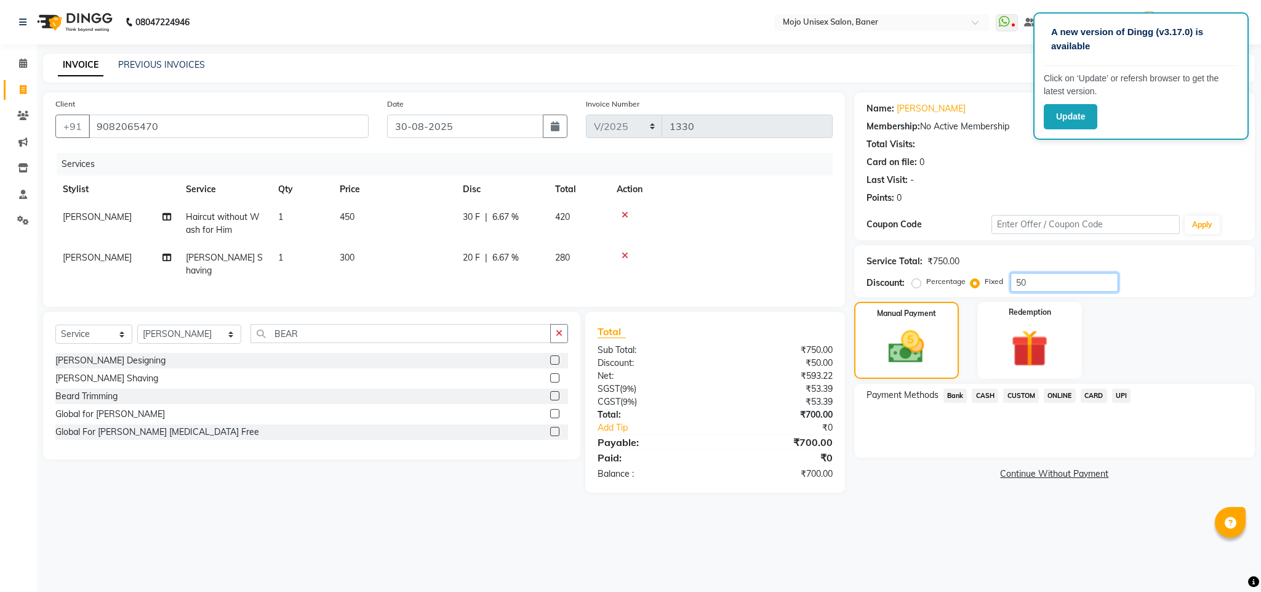
type input "50"
click at [1115, 398] on span "UPI" at bounding box center [1121, 395] width 19 height 14
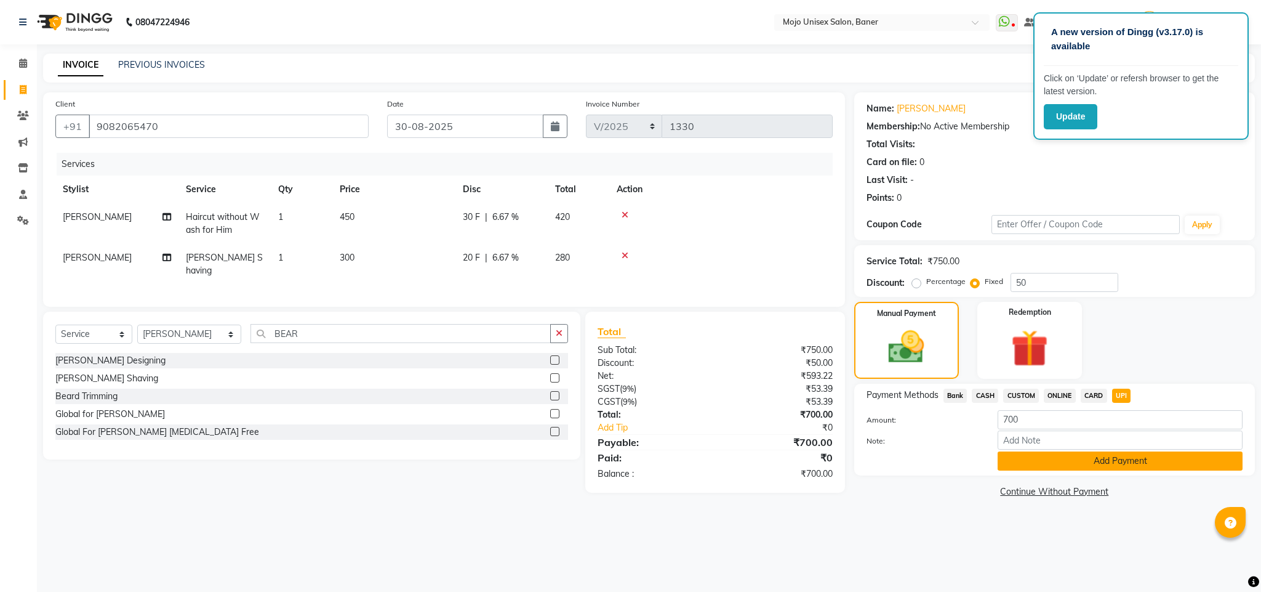
click at [1032, 459] on button "Add Payment" at bounding box center [1120, 460] width 245 height 19
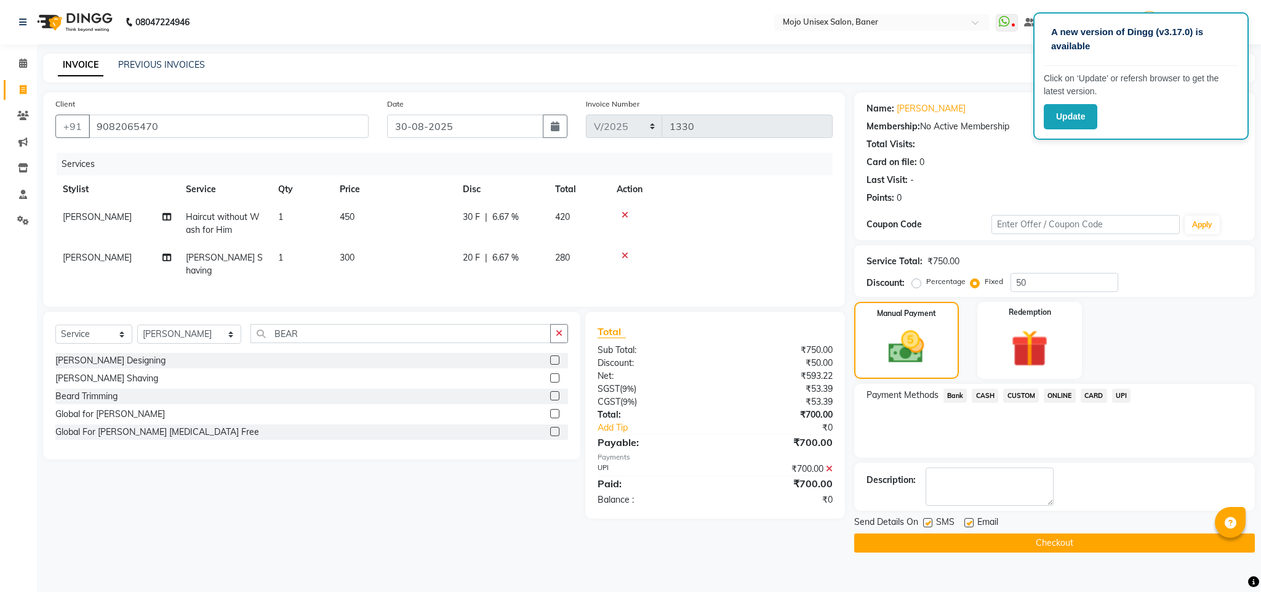
click at [1010, 544] on button "Checkout" at bounding box center [1054, 542] width 401 height 19
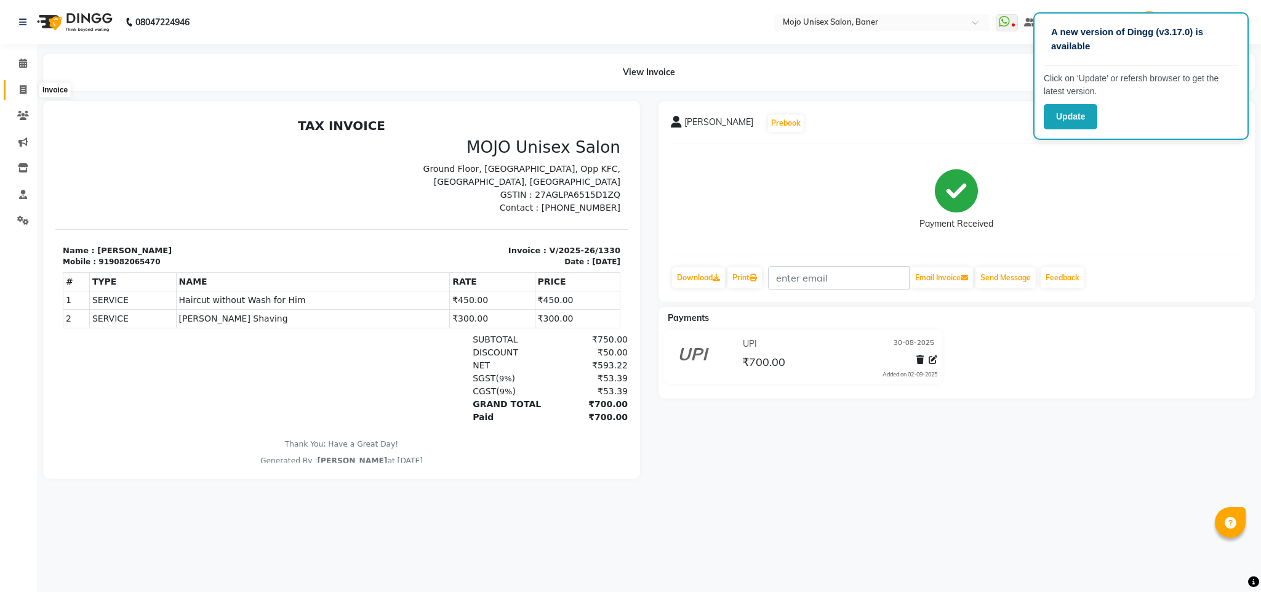
click at [17, 91] on span at bounding box center [23, 90] width 22 height 14
select select "service"
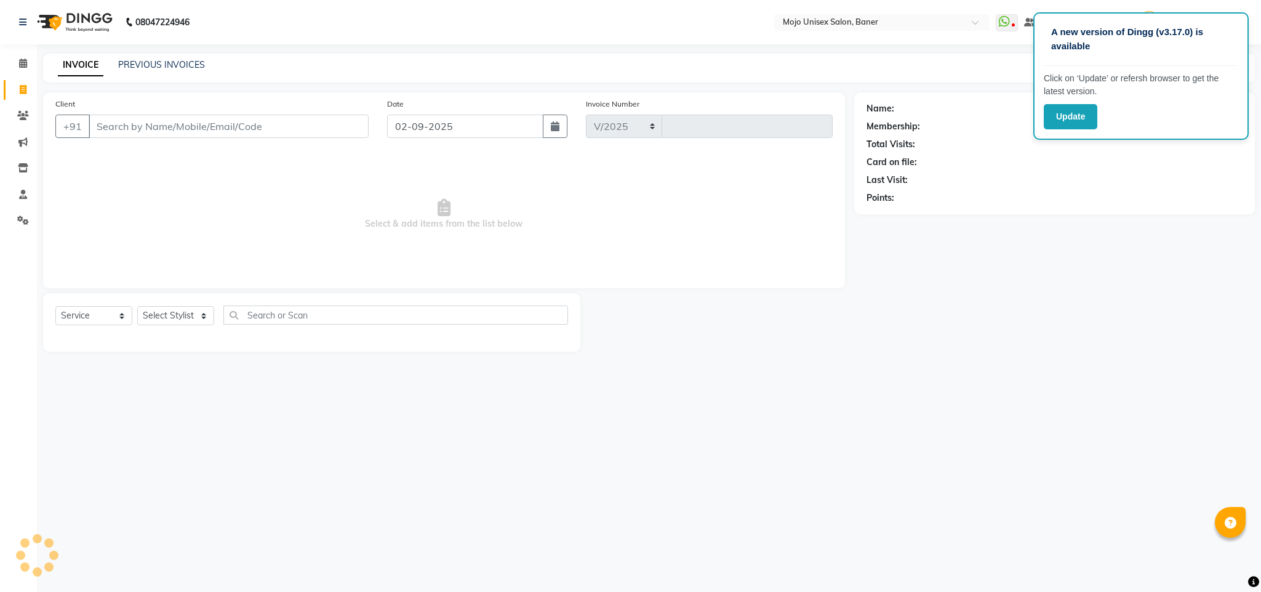
select select "52"
type input "1331"
